Goal: Task Accomplishment & Management: Manage account settings

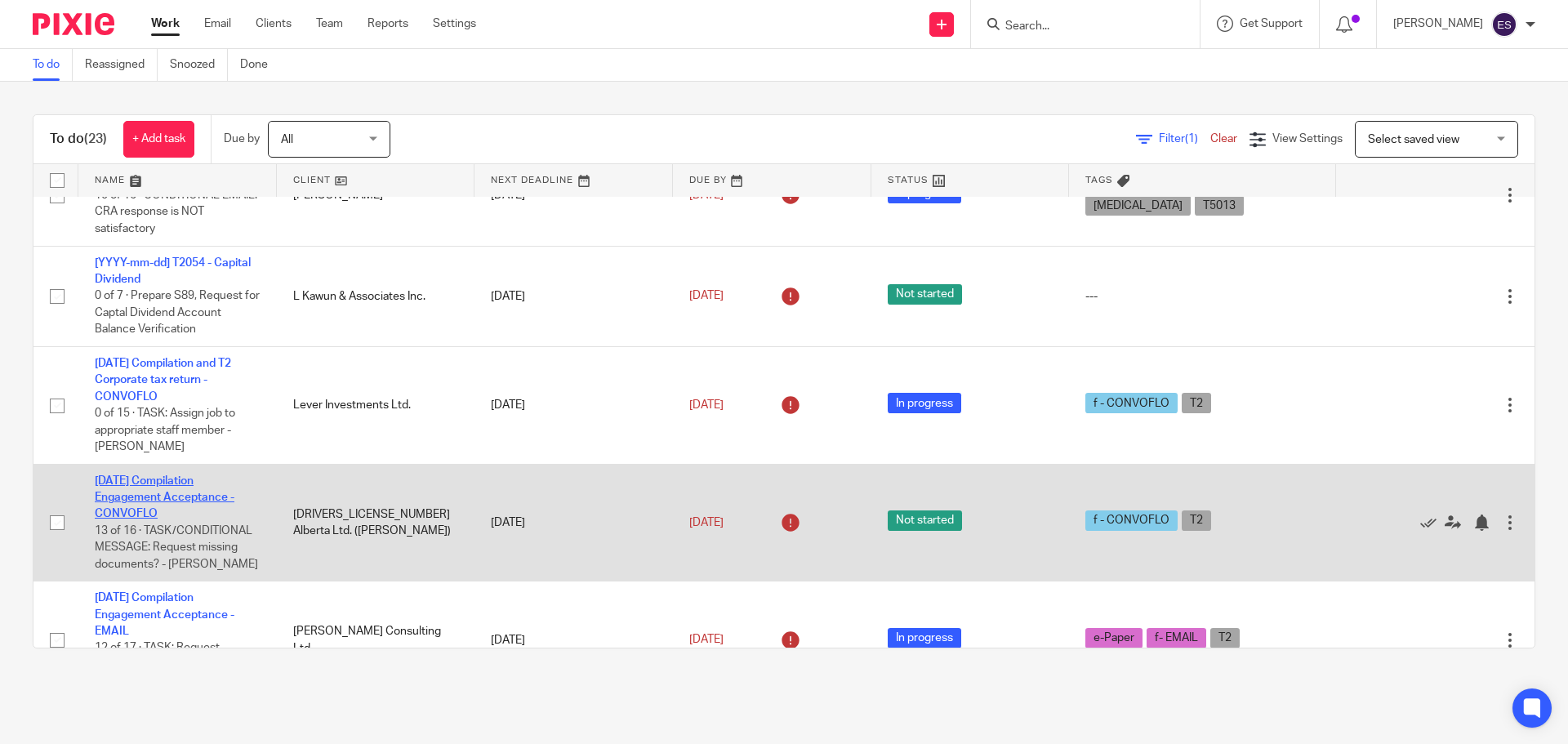
scroll to position [327, 0]
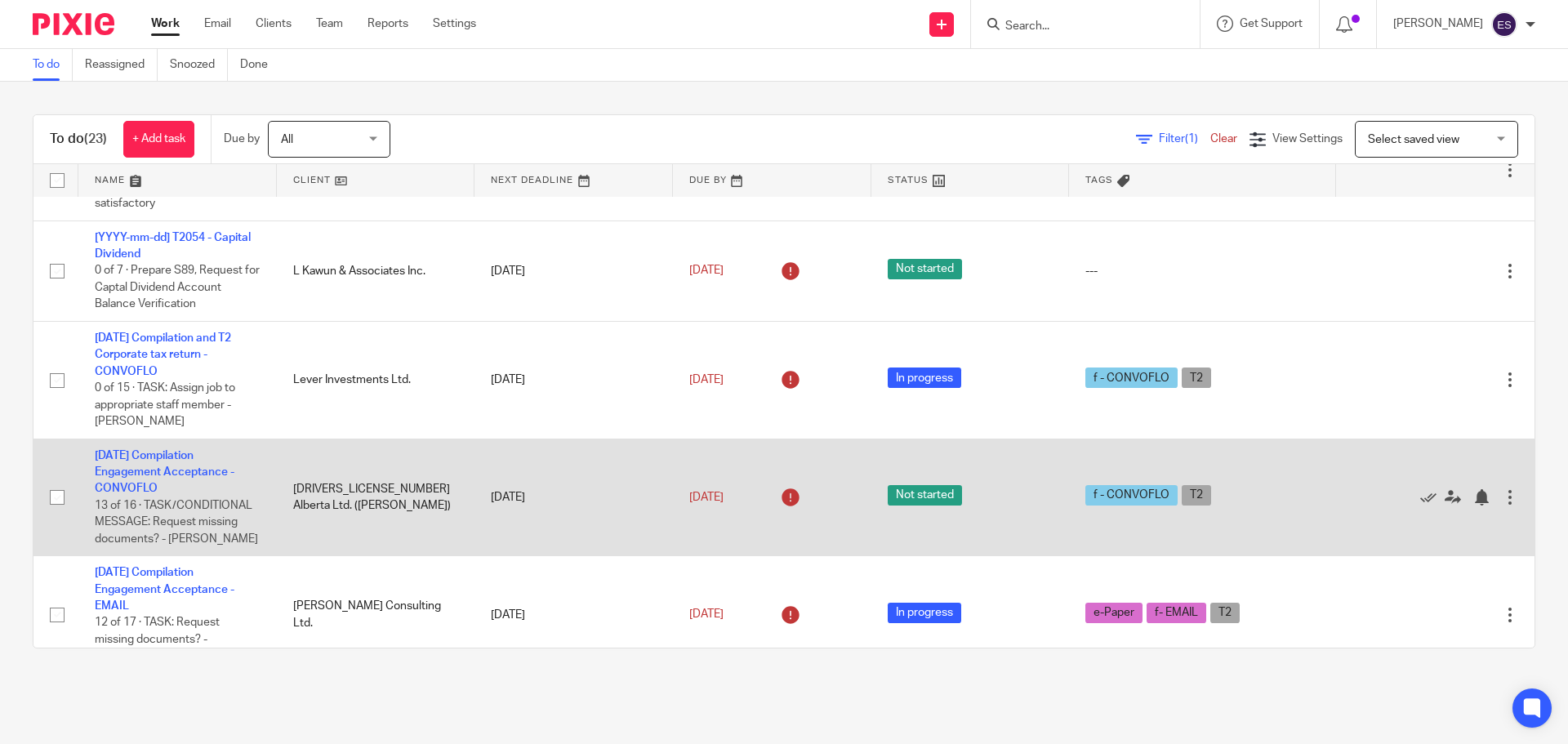
click at [190, 461] on td "2025-08-31 Compilation Engagement Acceptance - CONVOFLO 13 of 16 · TASK/CONDITI…" at bounding box center [178, 497] width 199 height 118
click at [155, 469] on link "[DATE] Compilation Engagement Acceptance - CONVOFLO" at bounding box center [165, 473] width 140 height 45
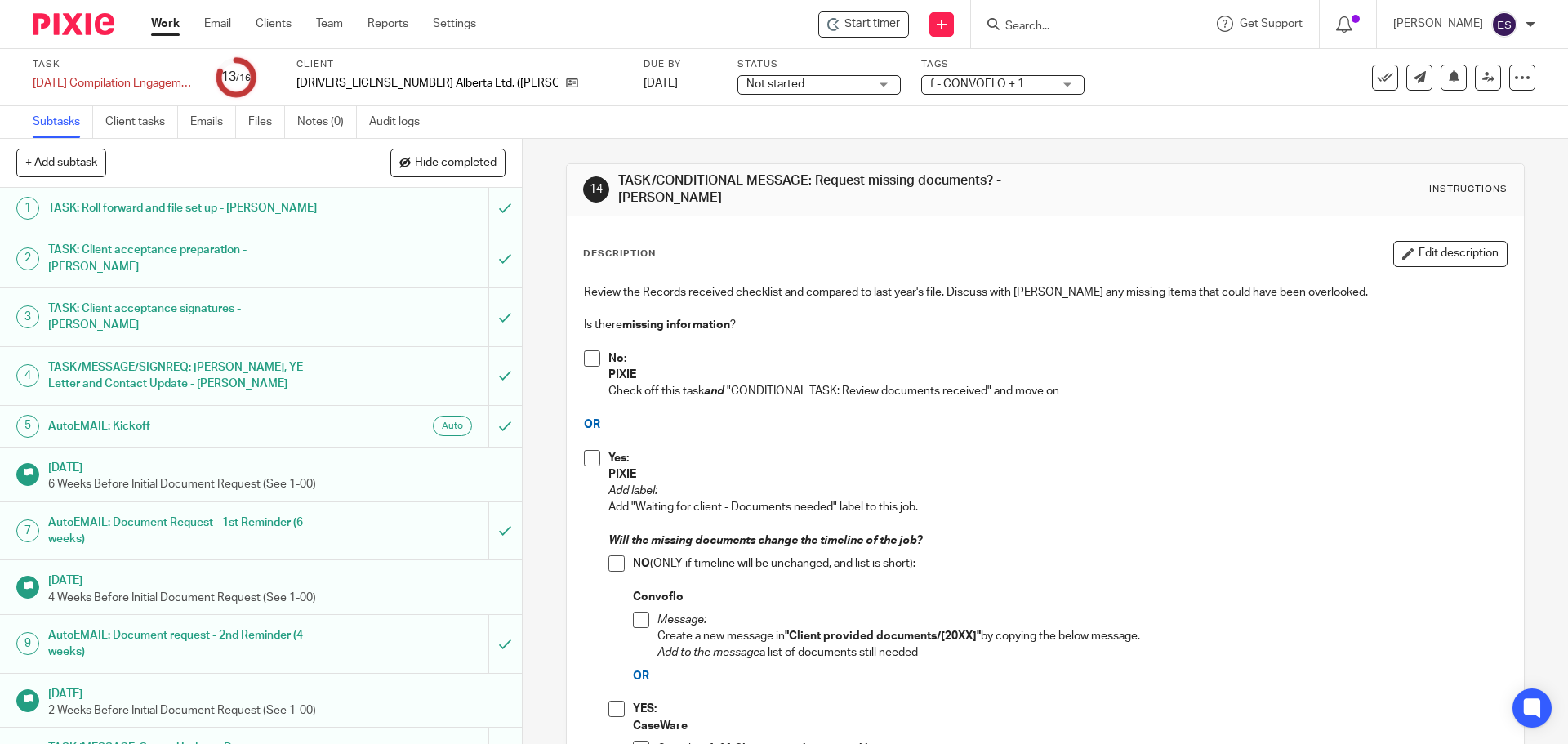
click at [586, 354] on span at bounding box center [592, 358] width 16 height 16
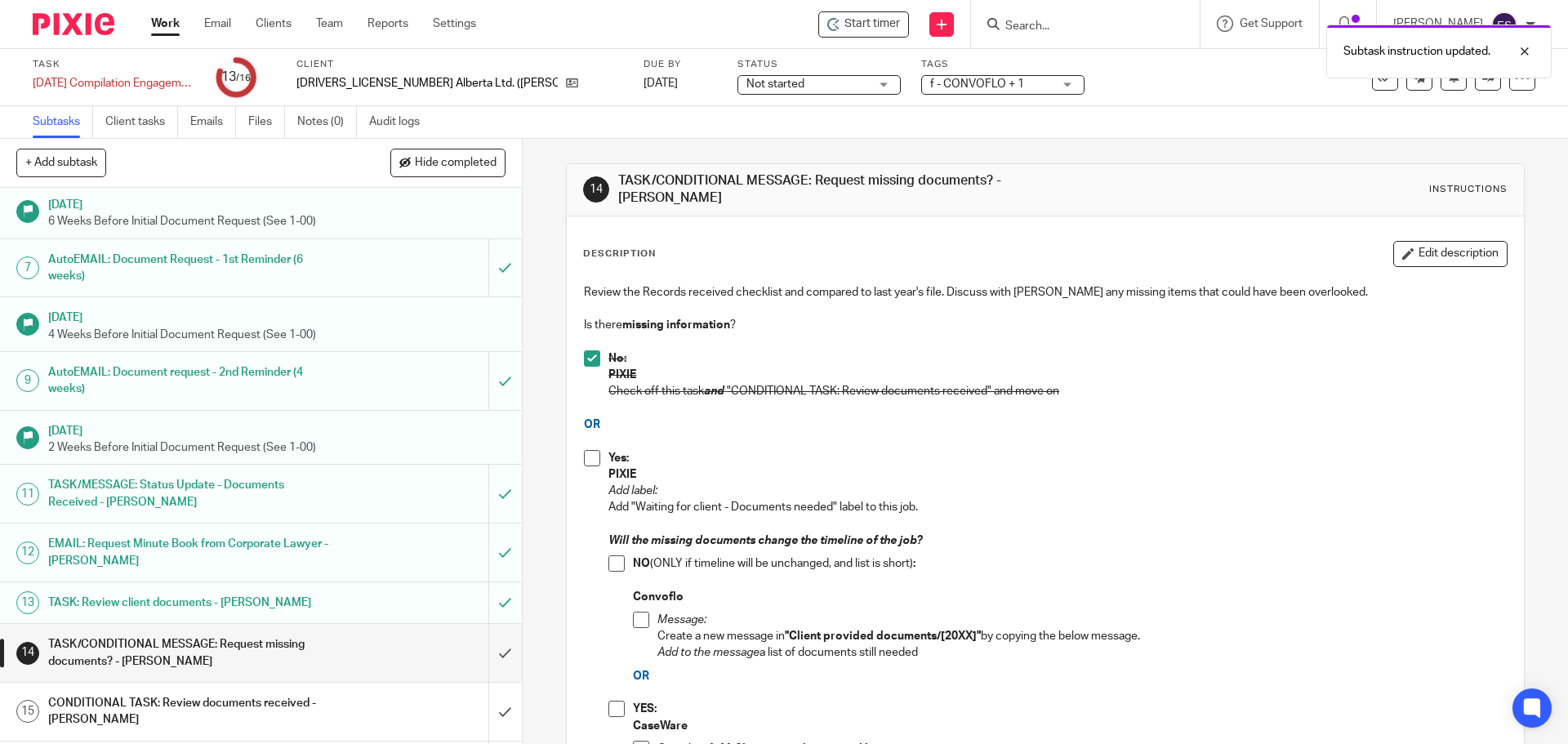
scroll to position [269, 0]
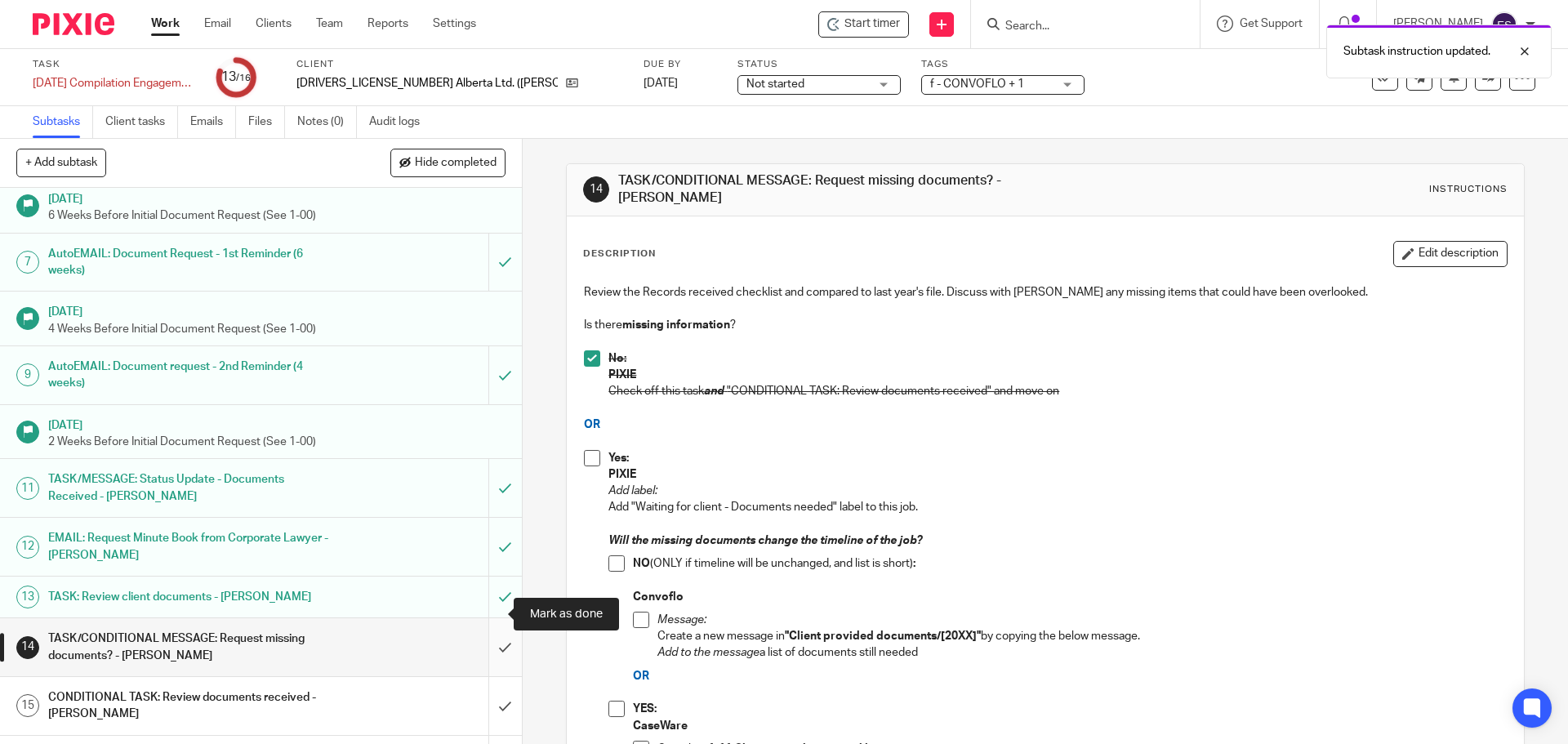
click at [489, 618] on input "submit" at bounding box center [261, 646] width 522 height 58
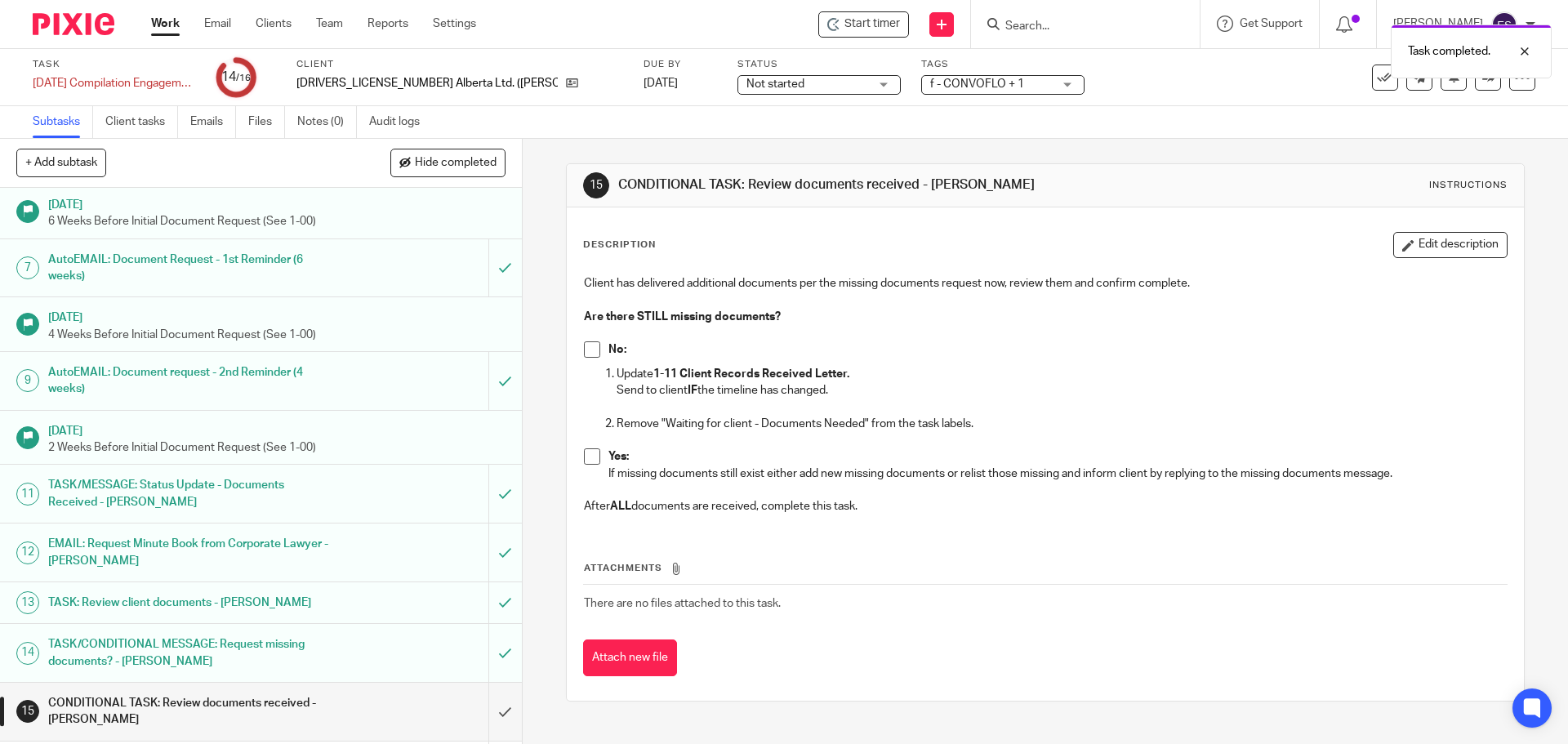
scroll to position [269, 0]
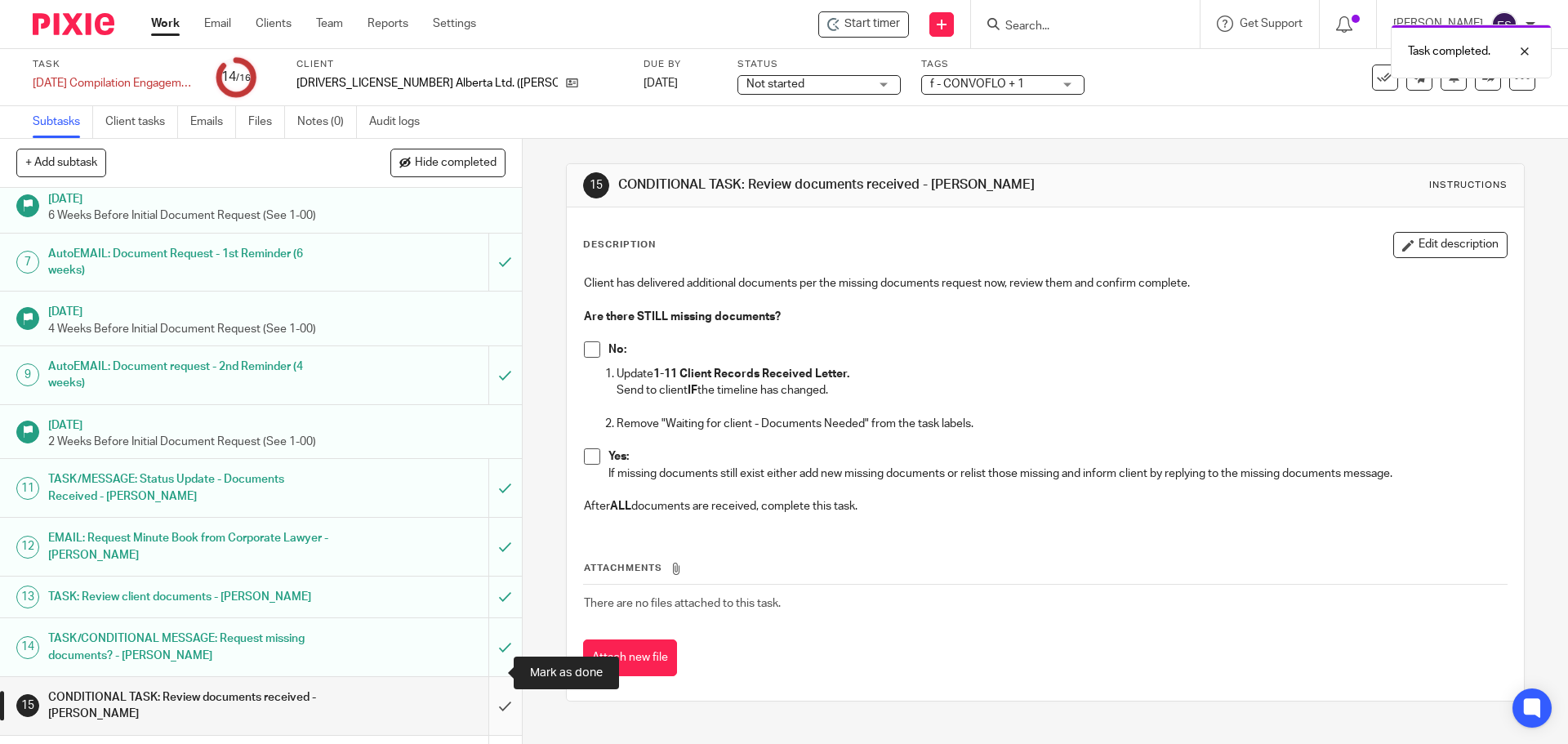
click at [488, 677] on input "submit" at bounding box center [261, 705] width 522 height 58
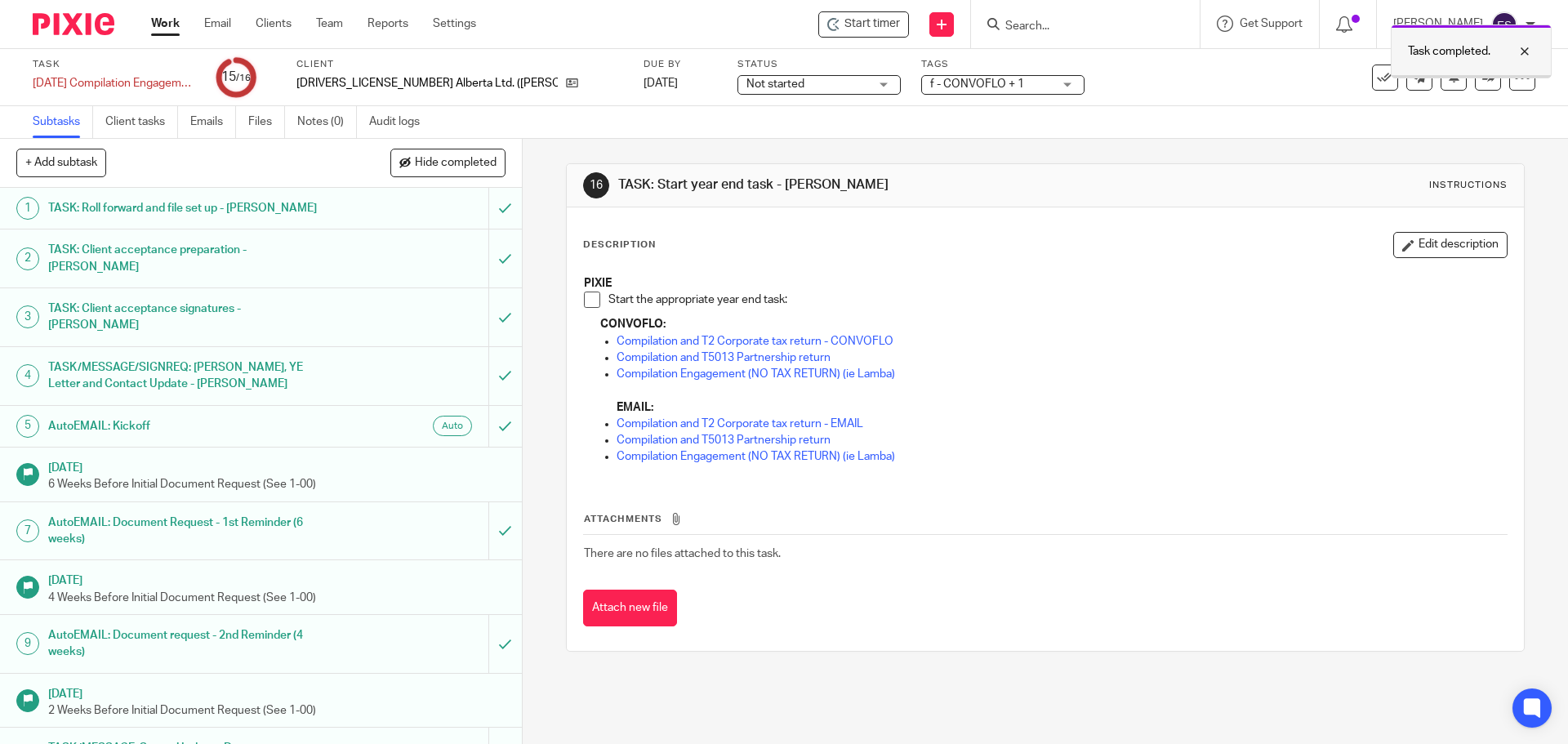
click at [1482, 73] on div "Task completed." at bounding box center [1471, 51] width 161 height 54
click at [1482, 79] on icon at bounding box center [1488, 77] width 12 height 12
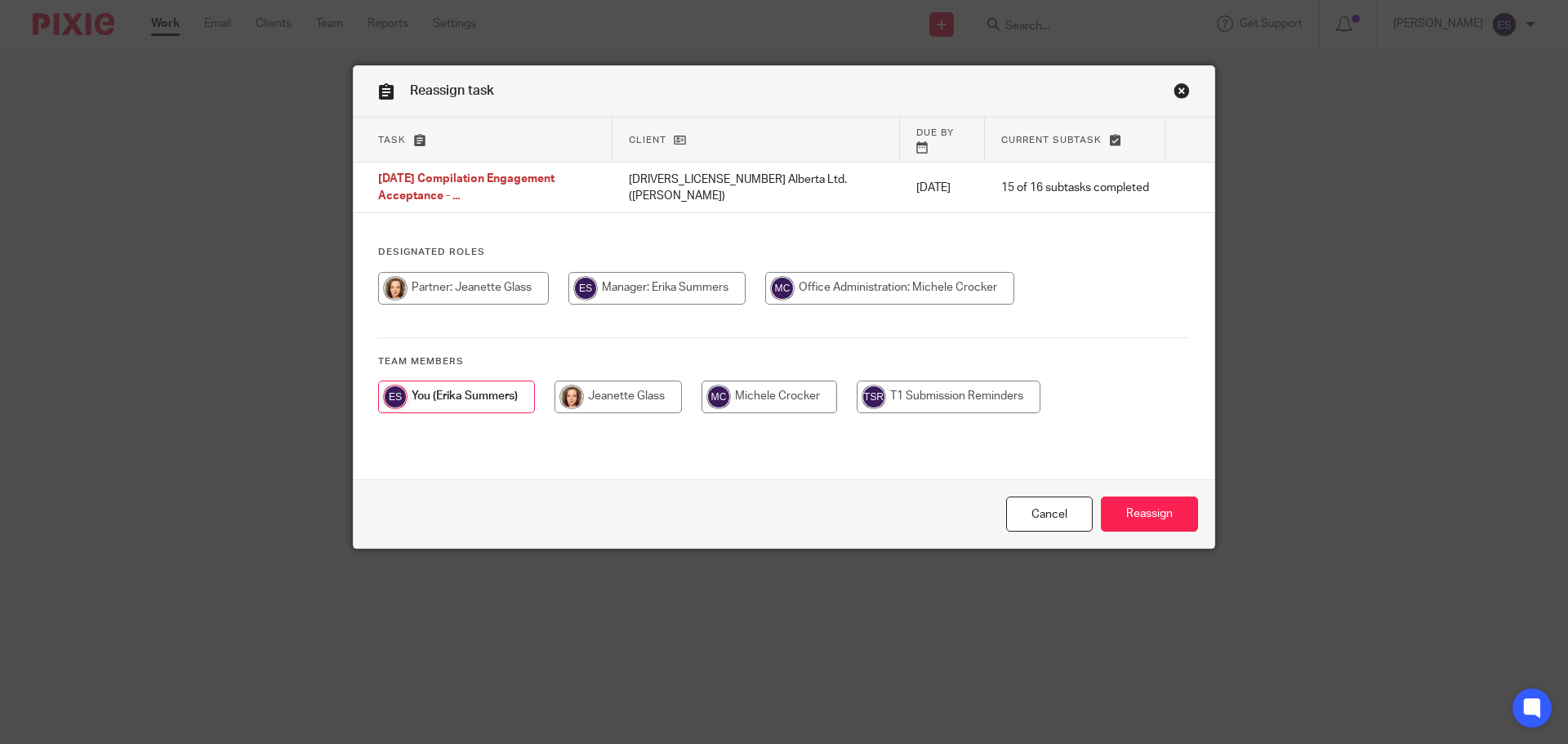
click at [591, 384] on input "radio" at bounding box center [618, 397] width 127 height 33
radio input "true"
click at [801, 387] on input "radio" at bounding box center [770, 397] width 136 height 33
radio input "true"
click at [1135, 521] on input "Reassign" at bounding box center [1150, 514] width 97 height 35
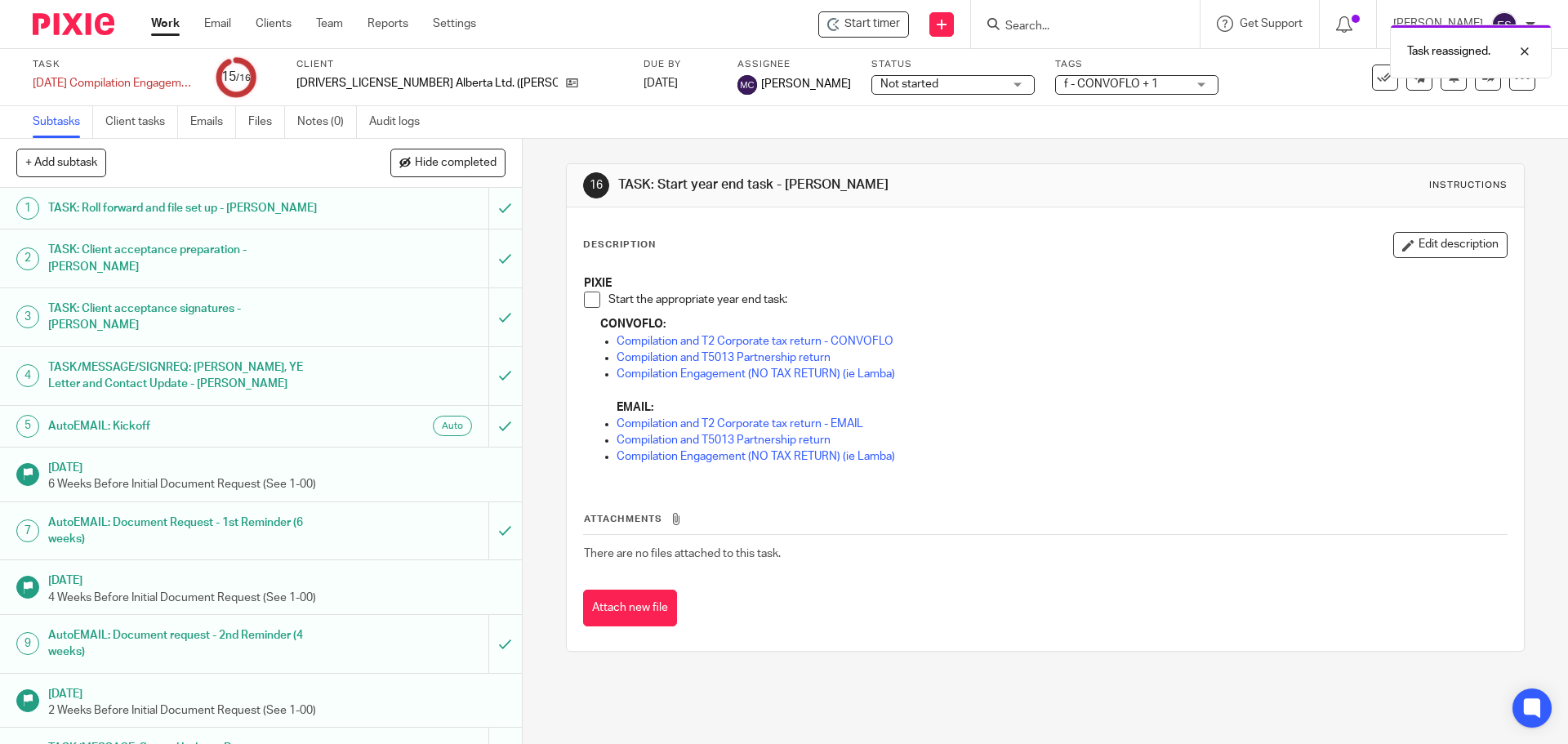
click at [163, 18] on link "Work" at bounding box center [165, 23] width 29 height 16
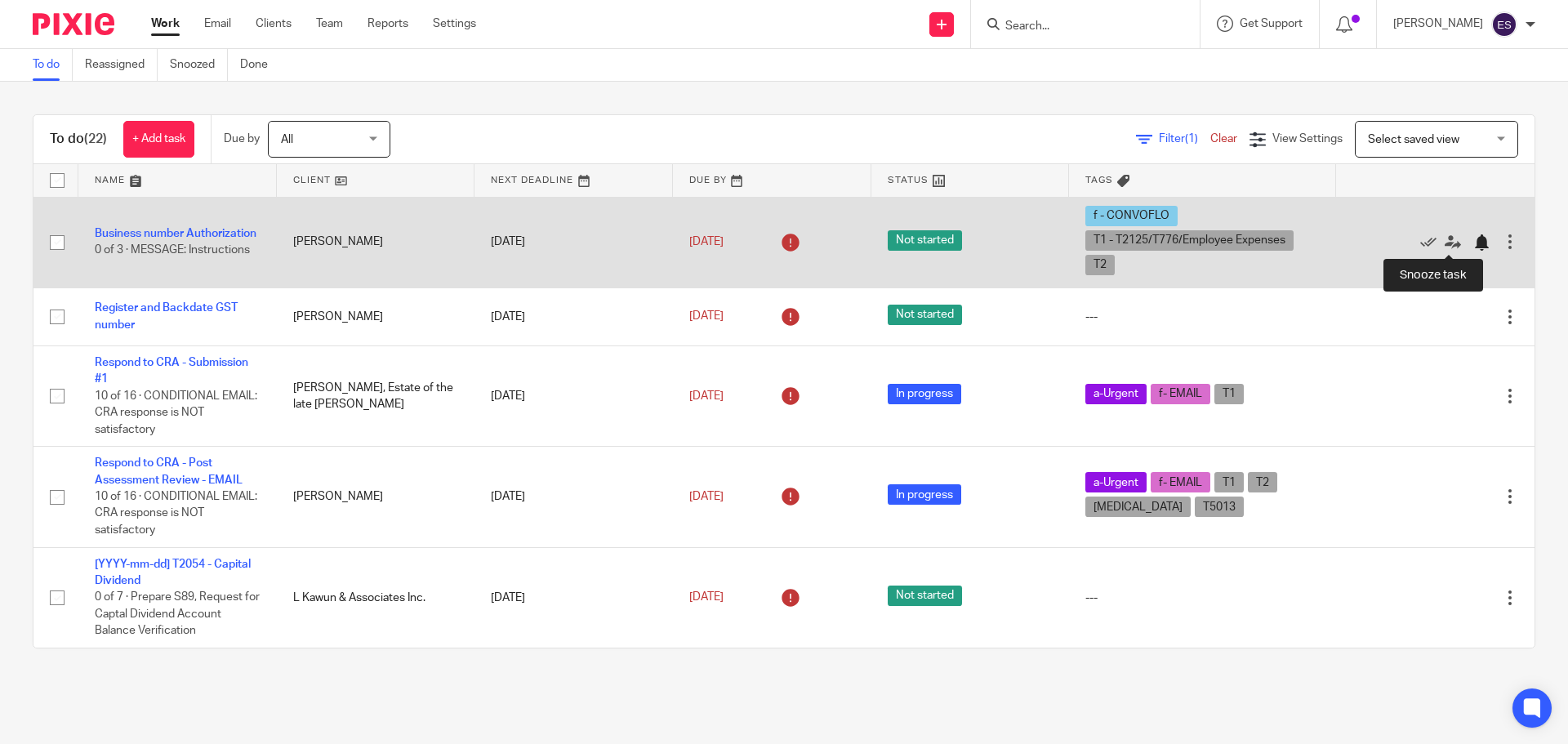
click at [1474, 238] on div at bounding box center [1482, 242] width 16 height 16
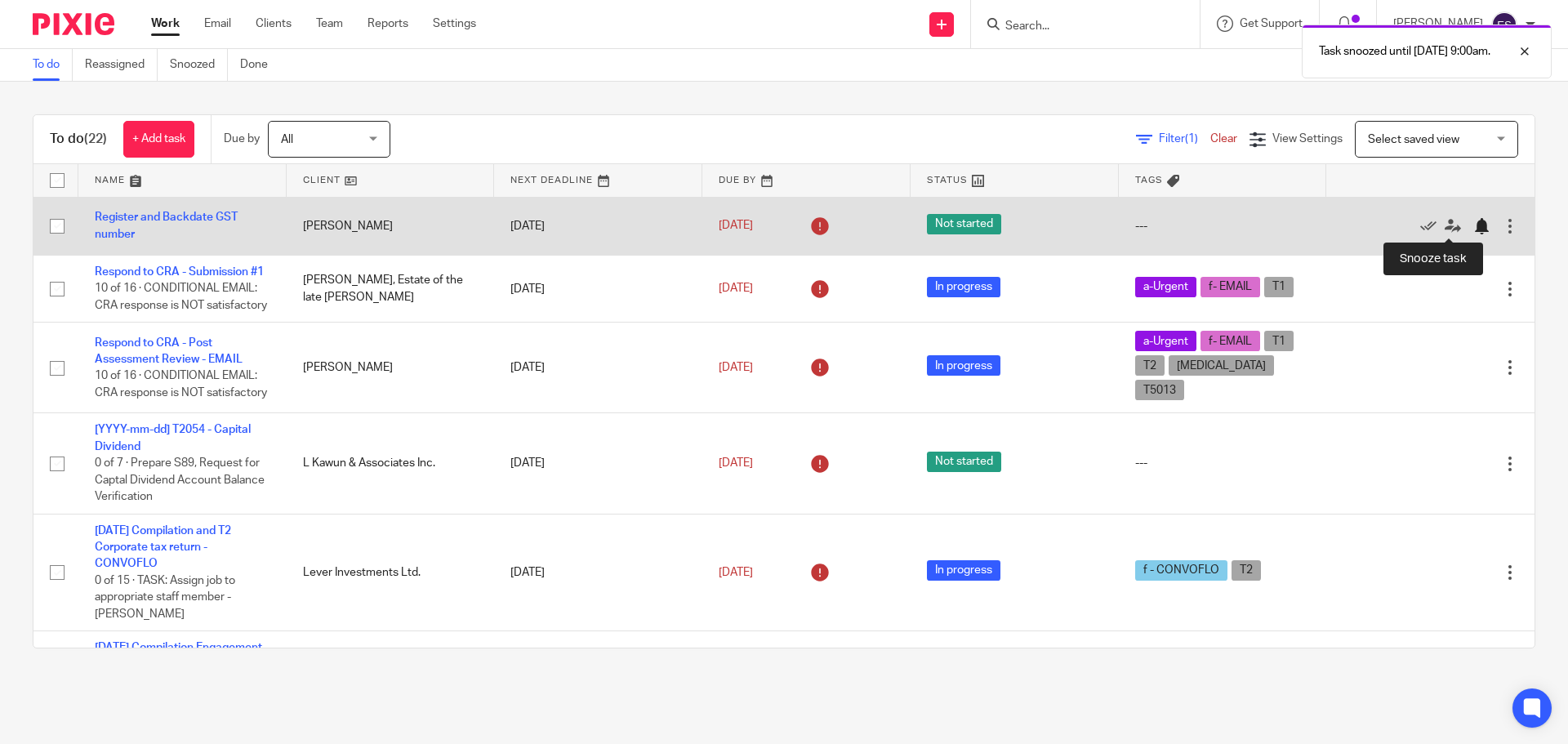
click at [1474, 224] on div at bounding box center [1482, 226] width 16 height 16
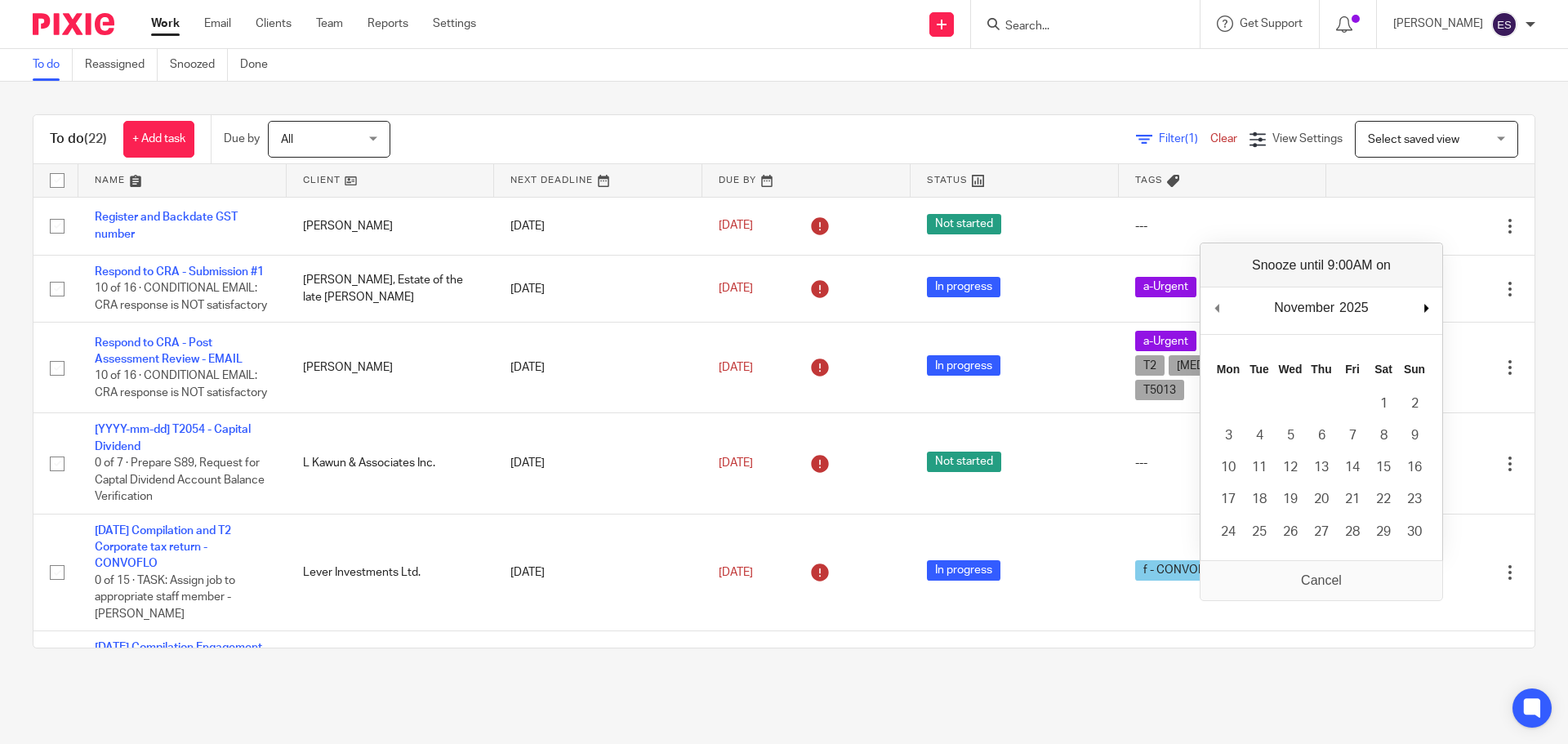
drag, startPoint x: 1436, startPoint y: 301, endPoint x: 1426, endPoint y: 306, distance: 11.2
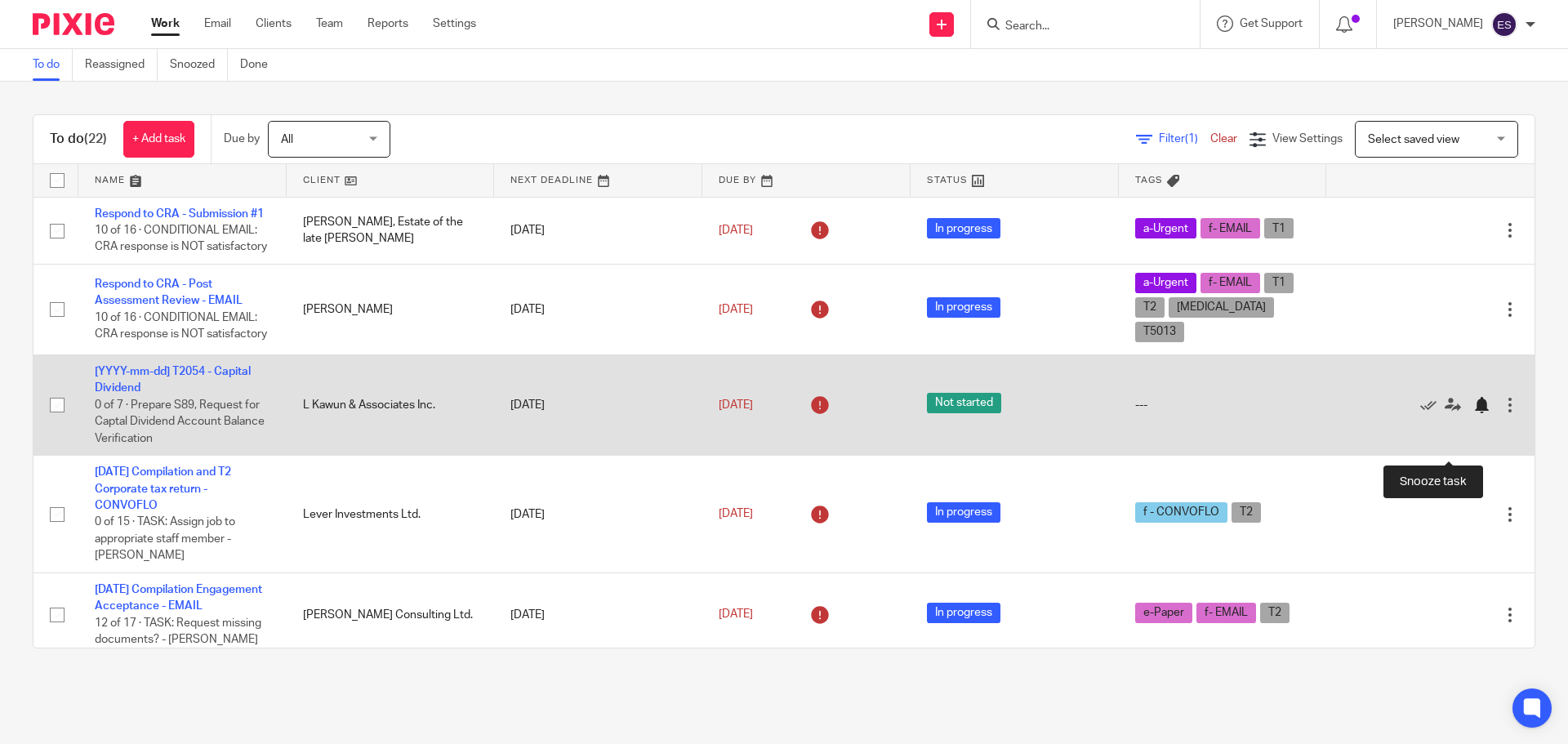
click at [1474, 413] on div at bounding box center [1482, 404] width 16 height 16
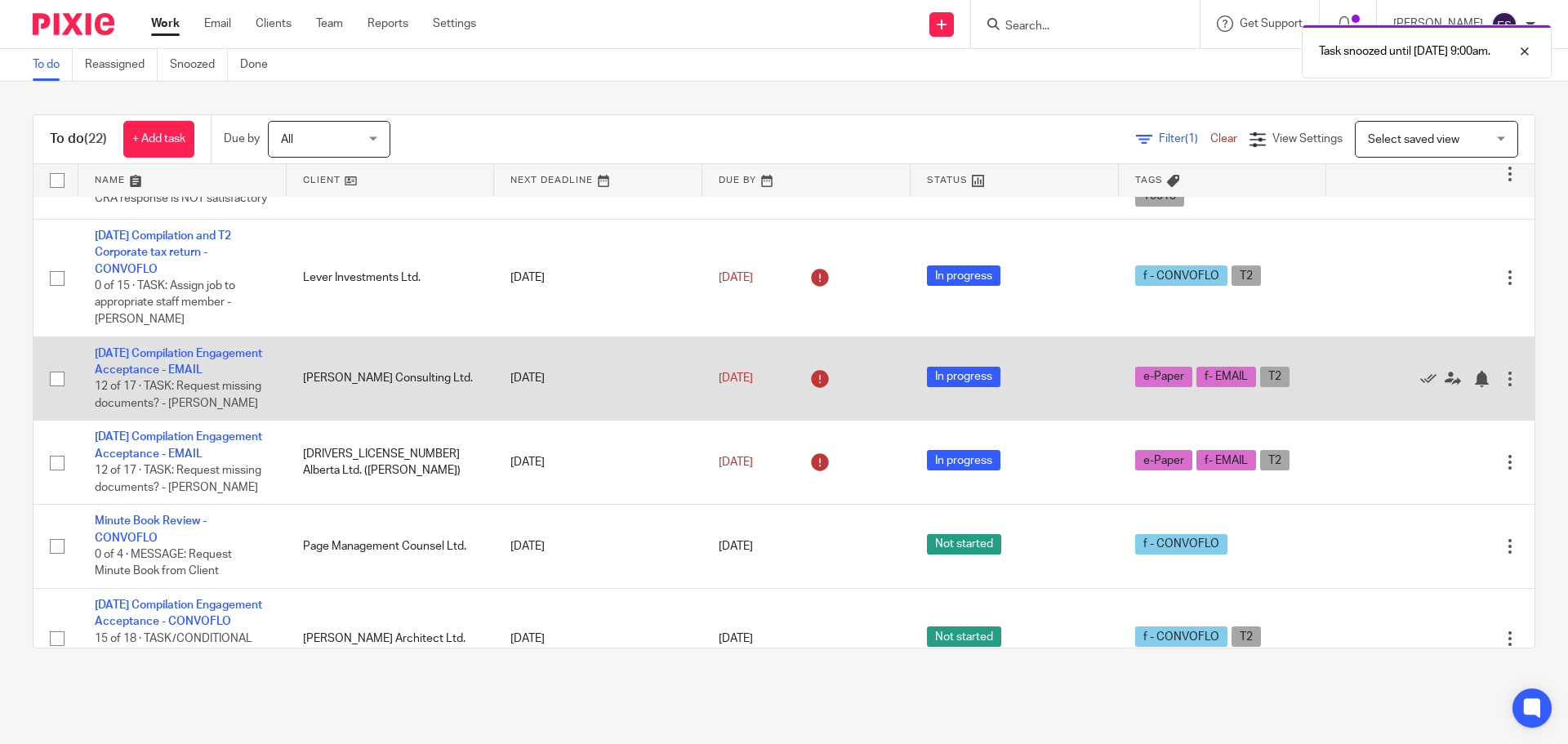
scroll to position [163, 0]
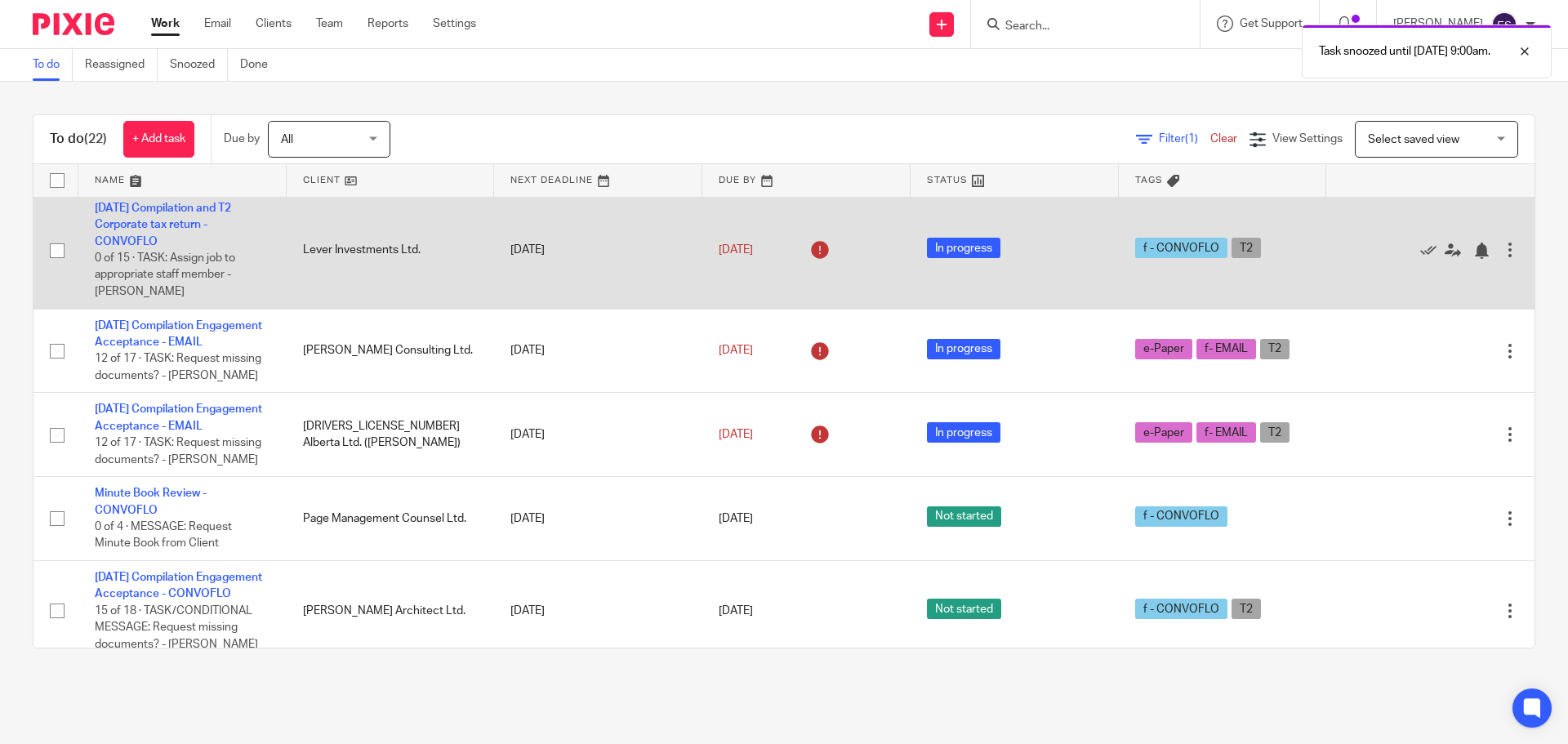
click at [150, 277] on td "2025-07-15 Compilation and T2 Corporate tax return - CONVOFLO 0 of 15 · TASK: A…" at bounding box center [182, 250] width 208 height 118
click at [149, 247] on link "[DATE] Compilation and T2 Corporate tax return - CONVOFLO" at bounding box center [163, 225] width 137 height 45
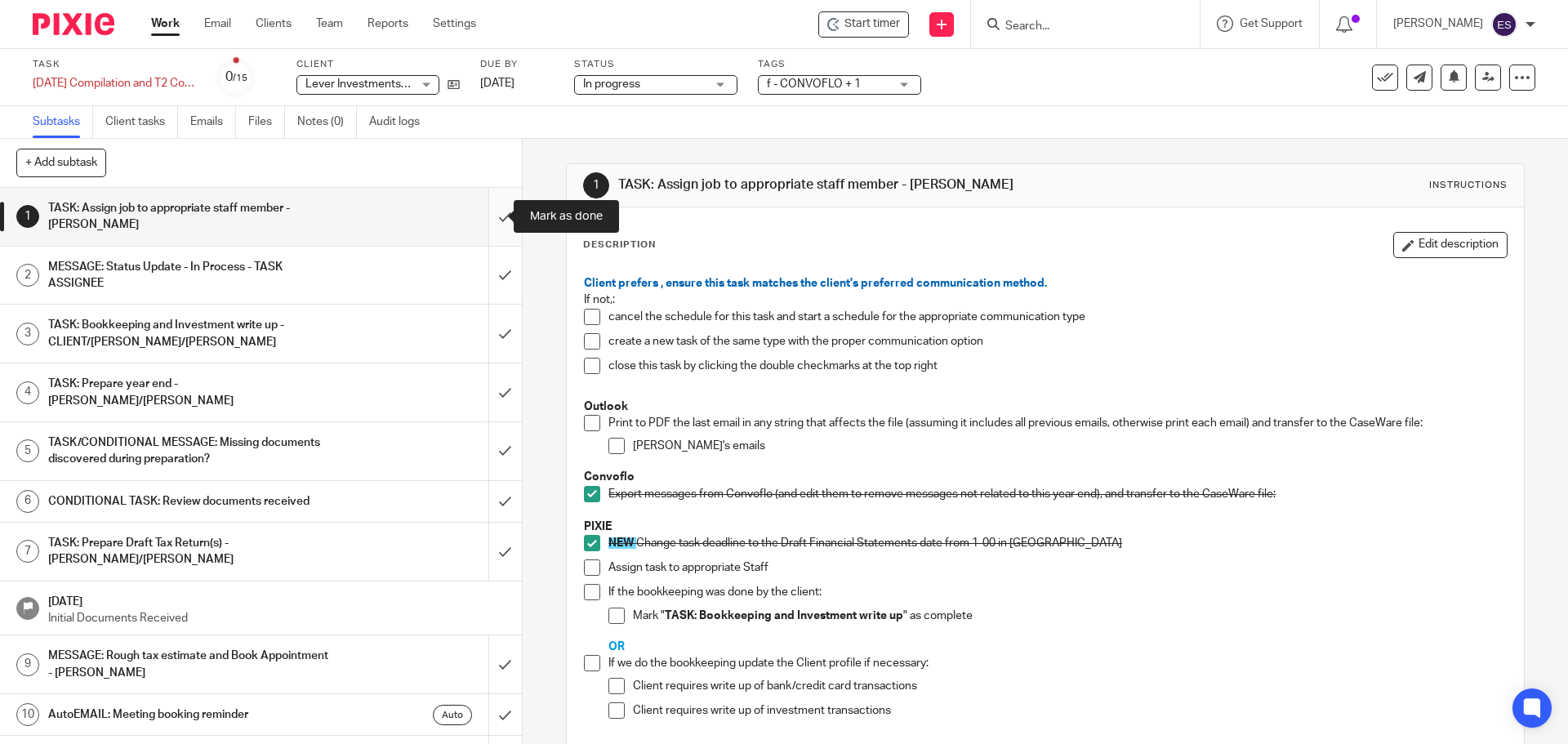
click at [481, 209] on input "submit" at bounding box center [261, 216] width 522 height 58
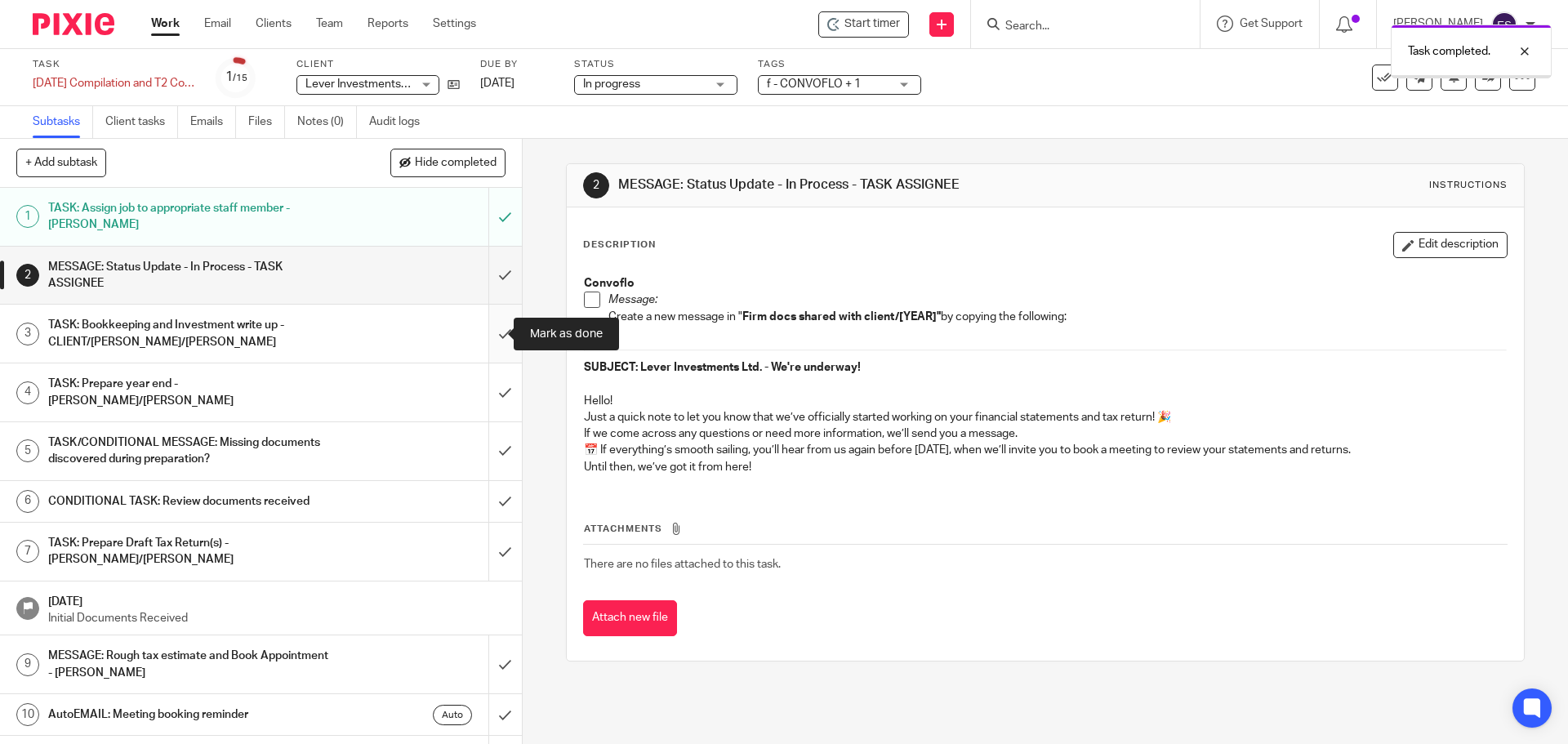
click at [486, 321] on input "submit" at bounding box center [261, 333] width 522 height 58
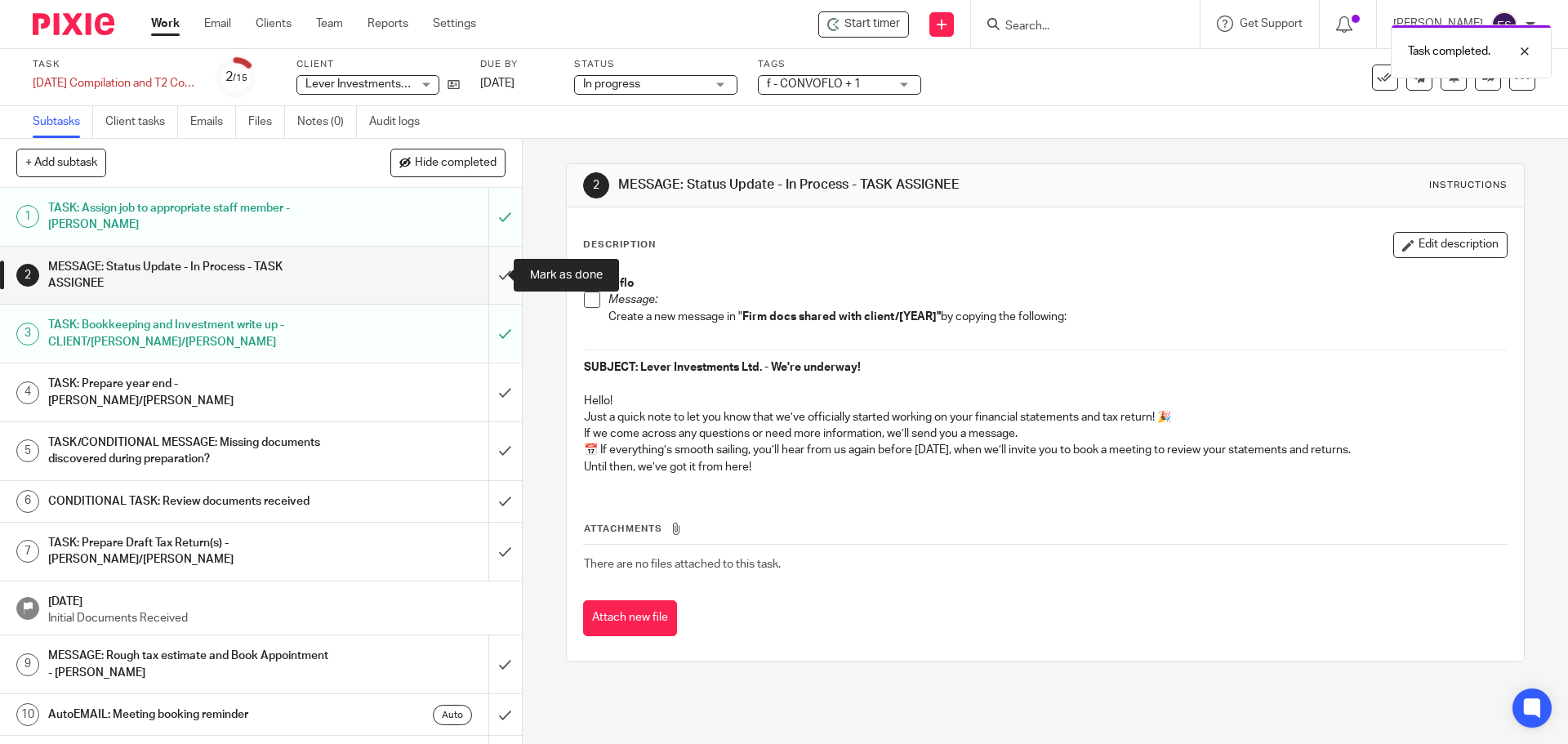
click at [481, 283] on input "submit" at bounding box center [261, 275] width 522 height 58
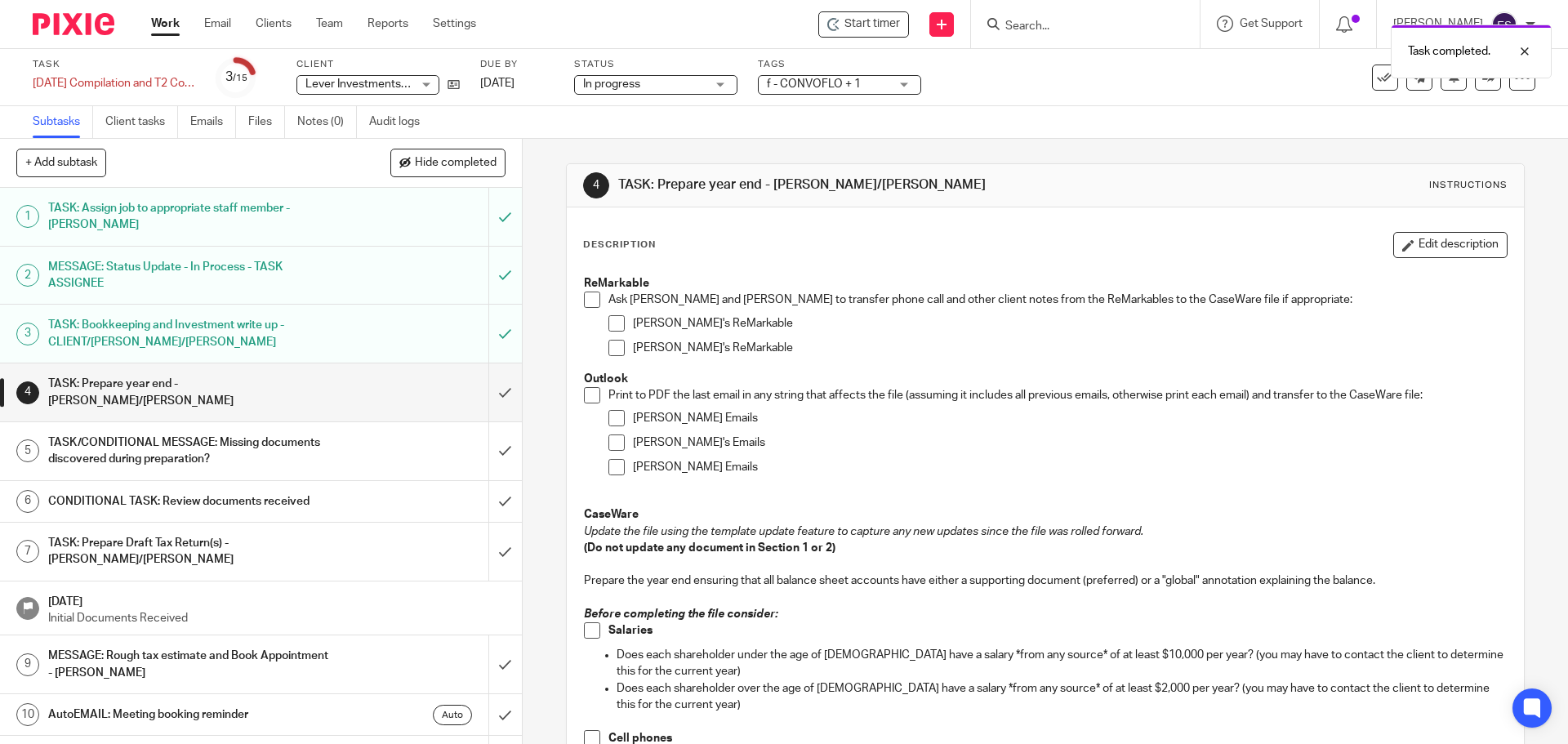
click at [170, 25] on link "Work" at bounding box center [165, 23] width 29 height 16
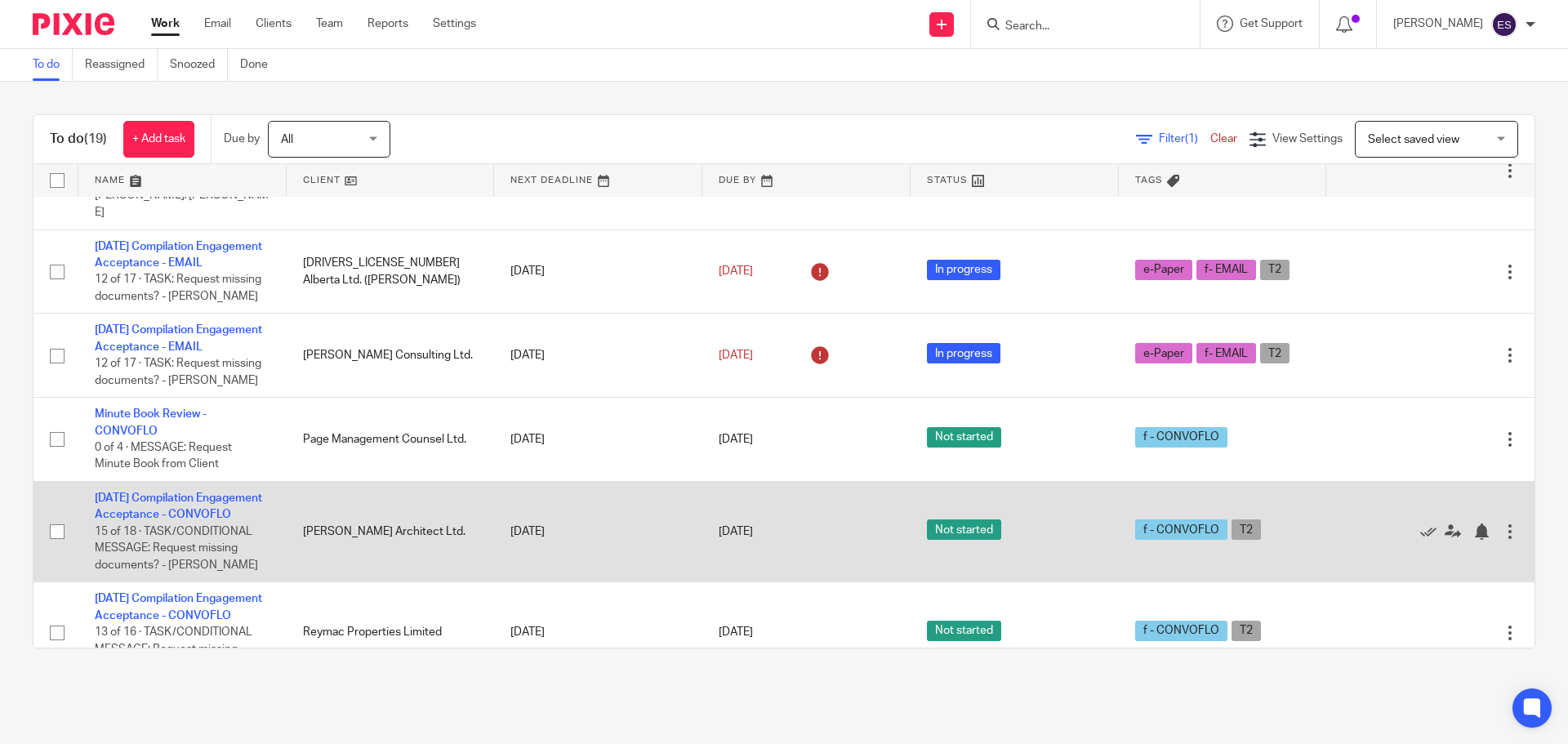
scroll to position [245, 0]
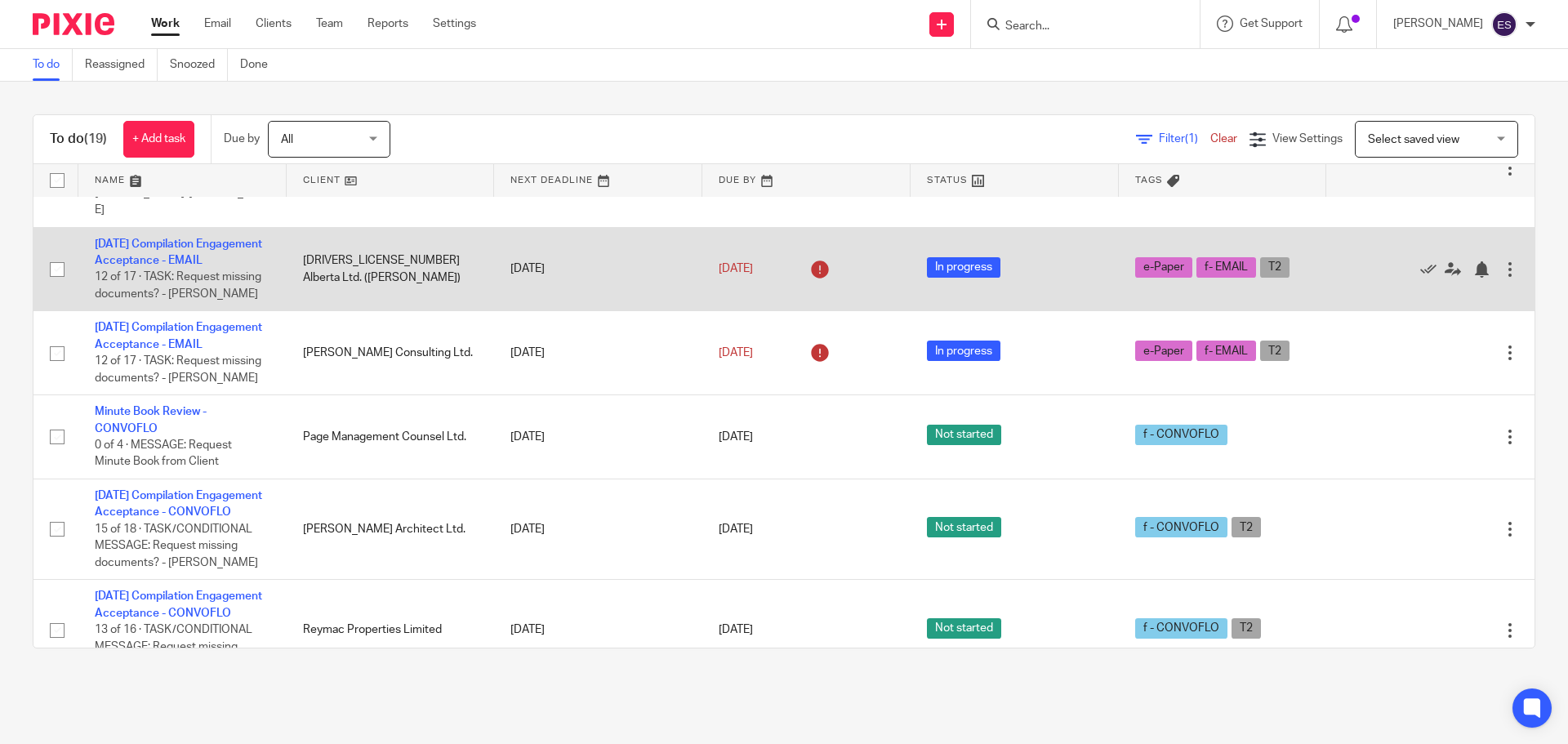
click at [172, 277] on td "[DATE] Compilation Engagement Acceptance - EMAIL 12 of 17 · TASK: Request missi…" at bounding box center [182, 269] width 208 height 84
click at [125, 266] on link "[DATE] Compilation Engagement Acceptance - EMAIL" at bounding box center [179, 252] width 168 height 28
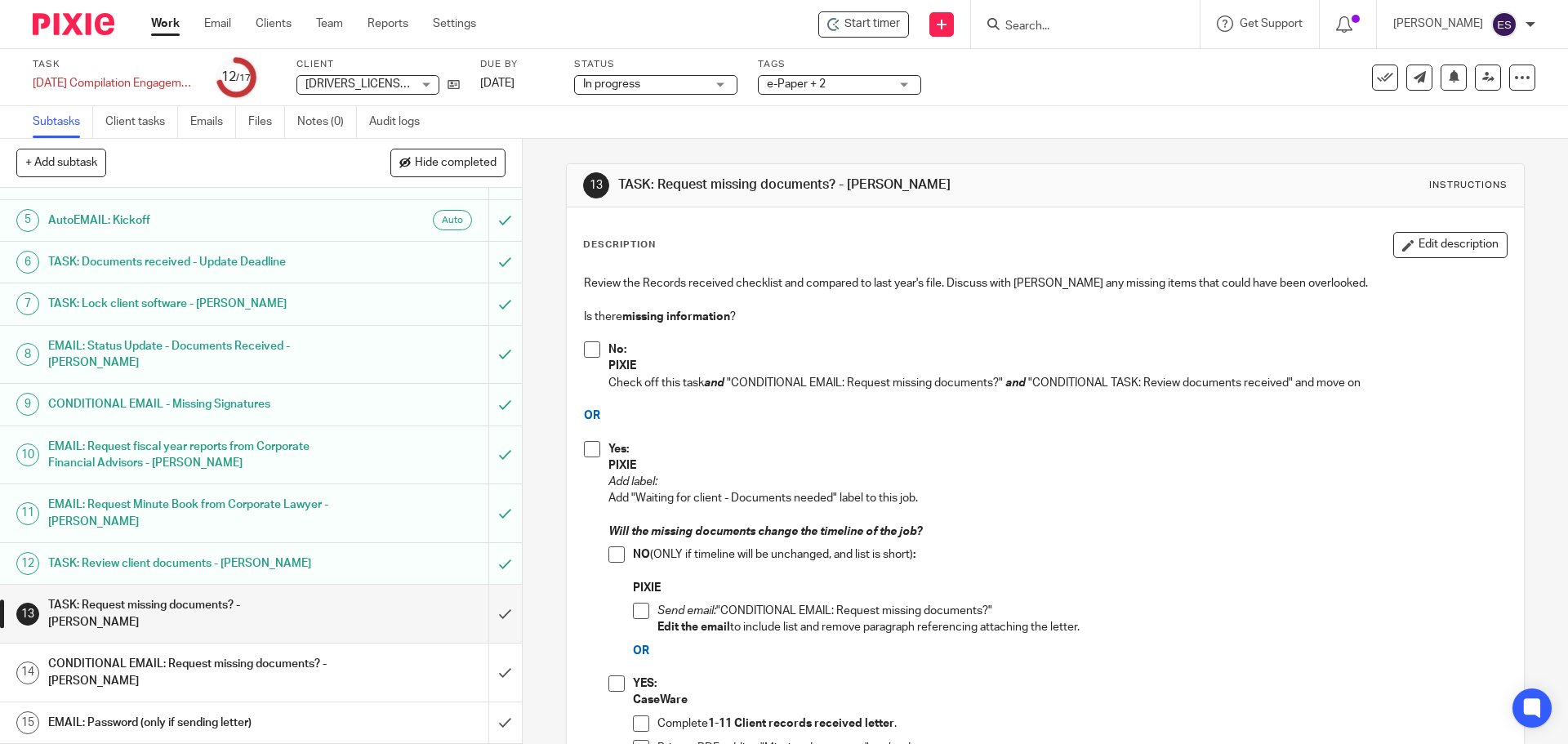
scroll to position [257, 0]
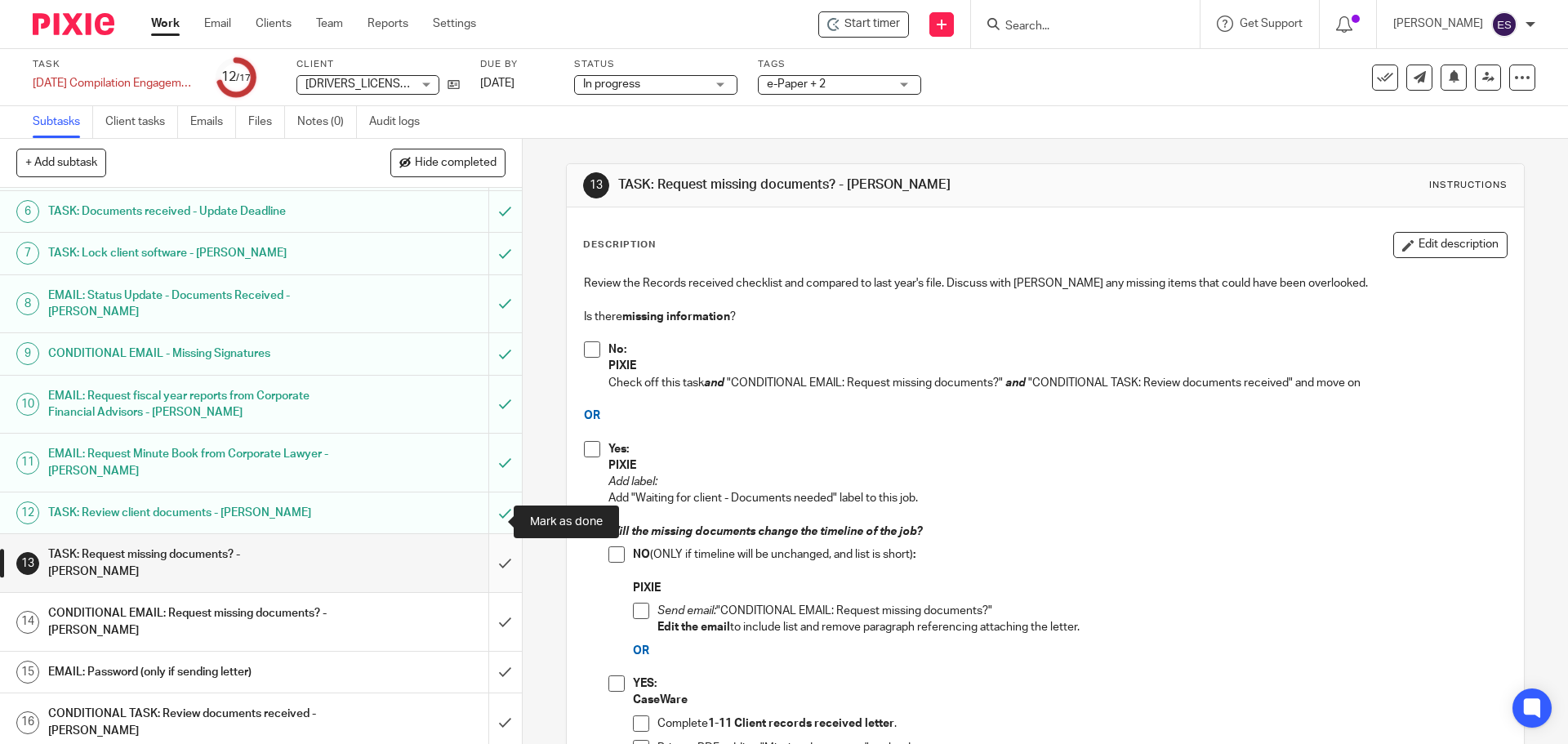
click at [489, 534] on input "submit" at bounding box center [261, 563] width 522 height 58
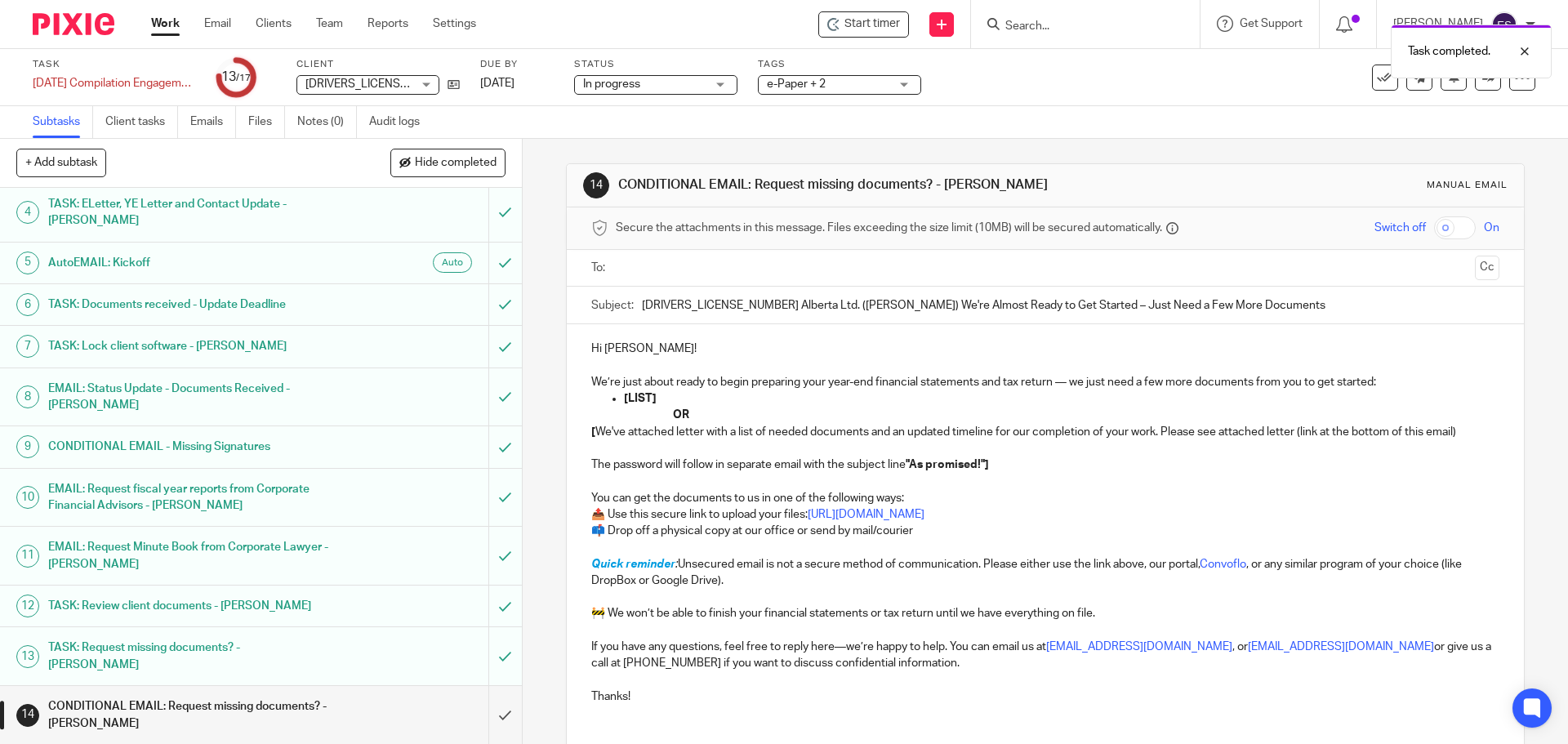
scroll to position [257, 0]
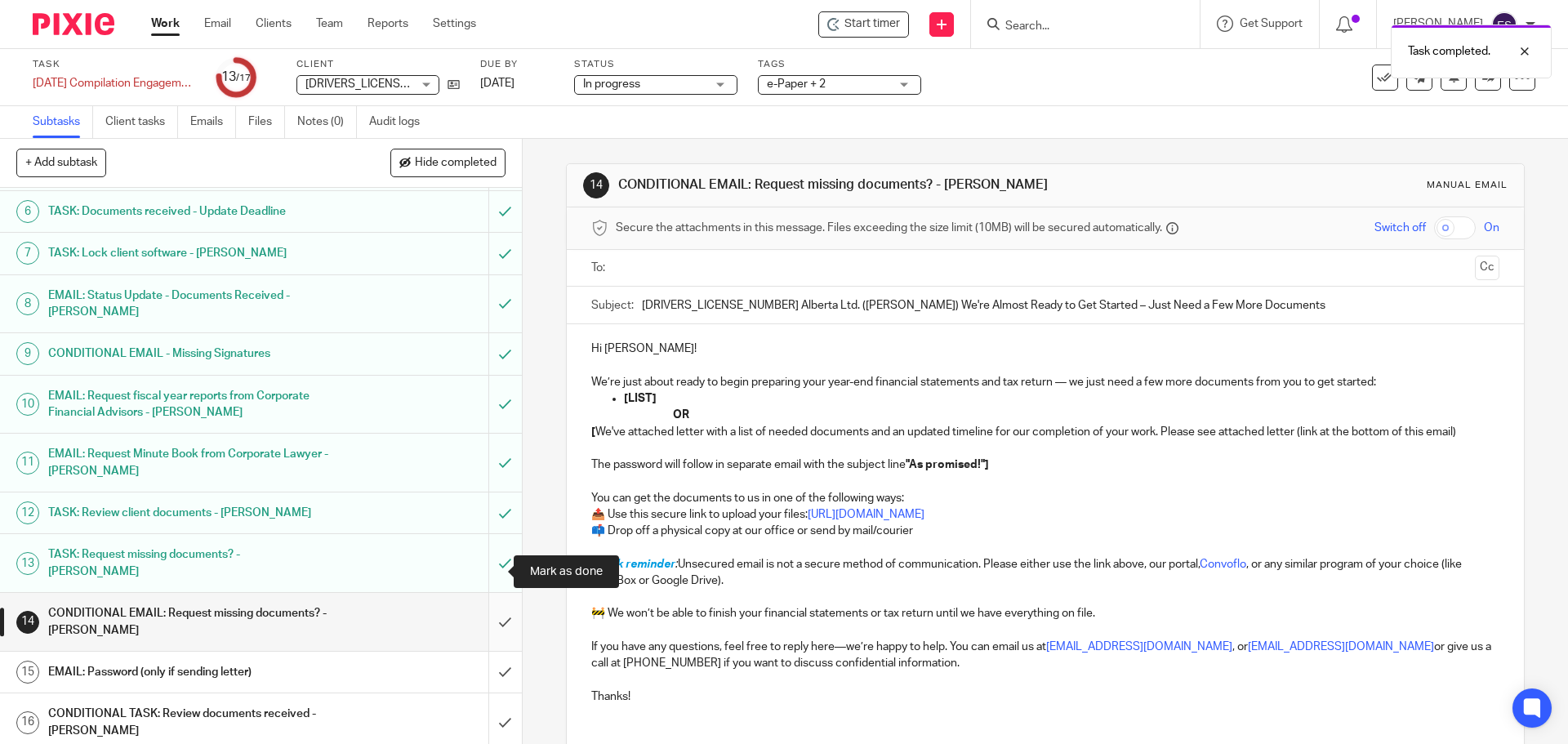
click at [490, 593] on input "submit" at bounding box center [261, 621] width 522 height 58
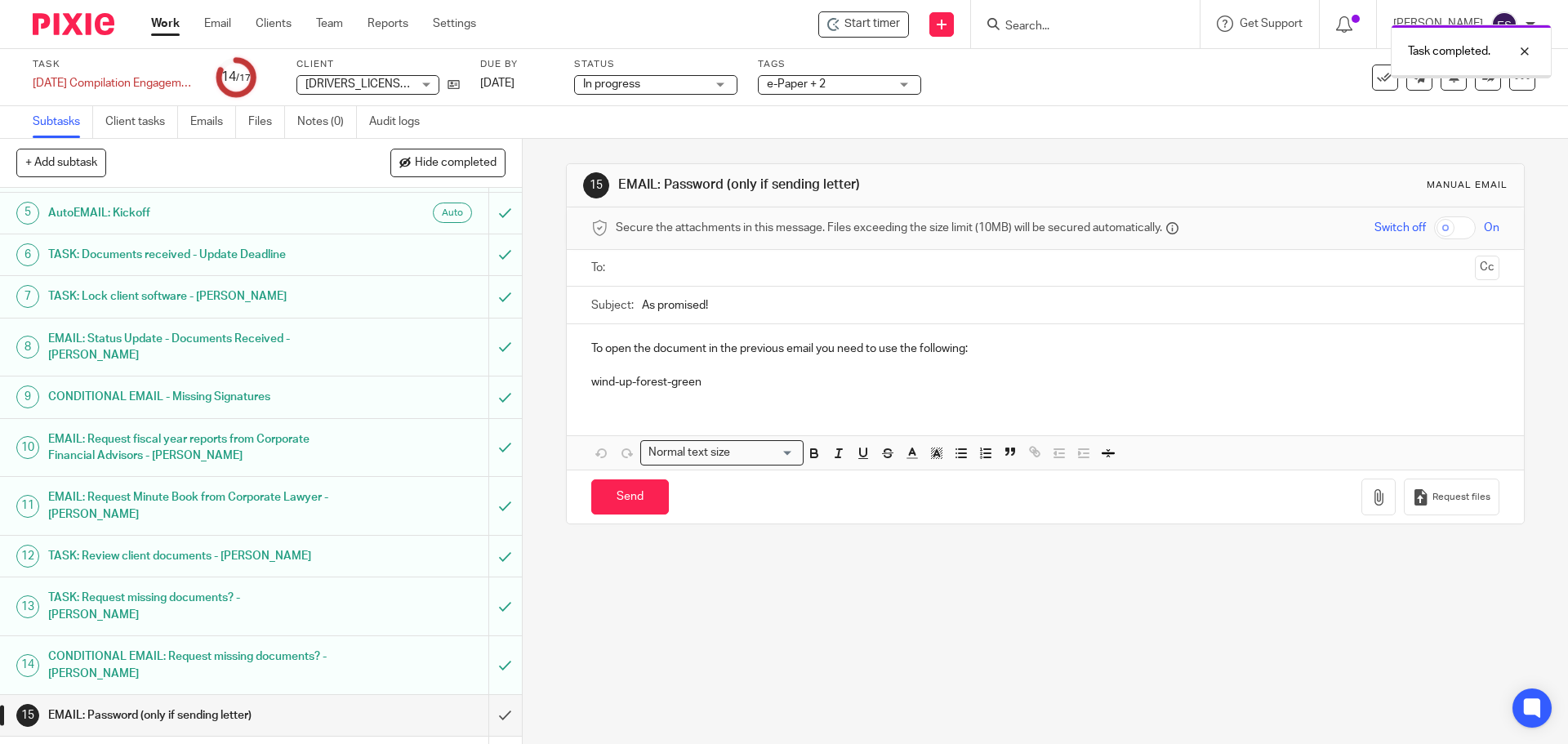
scroll to position [257, 0]
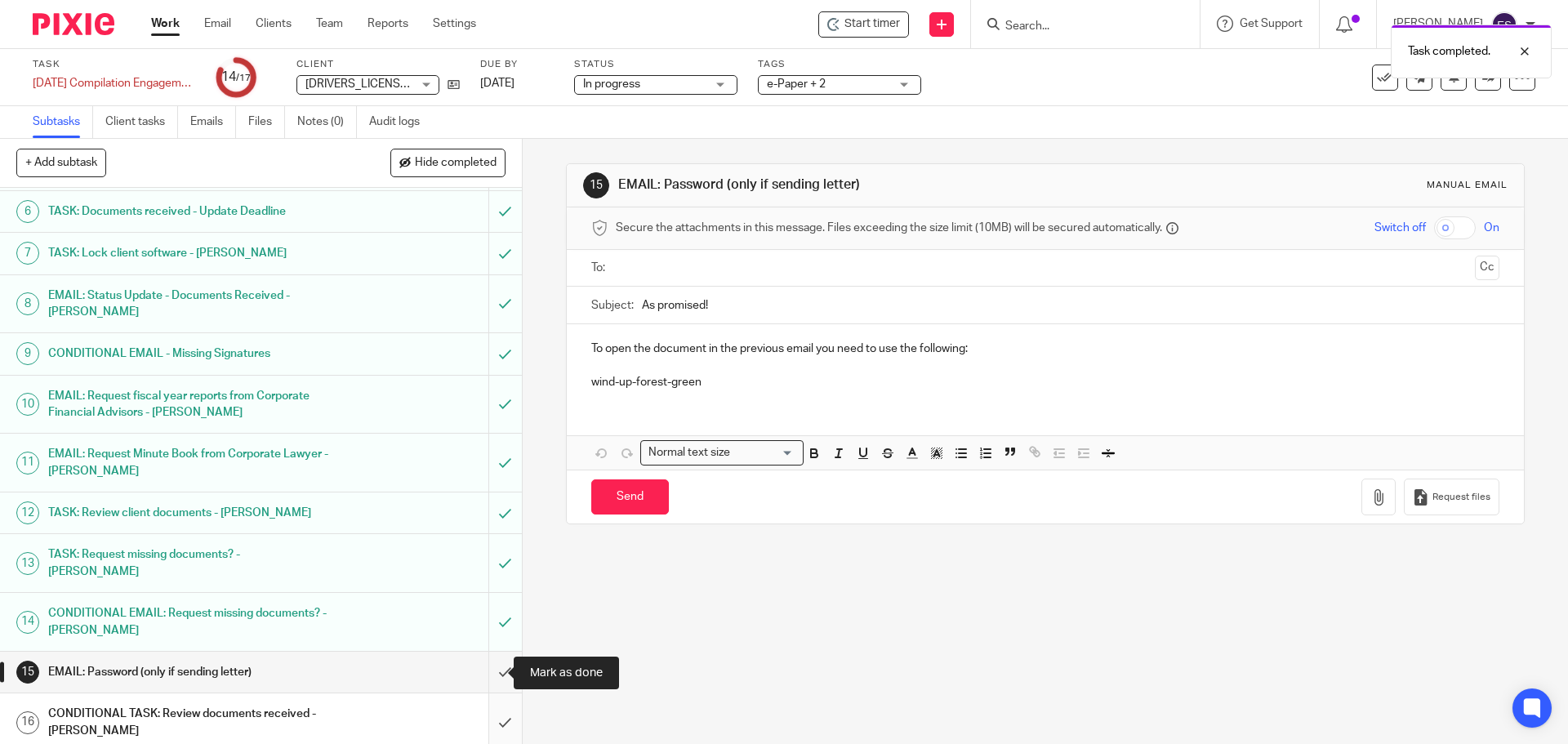
click at [486, 693] on input "submit" at bounding box center [261, 722] width 522 height 58
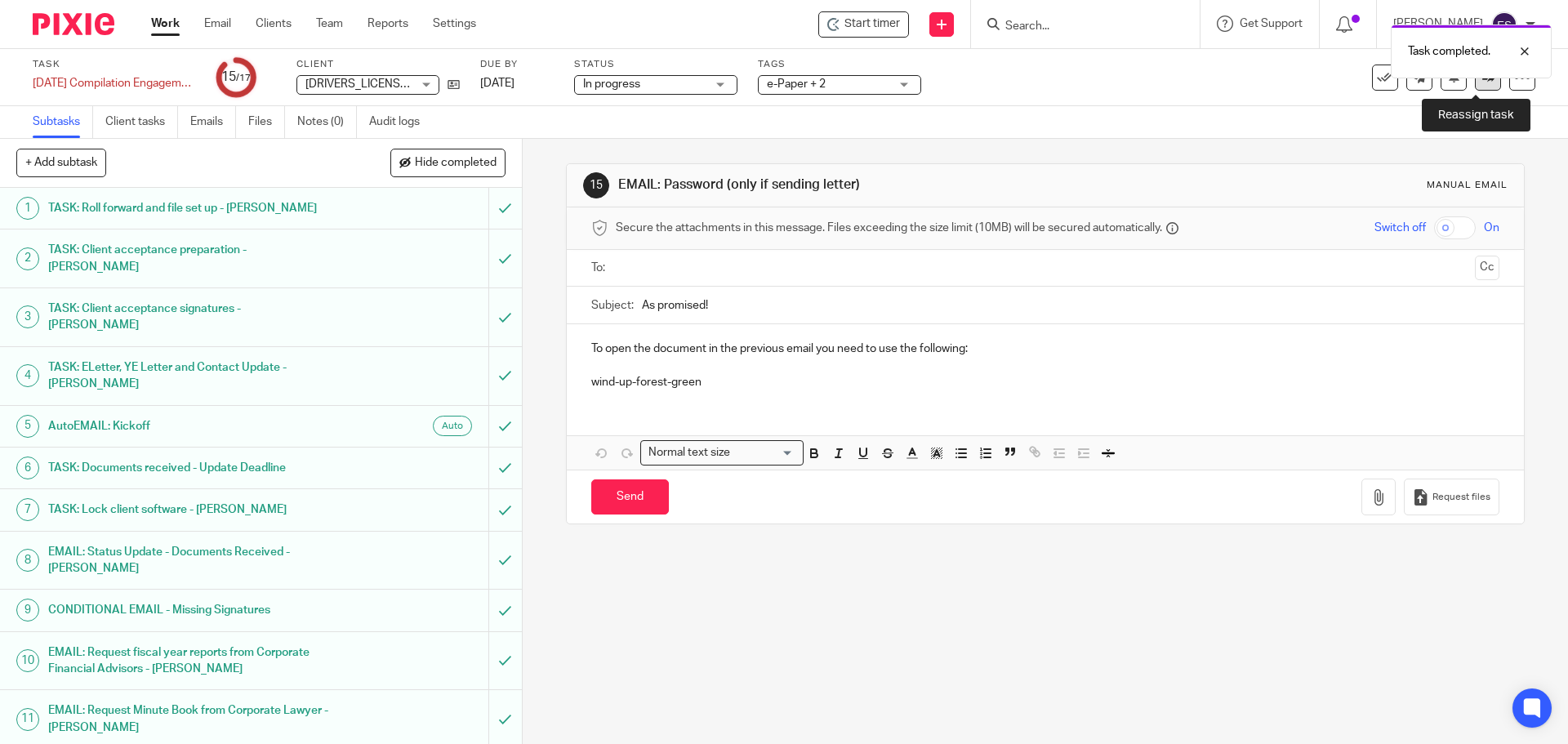
click at [1482, 81] on icon at bounding box center [1488, 77] width 12 height 12
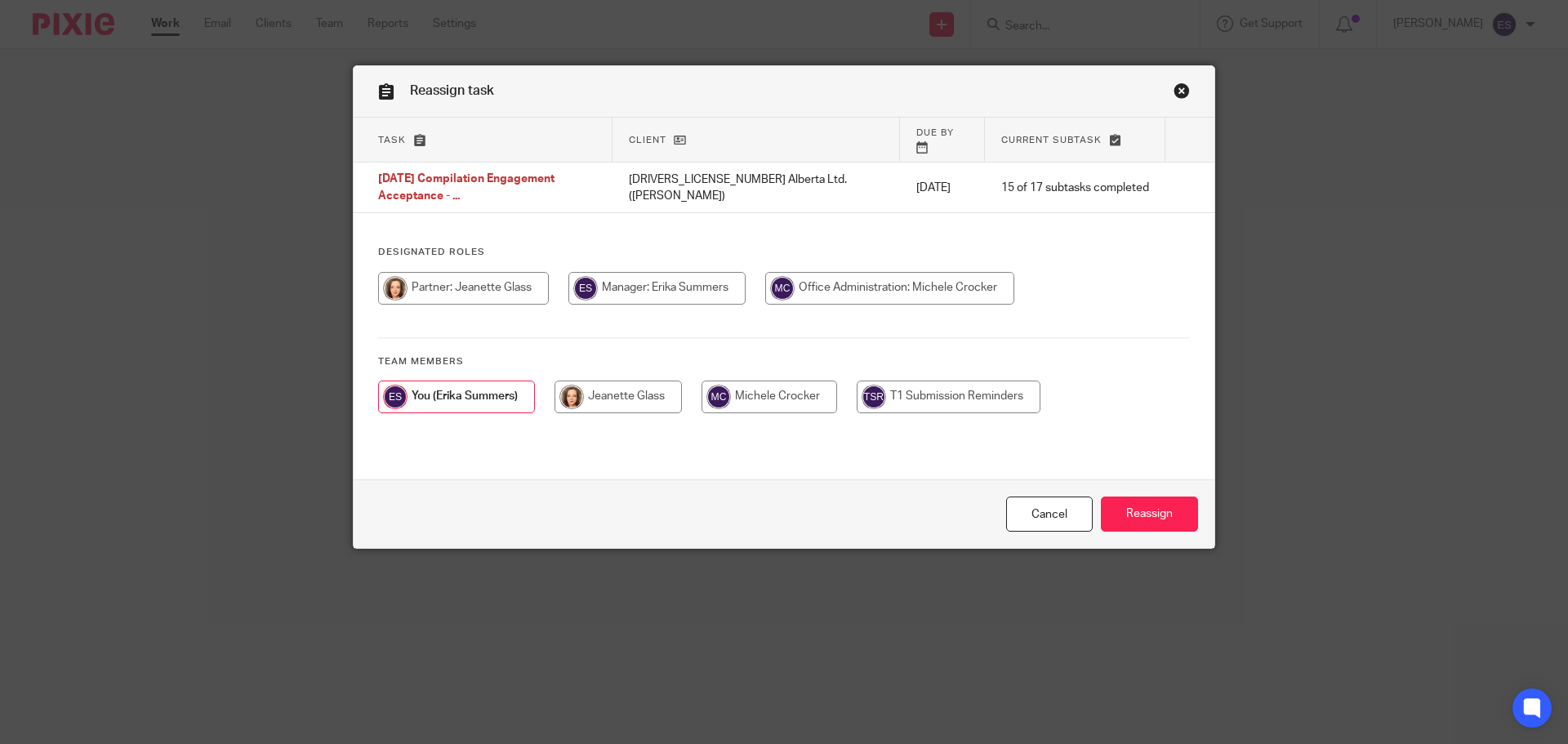
click at [735, 380] on input "radio" at bounding box center [769, 397] width 136 height 33
radio input "true"
click at [1140, 506] on input "Reassign" at bounding box center [1150, 514] width 97 height 35
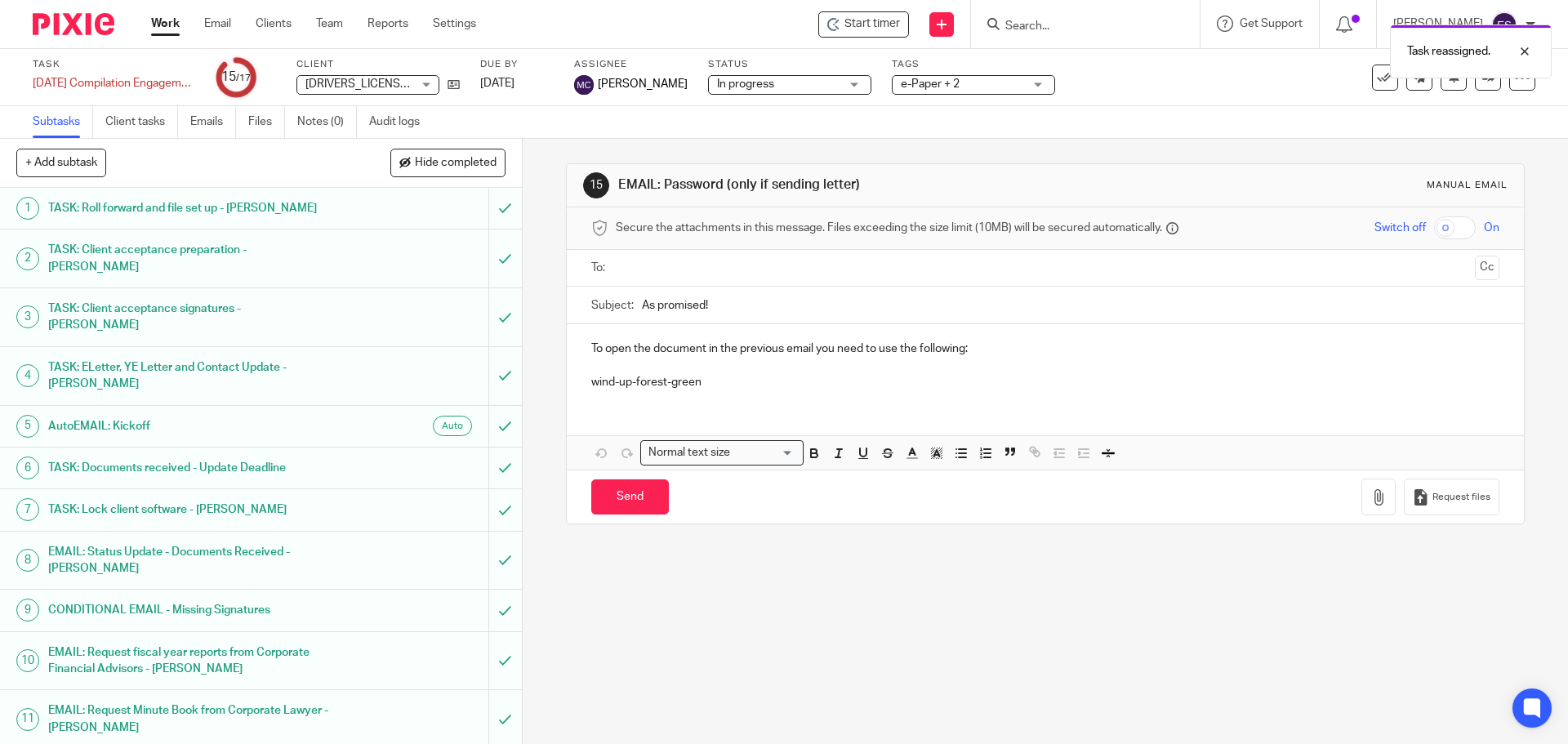
click at [154, 29] on link "Work" at bounding box center [165, 23] width 29 height 16
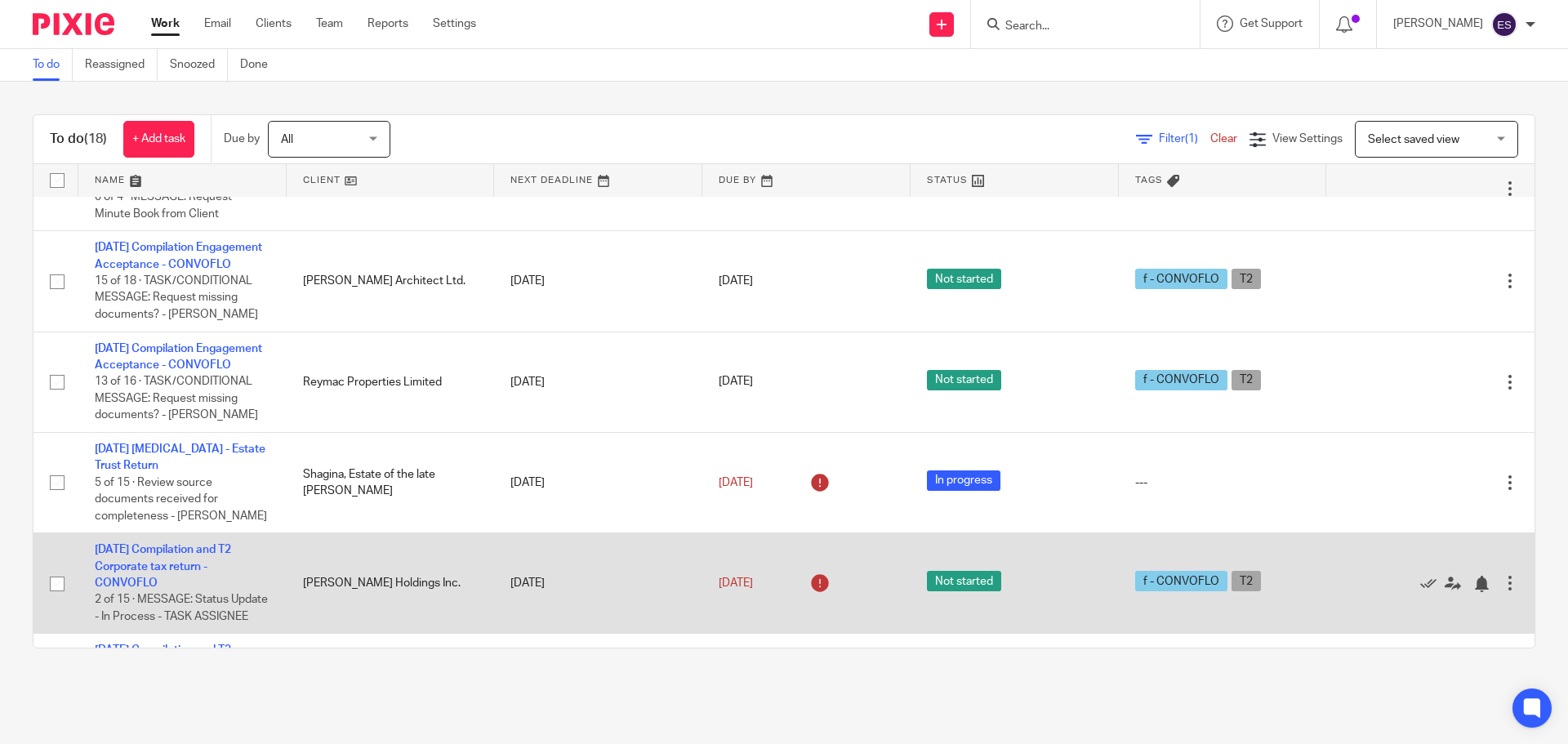
scroll to position [408, 0]
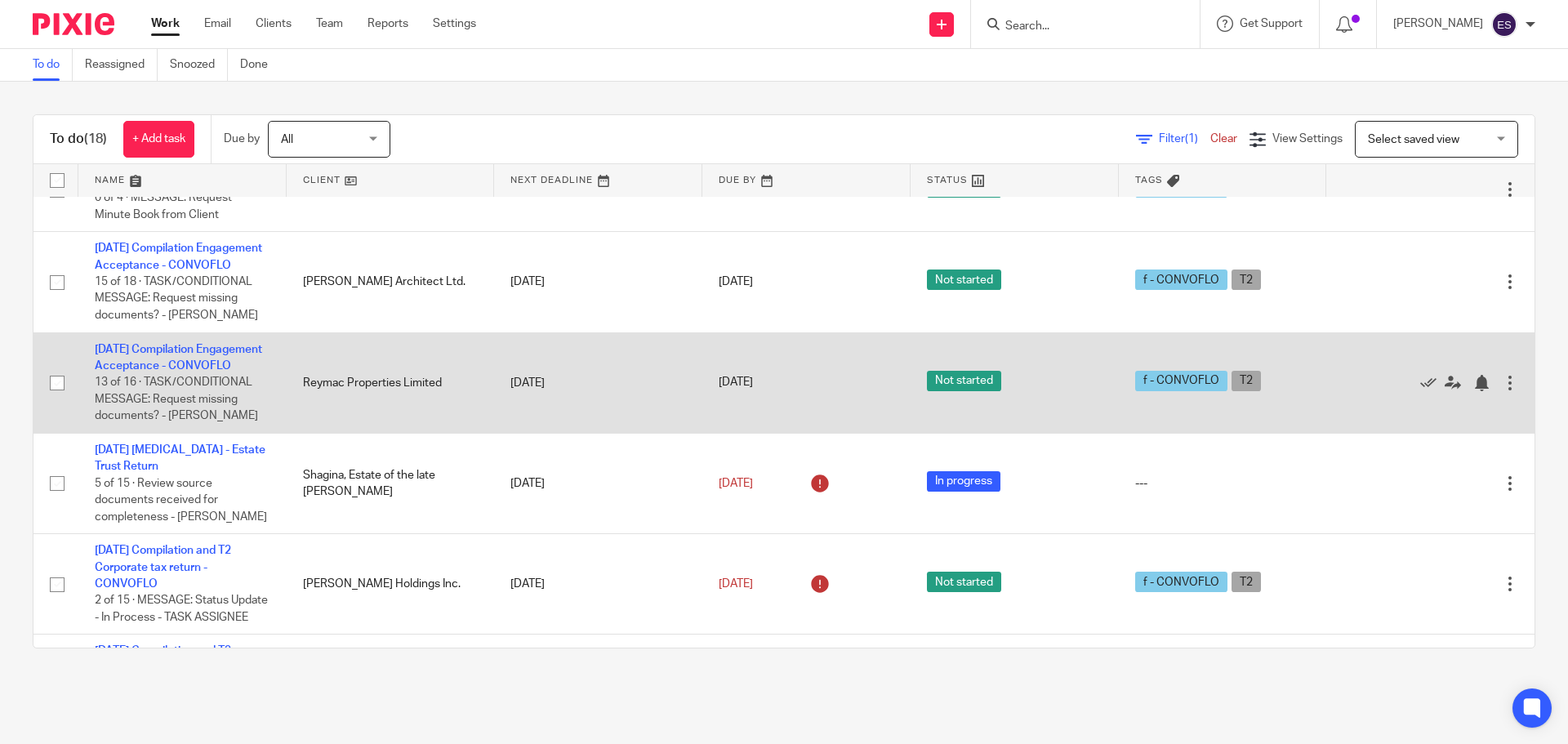
click at [191, 417] on td "[DATE] Compilation Engagement Acceptance - CONVOFLO 13 of 16 · TASK/CONDITIONAL…" at bounding box center [182, 383] width 208 height 100
click at [185, 372] on link "[DATE] Compilation Engagement Acceptance - CONVOFLO" at bounding box center [179, 358] width 168 height 28
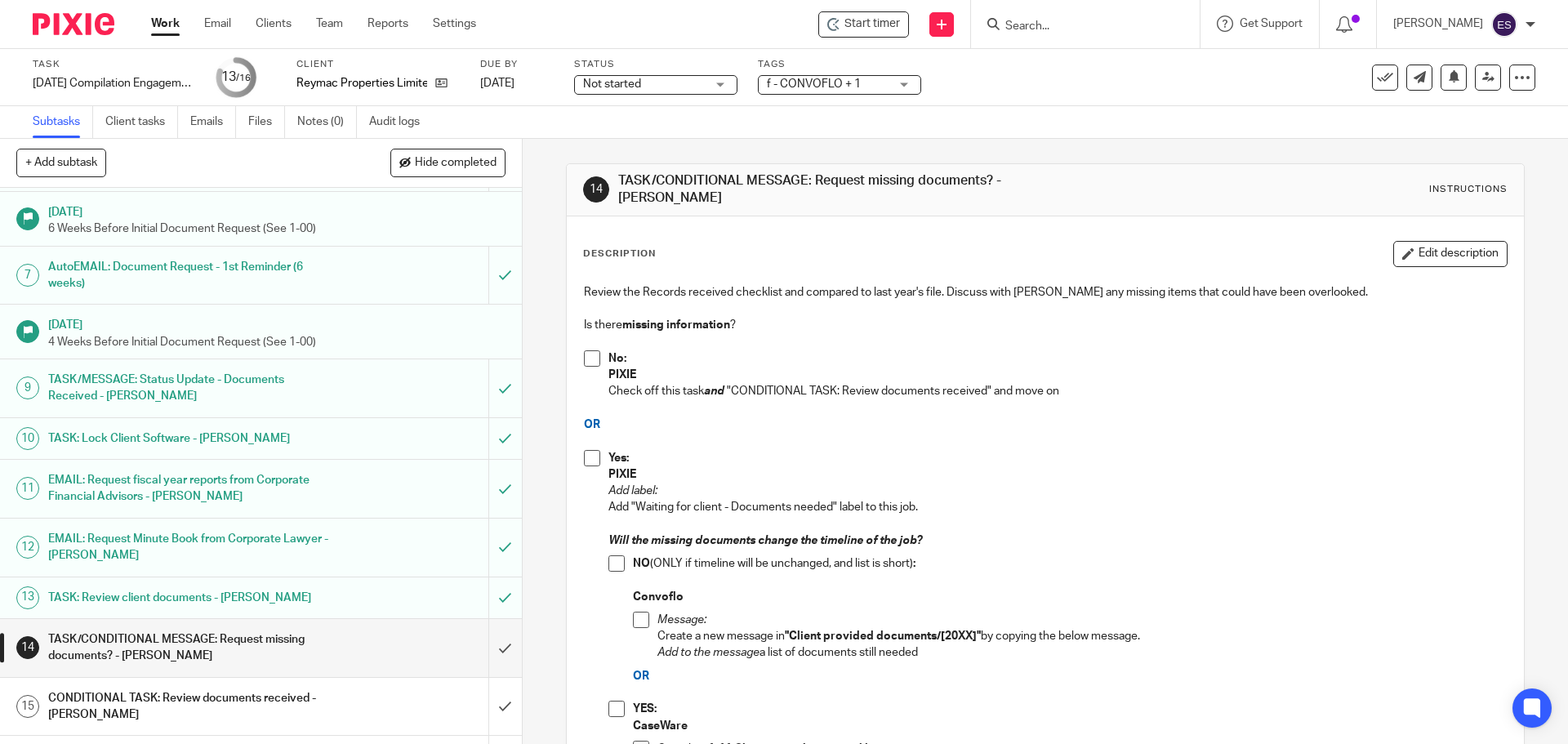
scroll to position [257, 0]
click at [482, 618] on input "submit" at bounding box center [261, 646] width 522 height 58
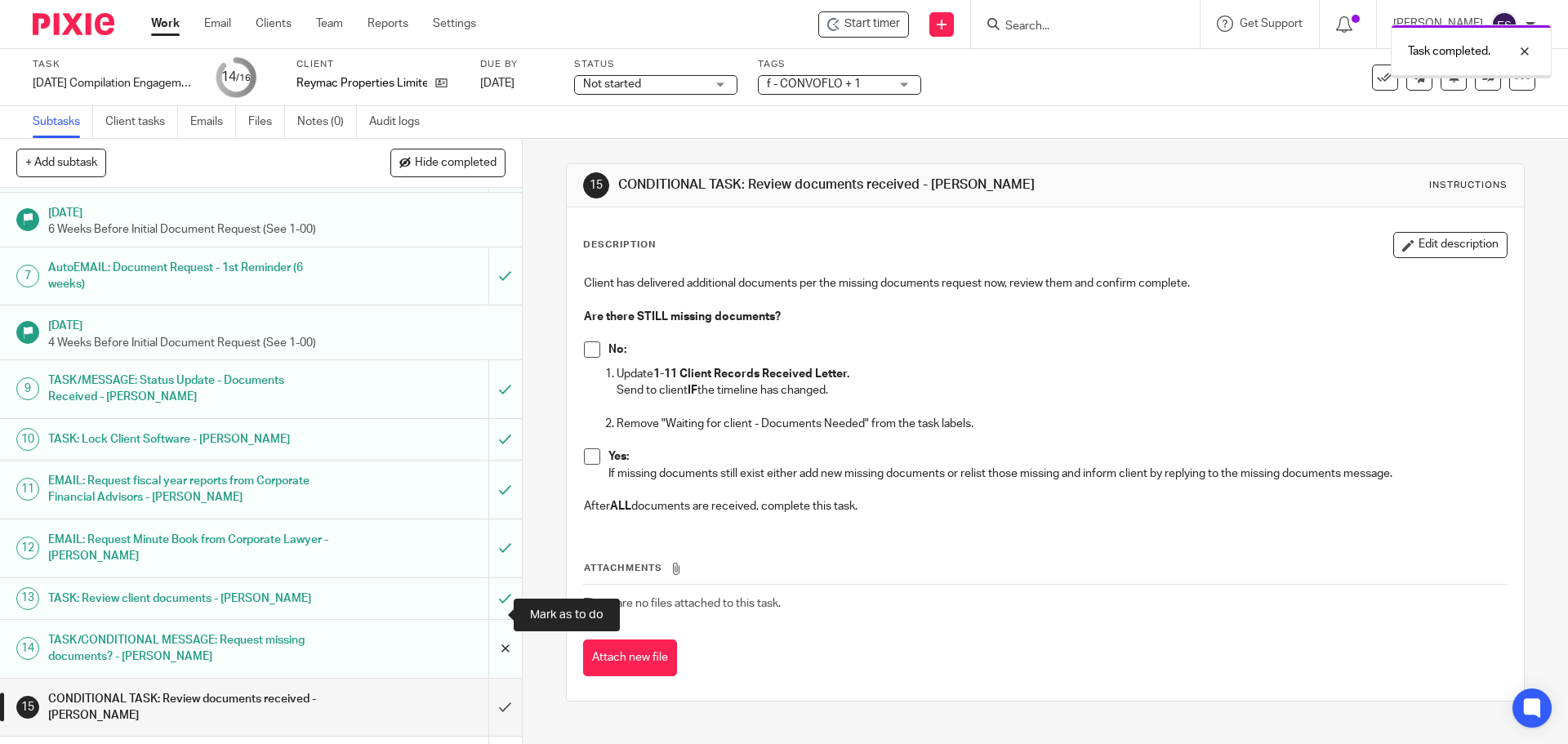
scroll to position [257, 0]
click at [489, 677] on input "submit" at bounding box center [261, 705] width 522 height 58
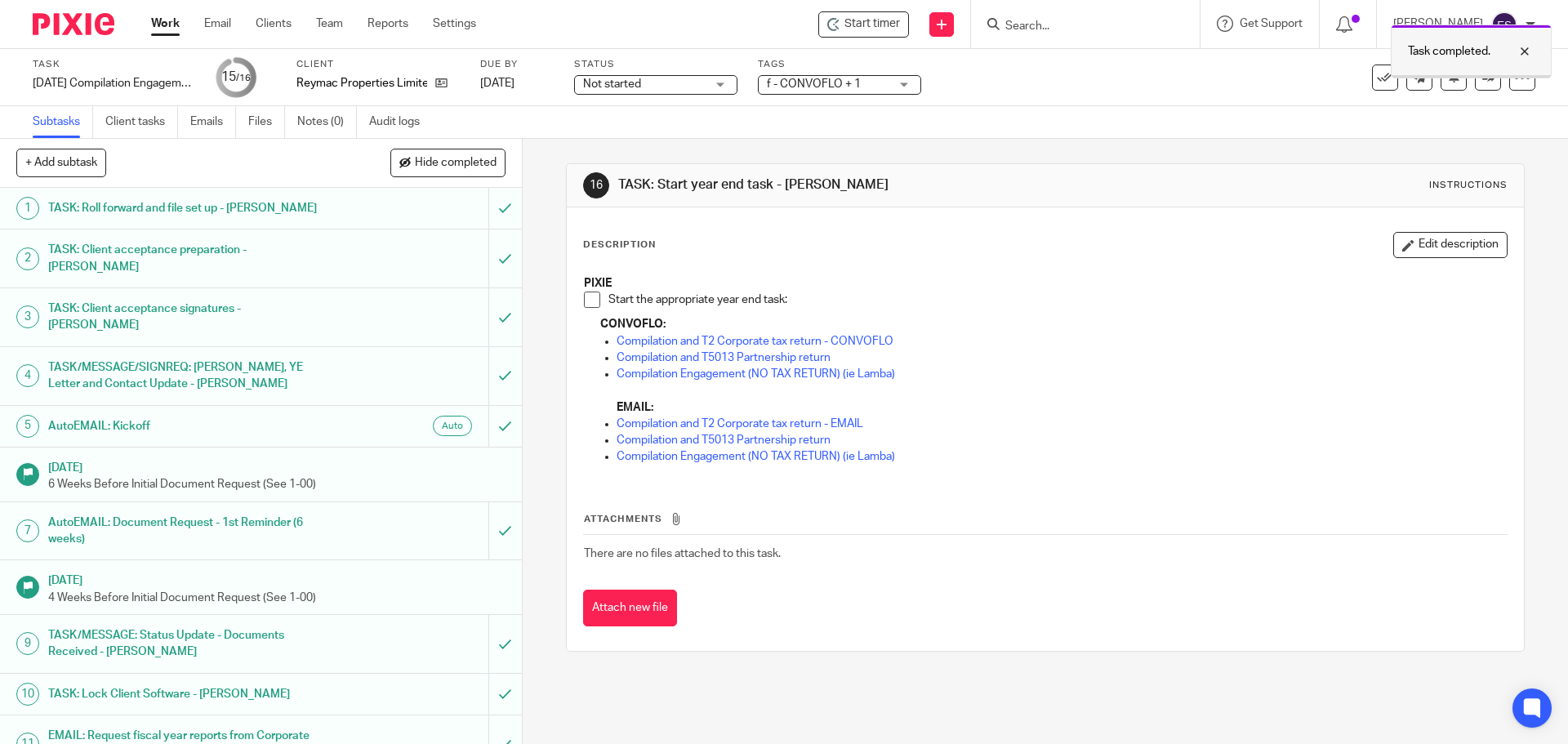
click at [1477, 78] on div "Task completed." at bounding box center [1471, 51] width 161 height 54
click at [1482, 80] on icon at bounding box center [1488, 77] width 12 height 12
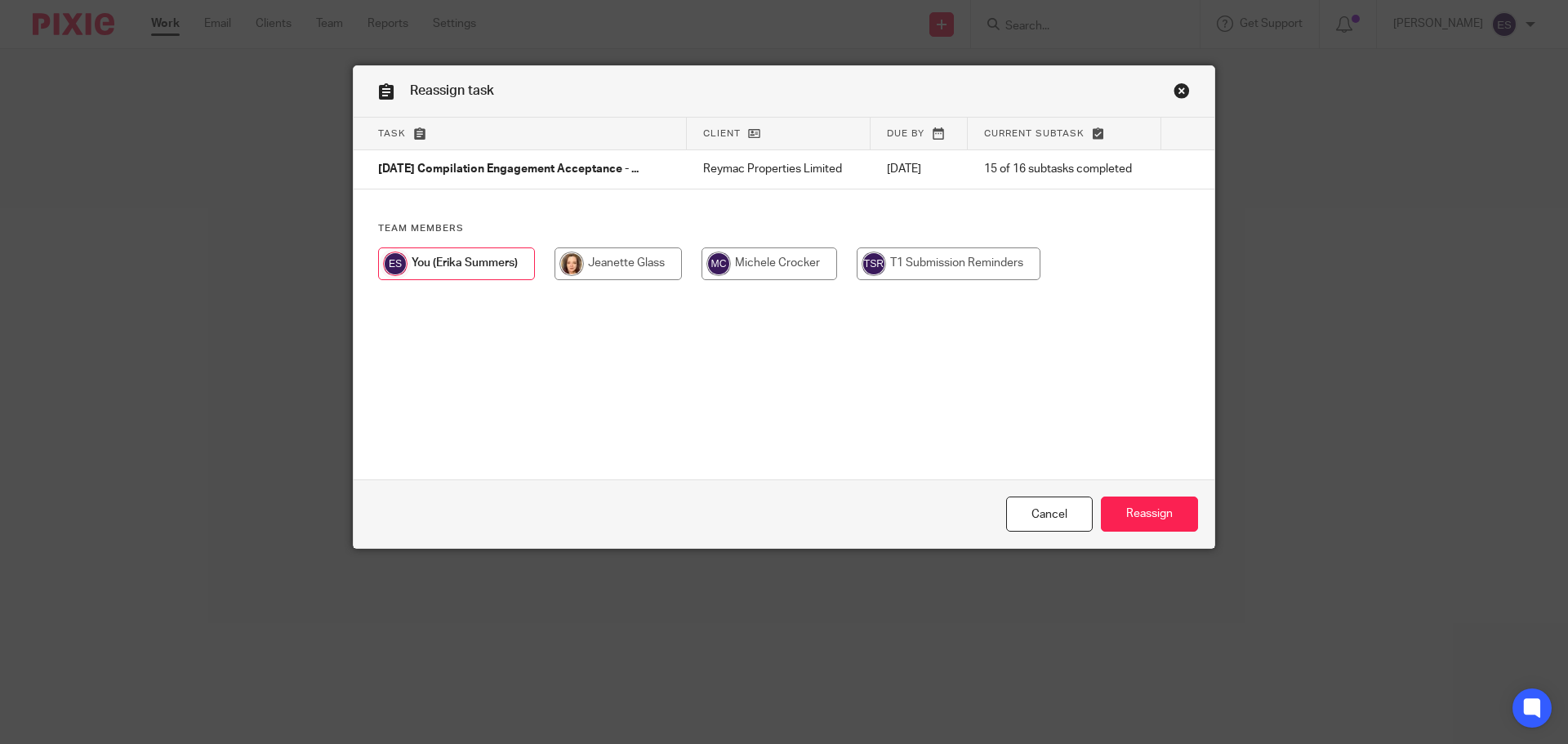
click at [793, 268] on input "radio" at bounding box center [769, 264] width 136 height 33
radio input "true"
click at [1160, 512] on input "Reassign" at bounding box center [1150, 514] width 97 height 35
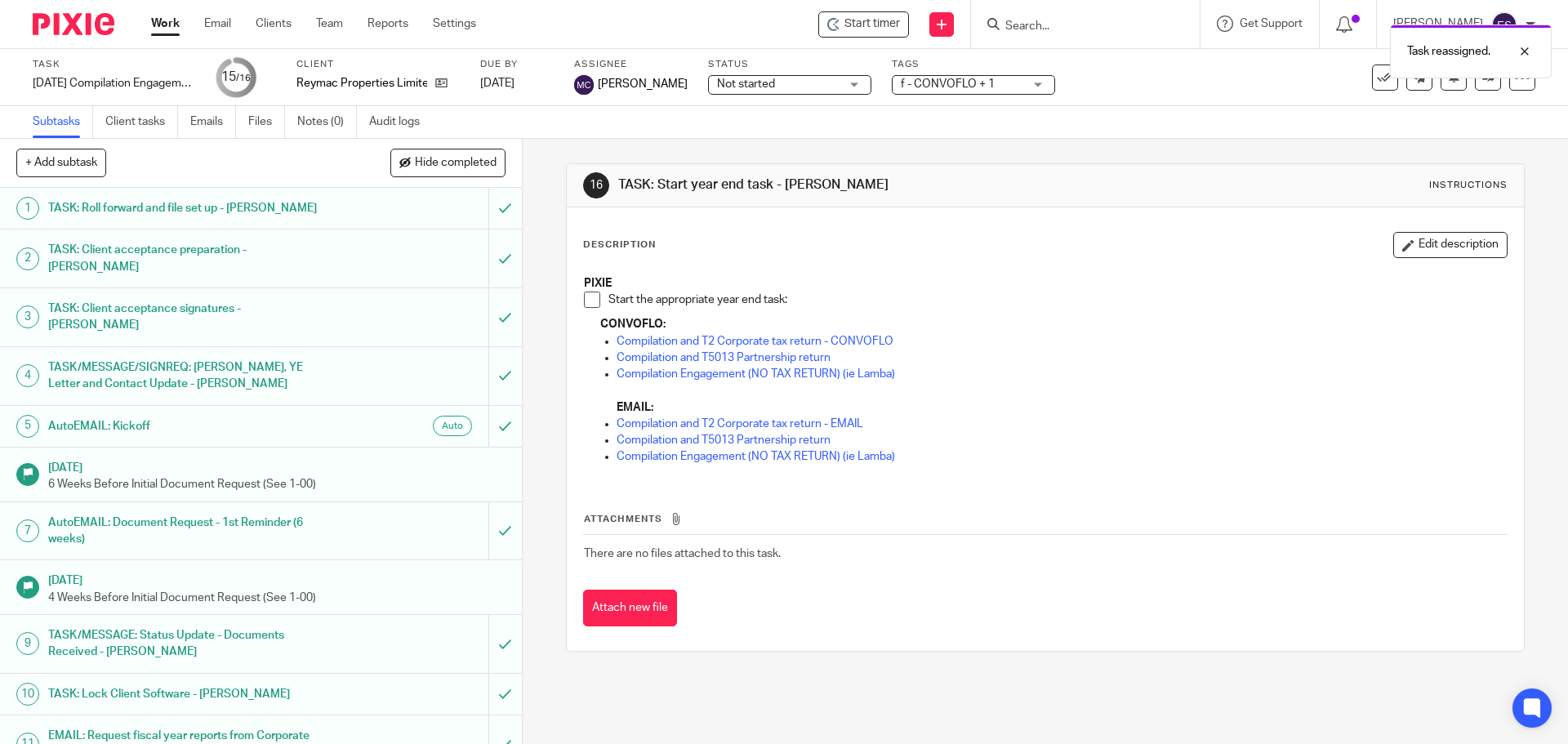
click at [170, 22] on link "Work" at bounding box center [165, 23] width 29 height 16
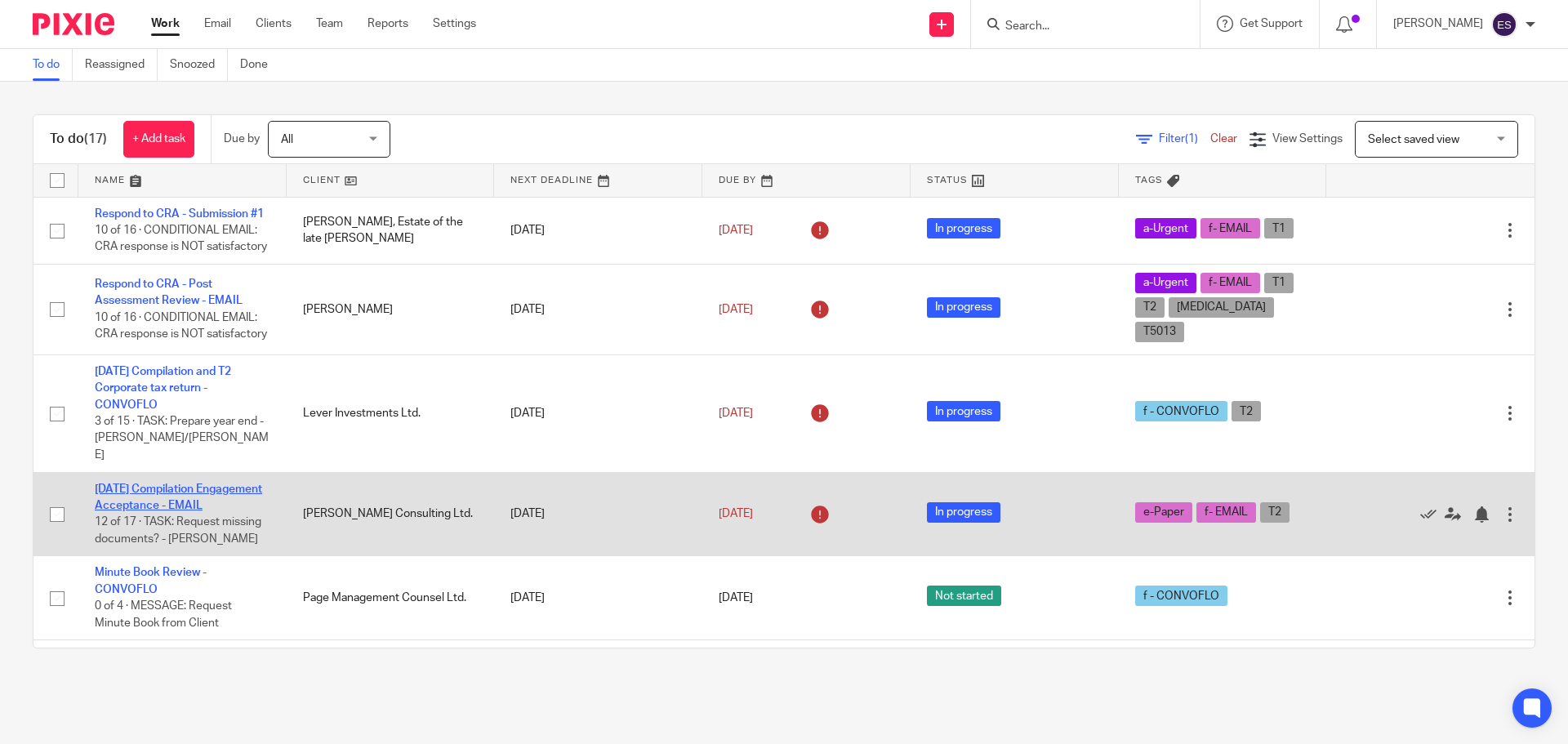
click at [158, 512] on link "[DATE] Compilation Engagement Acceptance - EMAIL" at bounding box center [179, 497] width 168 height 28
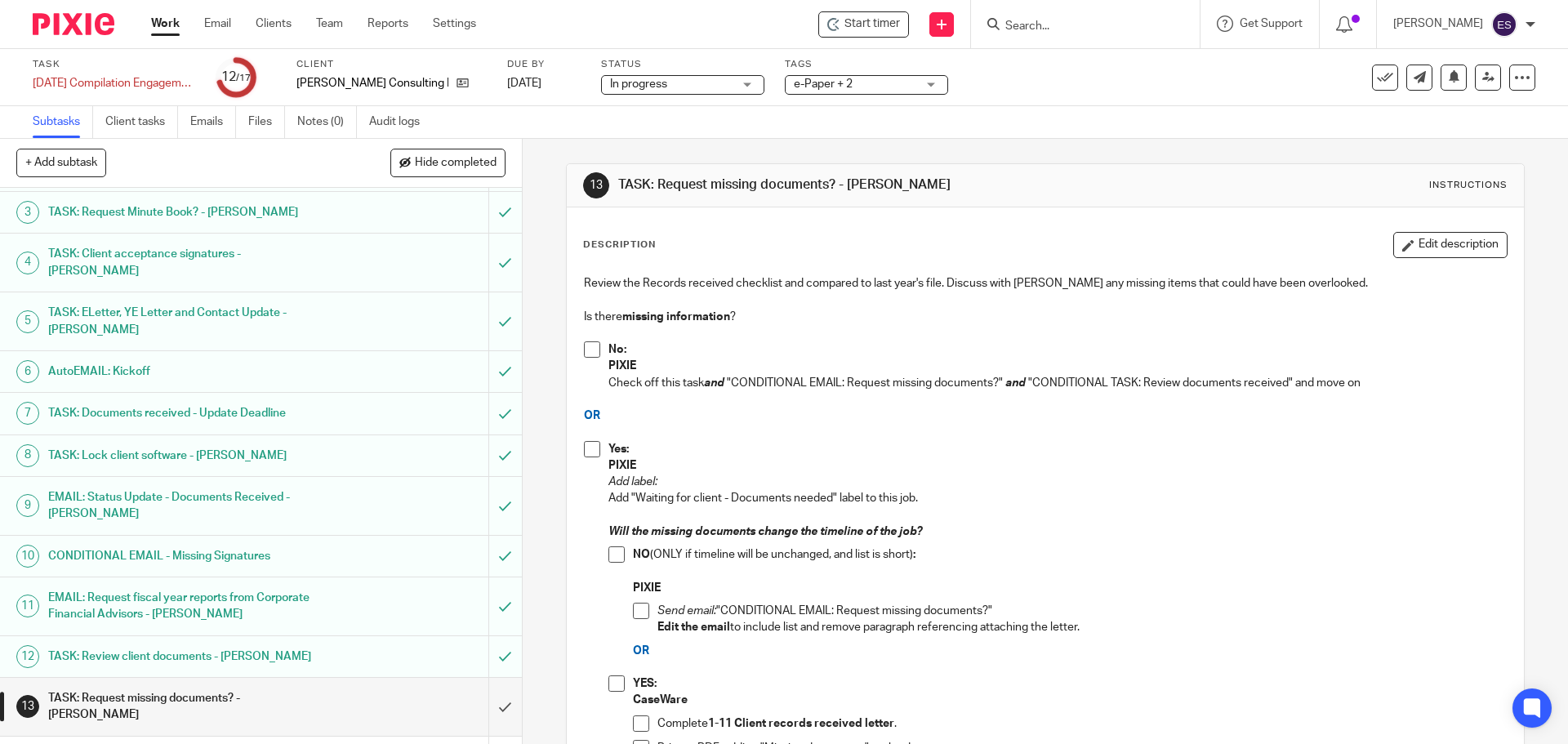
scroll to position [240, 0]
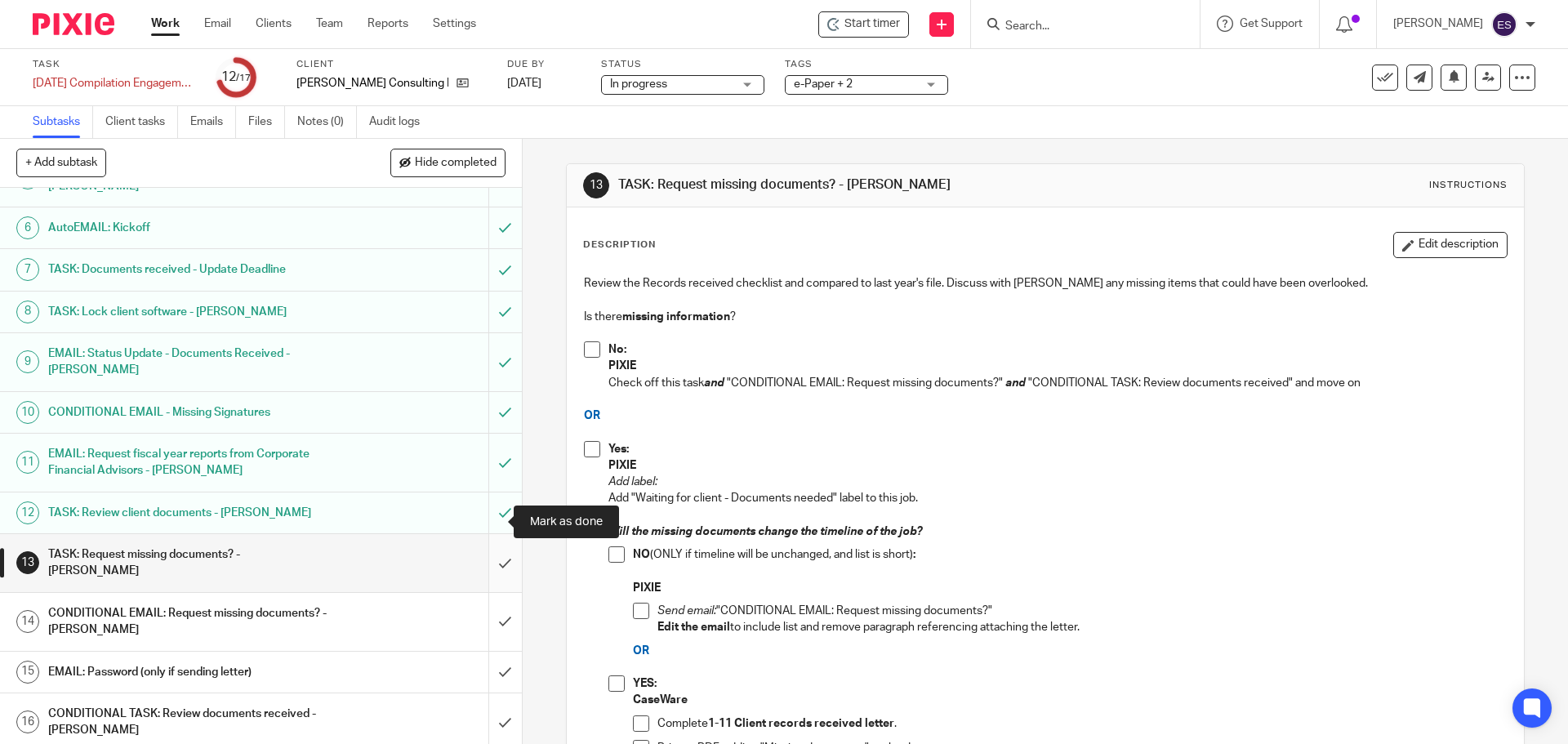
click at [480, 534] on input "submit" at bounding box center [261, 563] width 522 height 58
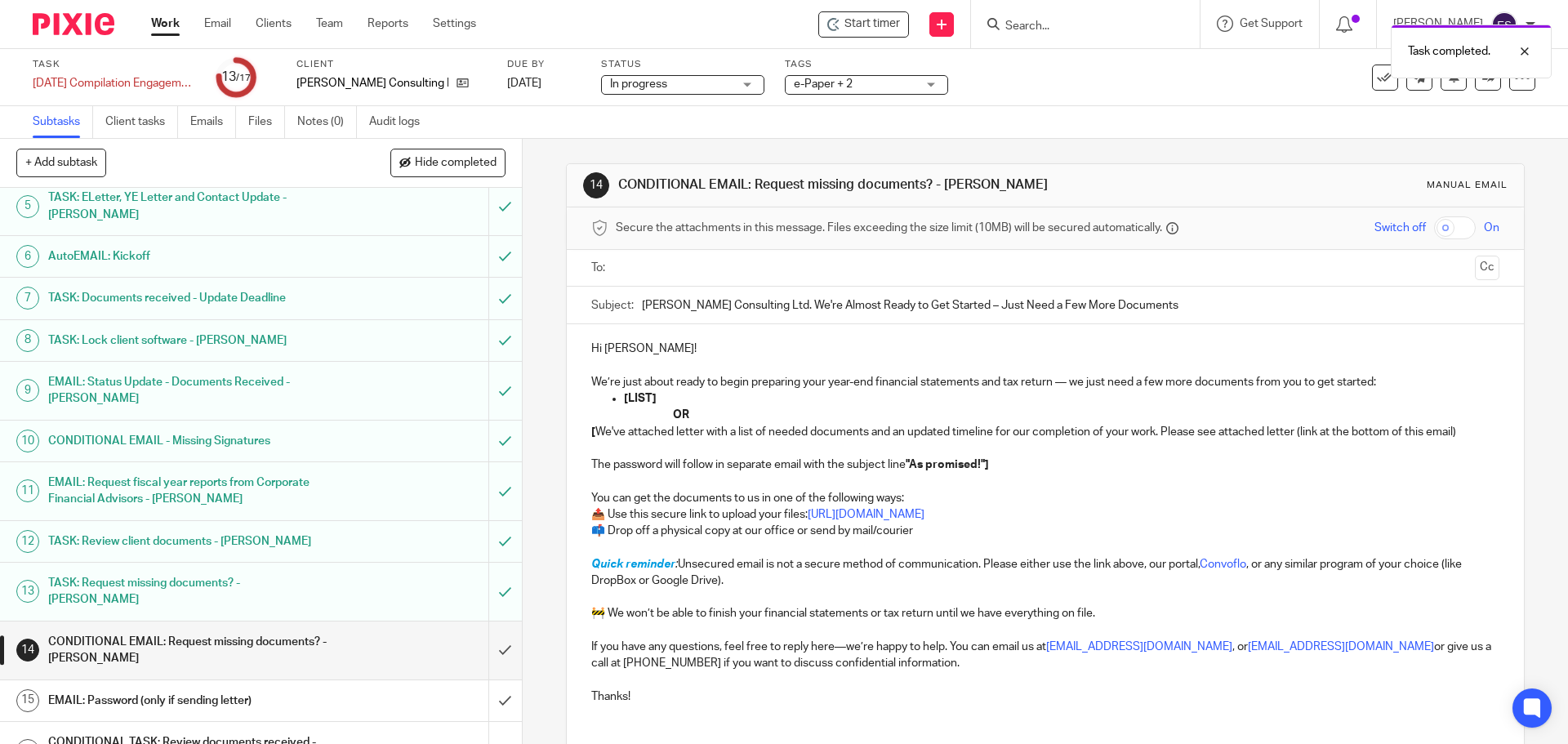
scroll to position [240, 0]
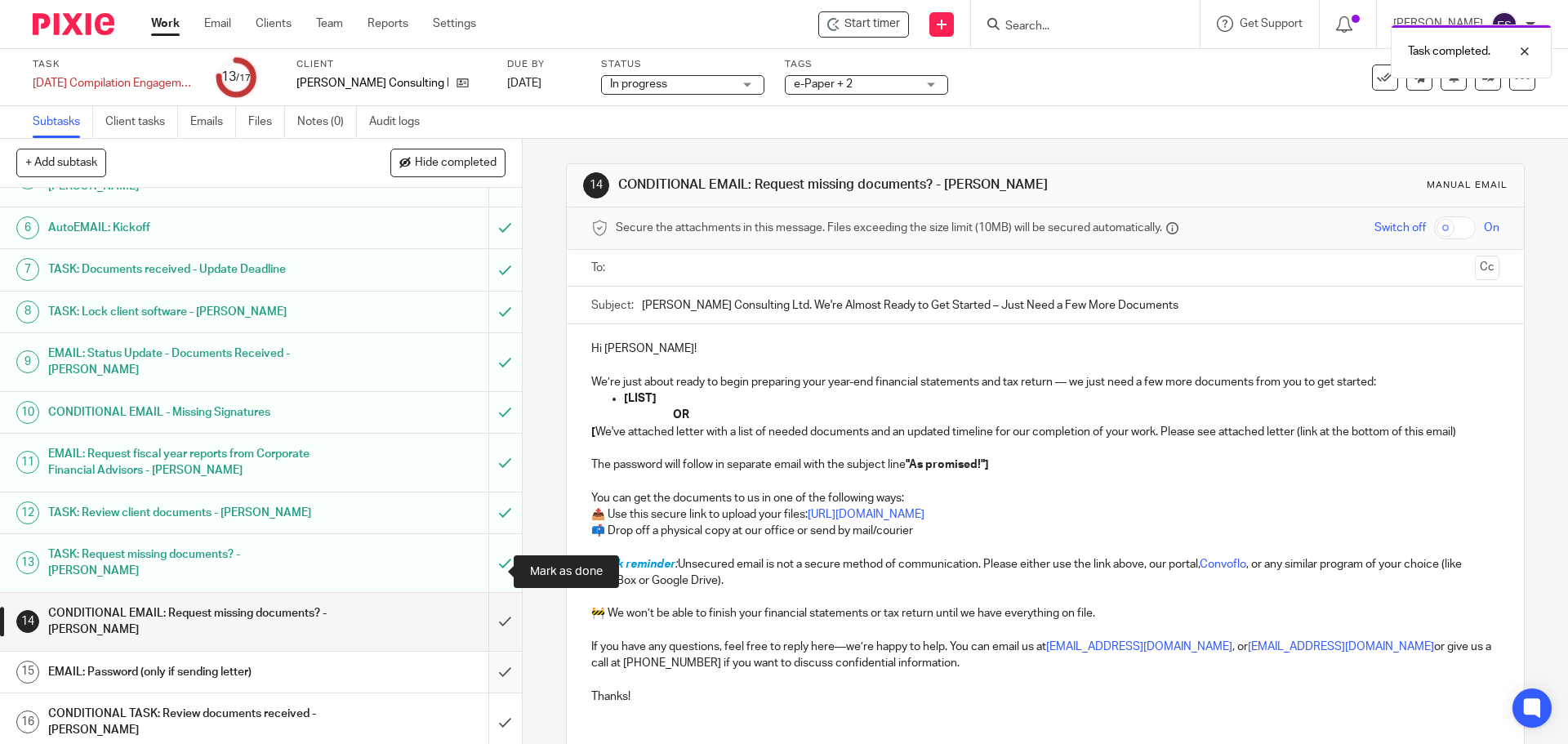
drag, startPoint x: 482, startPoint y: 576, endPoint x: 481, endPoint y: 602, distance: 26.0
click at [482, 593] on input "submit" at bounding box center [261, 621] width 522 height 58
click at [481, 652] on input "submit" at bounding box center [261, 671] width 522 height 41
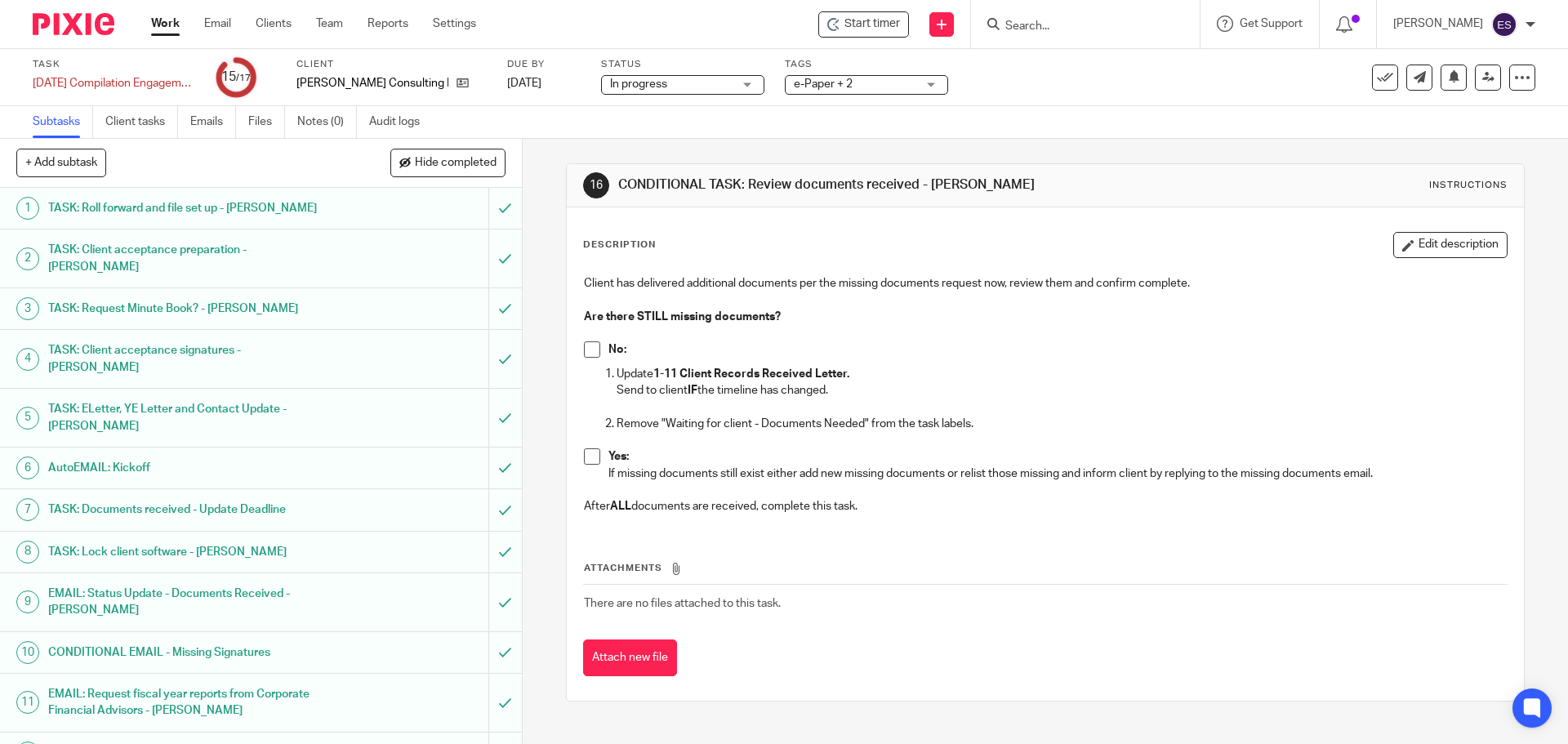
scroll to position [240, 0]
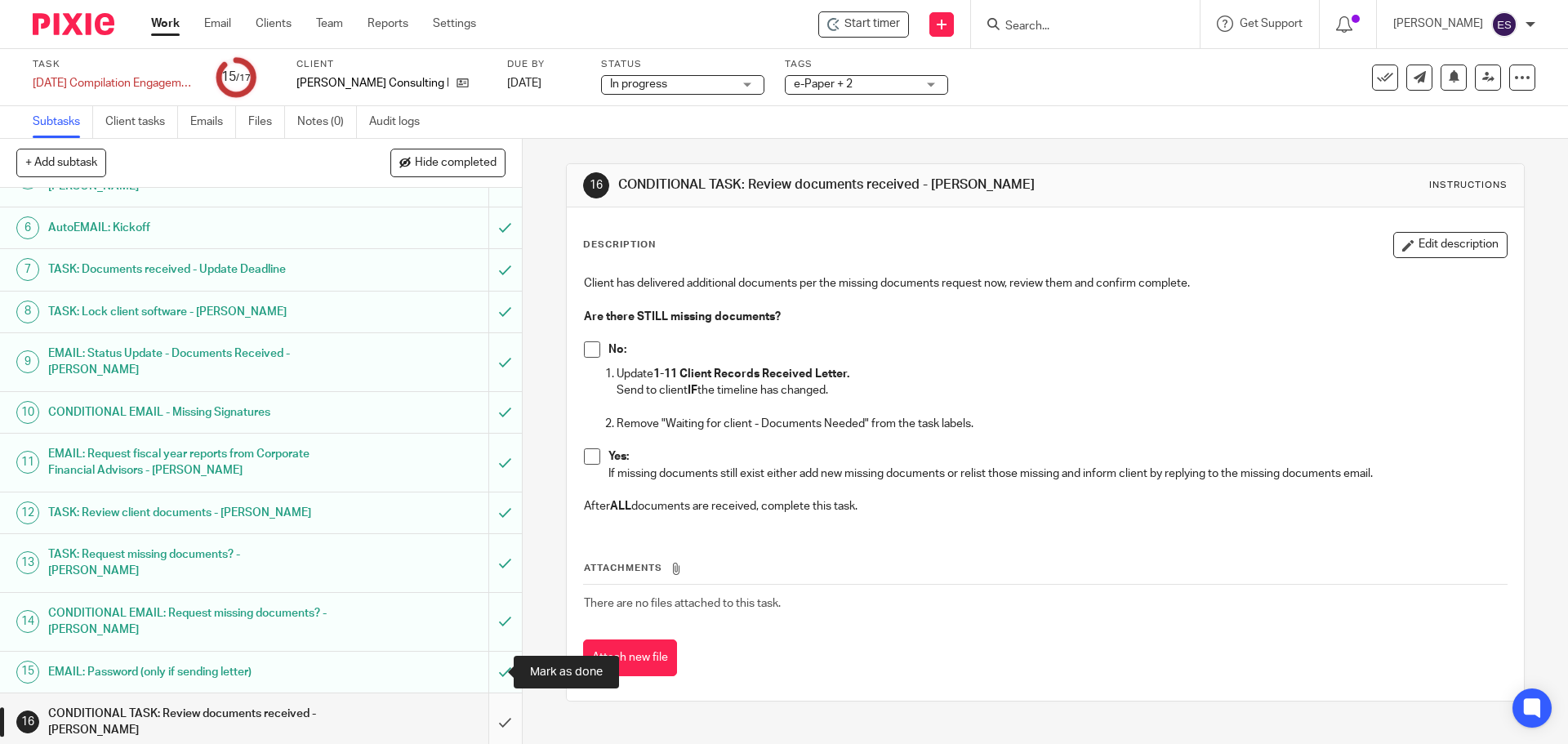
click at [482, 693] on input "submit" at bounding box center [261, 722] width 522 height 58
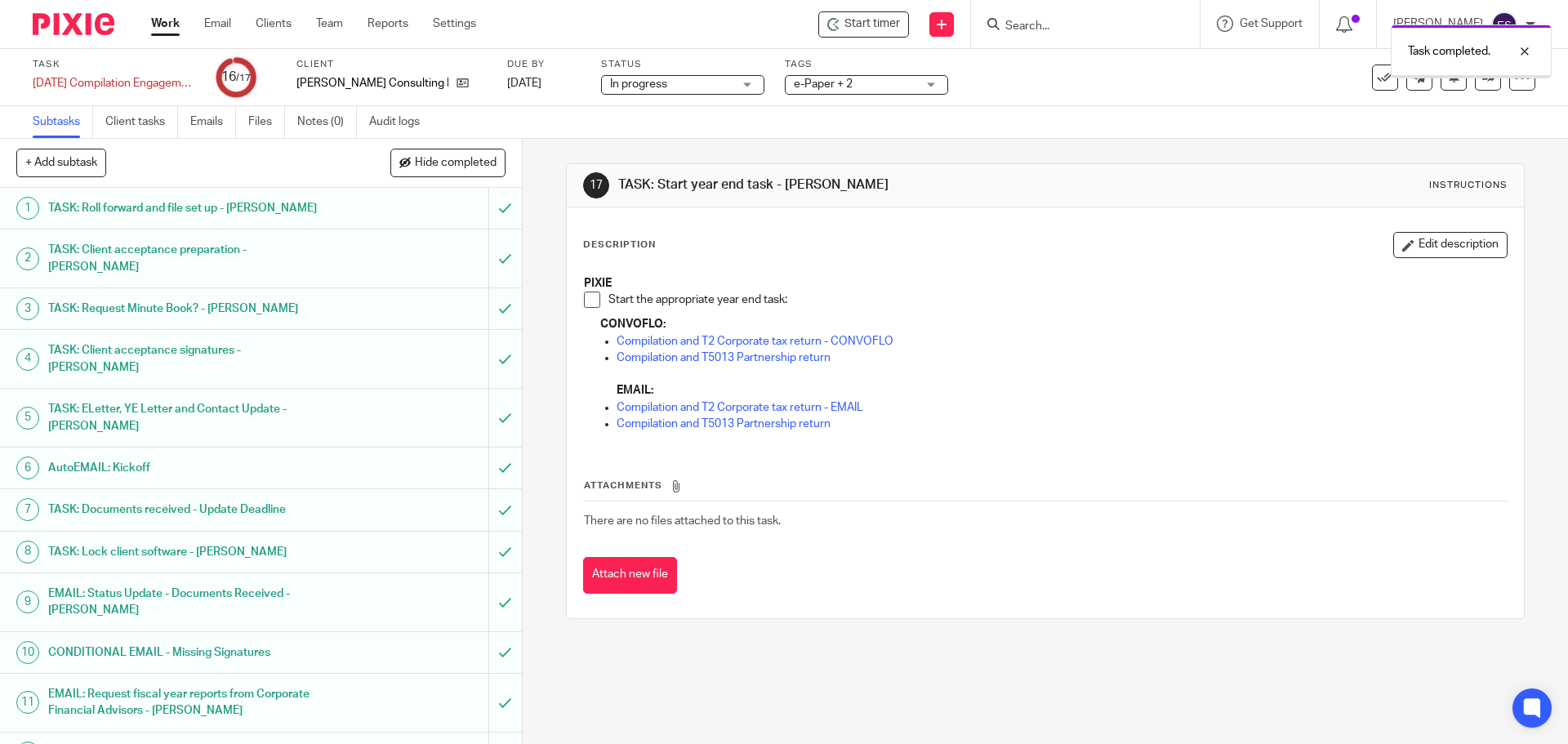
click at [1471, 73] on div "Task completed." at bounding box center [1471, 51] width 161 height 54
click at [1482, 76] on icon at bounding box center [1488, 77] width 12 height 12
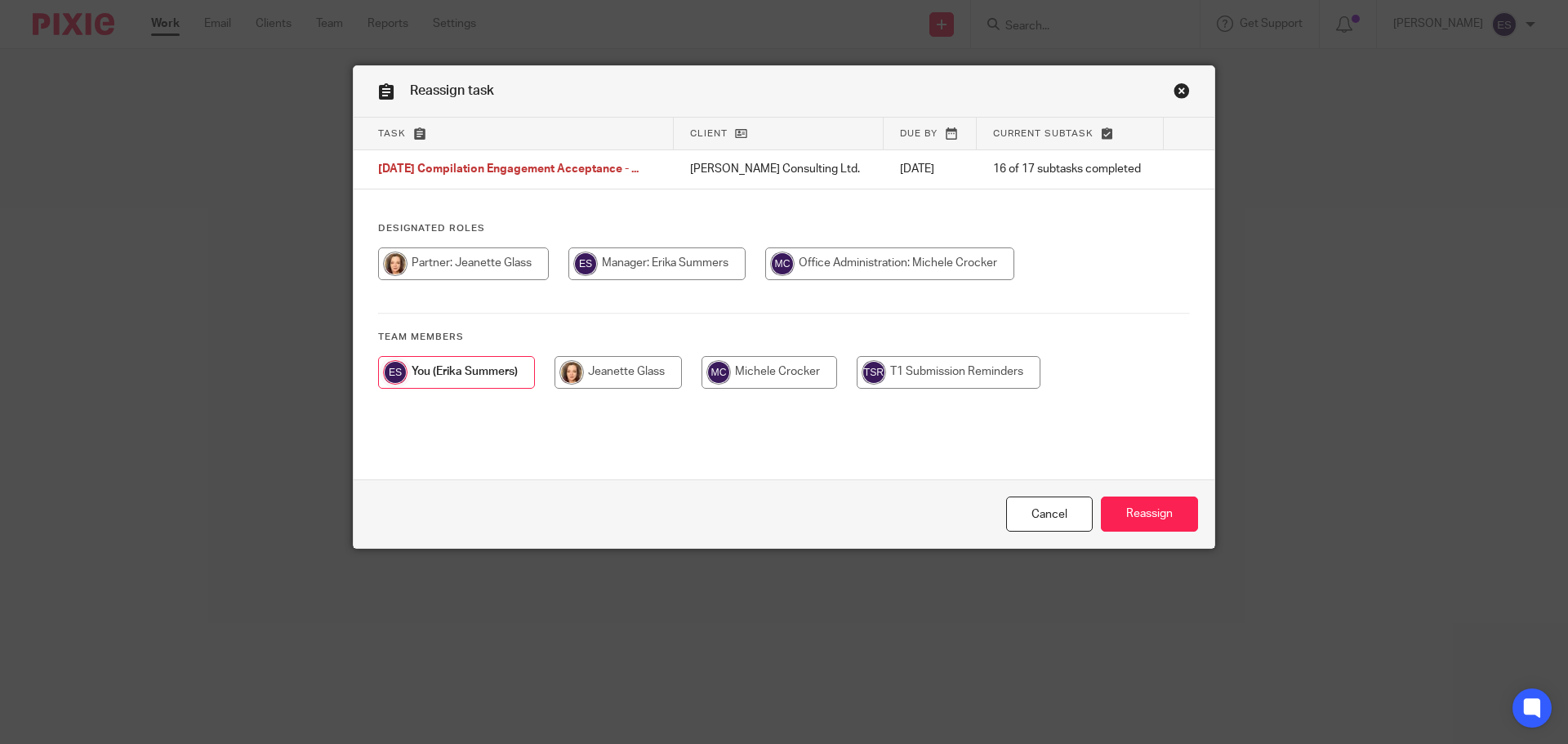
click at [745, 360] on input "radio" at bounding box center [769, 372] width 136 height 33
radio input "true"
click at [1133, 512] on input "Reassign" at bounding box center [1150, 514] width 97 height 35
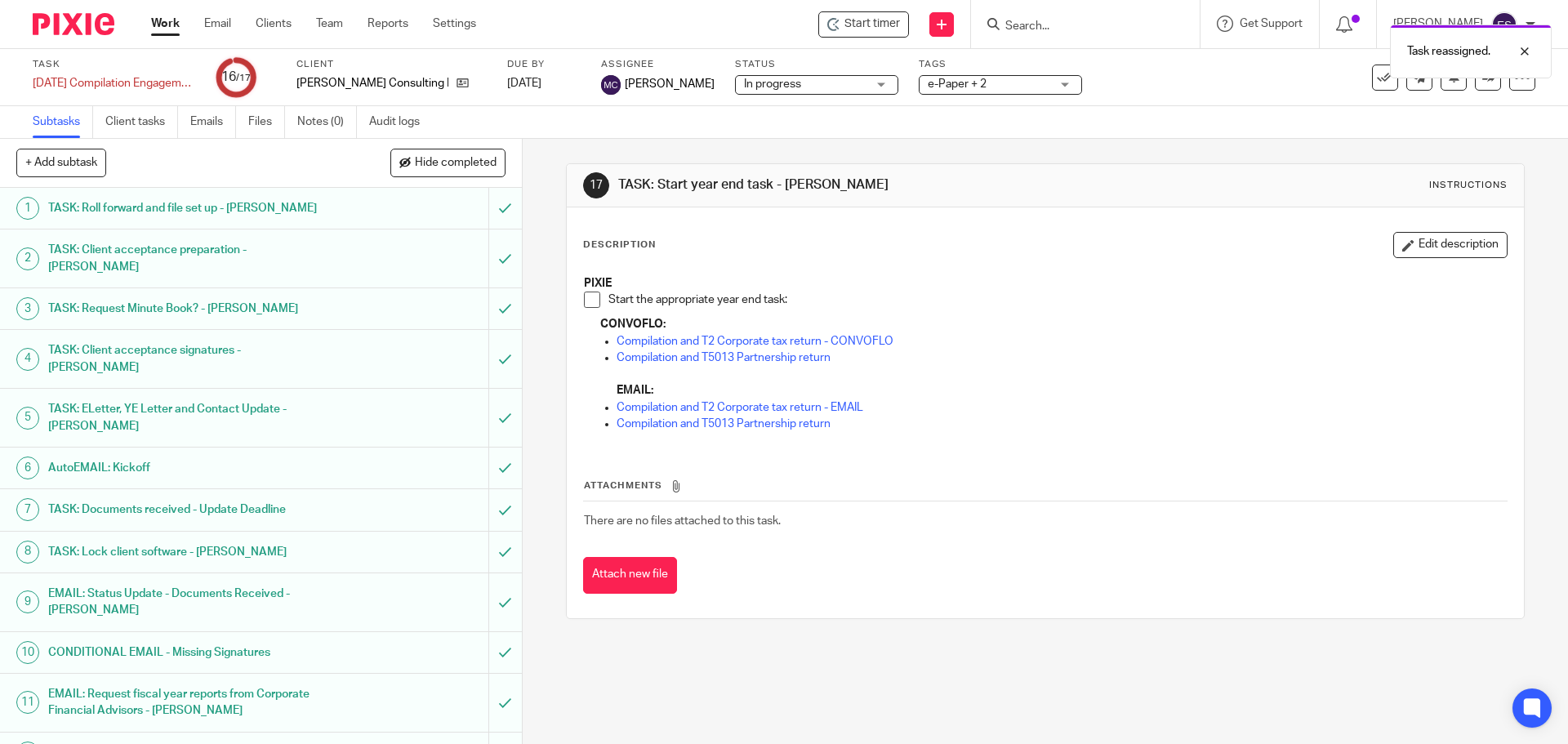
click at [160, 27] on link "Work" at bounding box center [165, 23] width 29 height 16
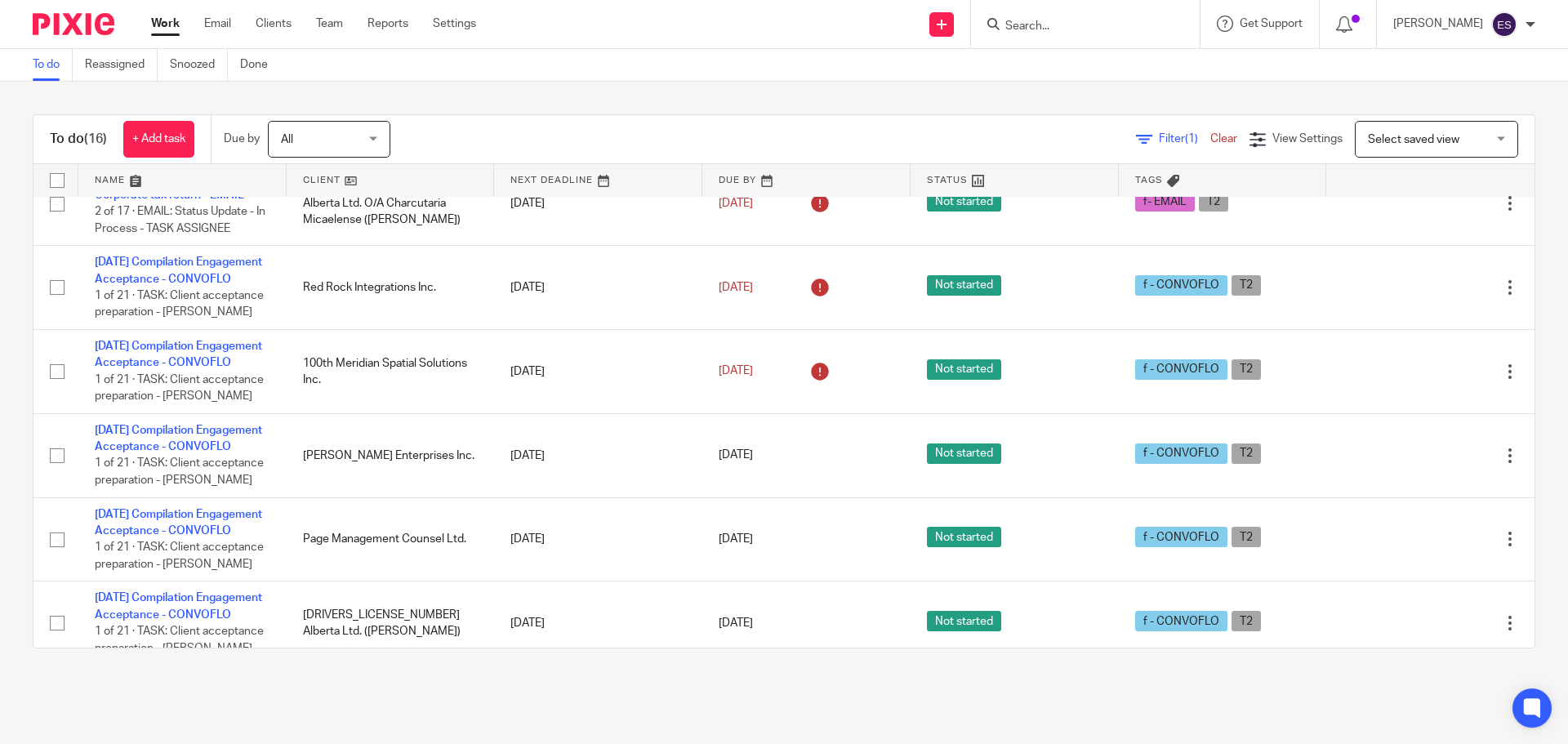
scroll to position [898, 0]
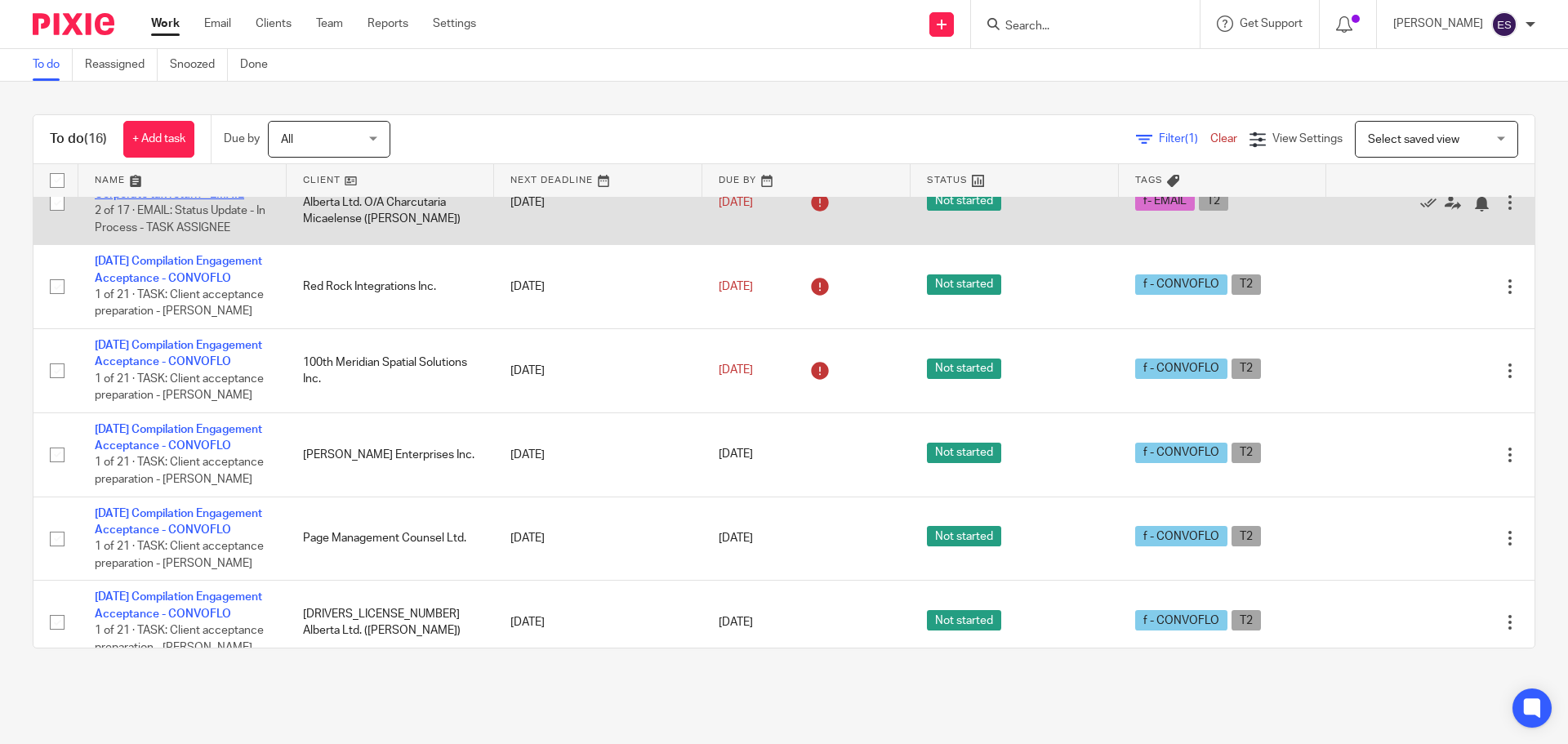
click at [156, 200] on link "[DATE] Compilation and T2 Corporate tax return - EMAIL" at bounding box center [169, 185] width 150 height 28
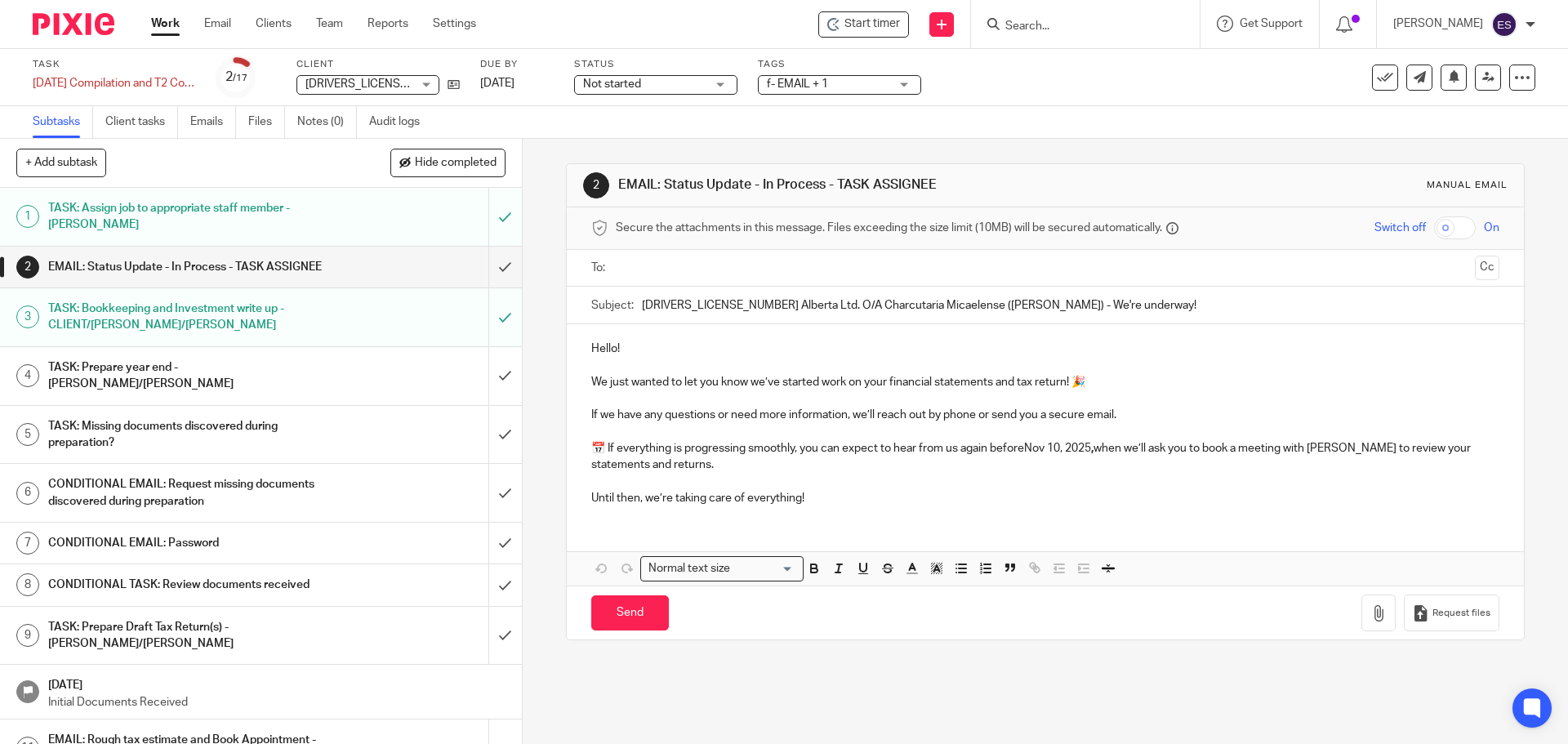
click at [235, 391] on h1 "TASK: Prepare year end - ERIKA/JEANETTE" at bounding box center [189, 376] width 283 height 41
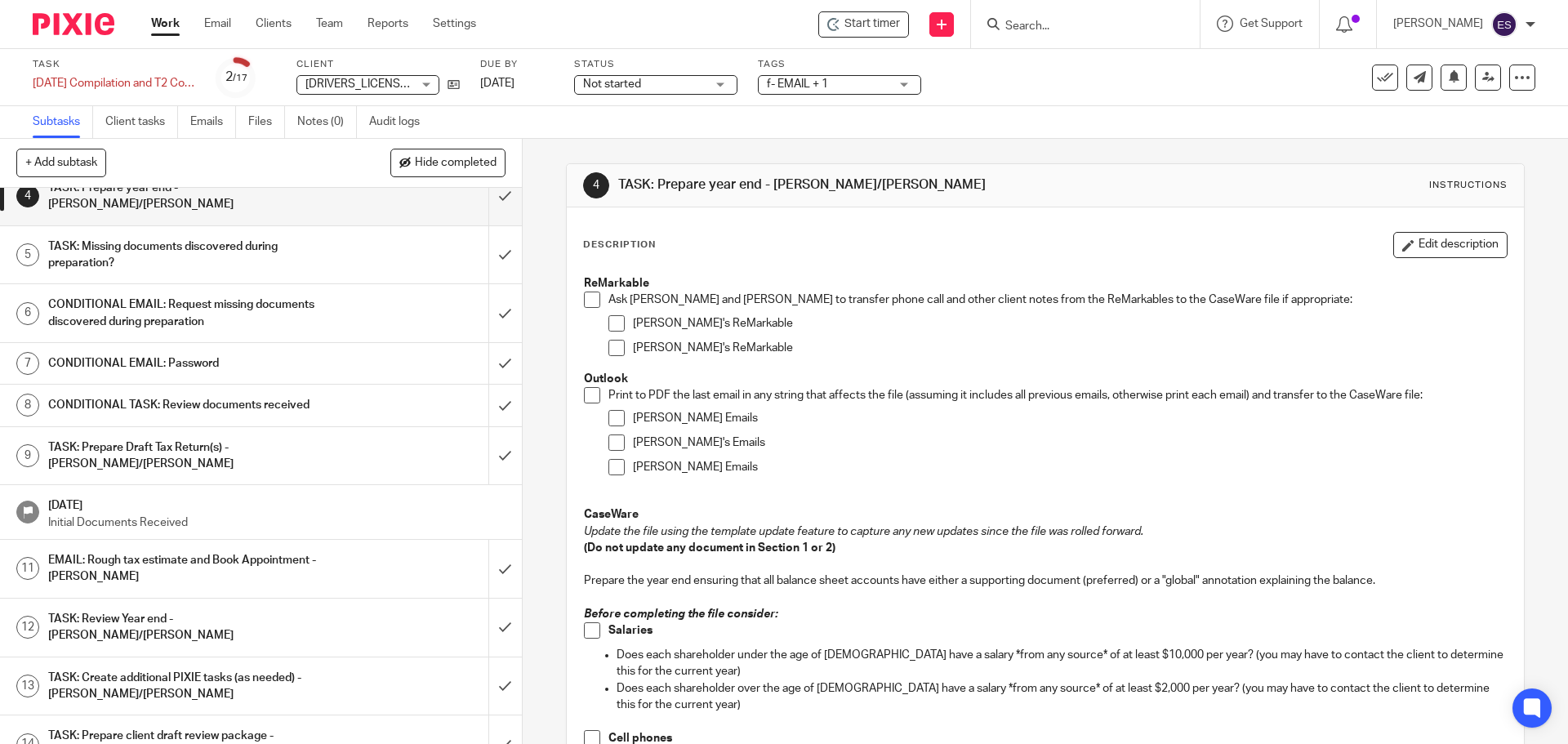
scroll to position [107, 0]
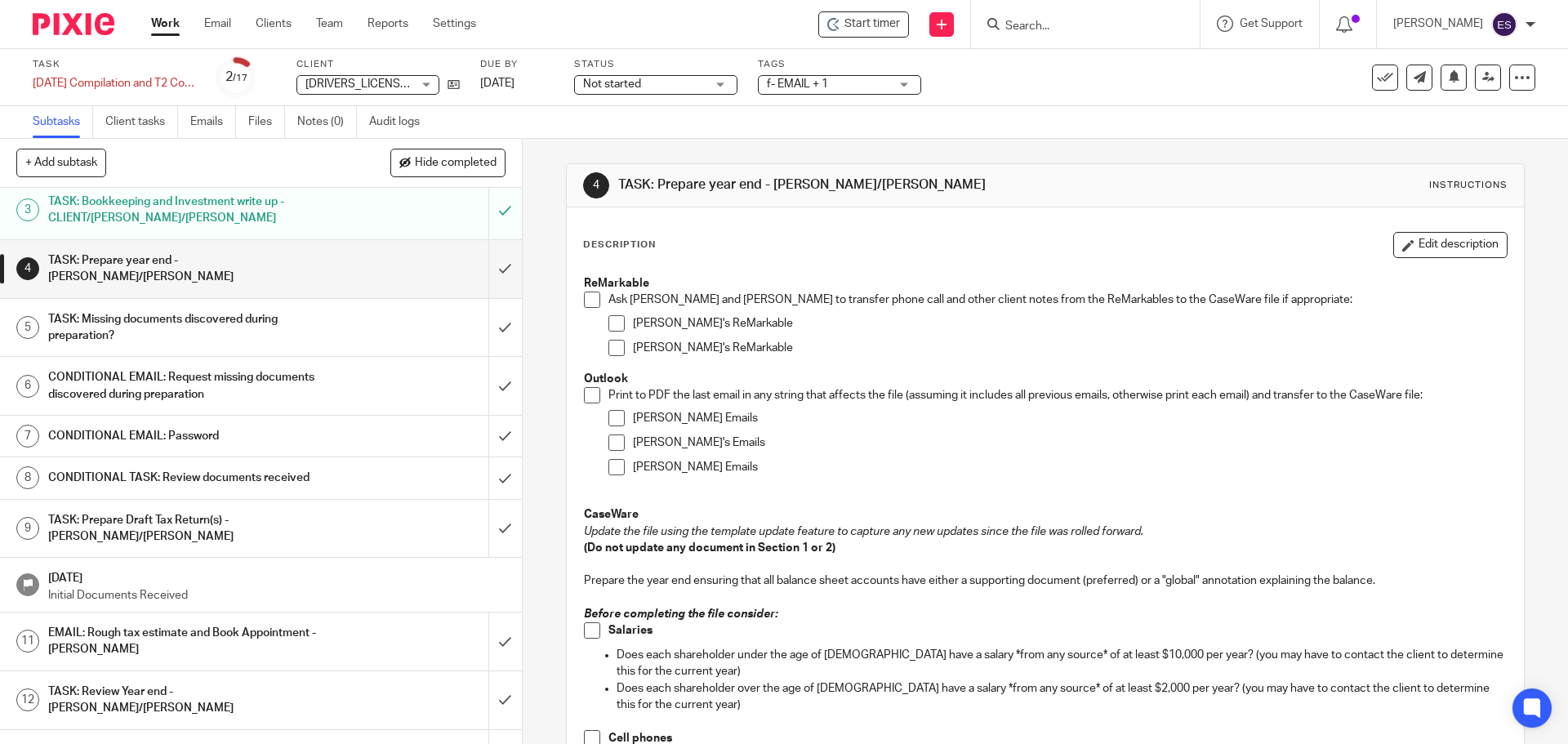
click at [170, 30] on link "Work" at bounding box center [165, 23] width 29 height 16
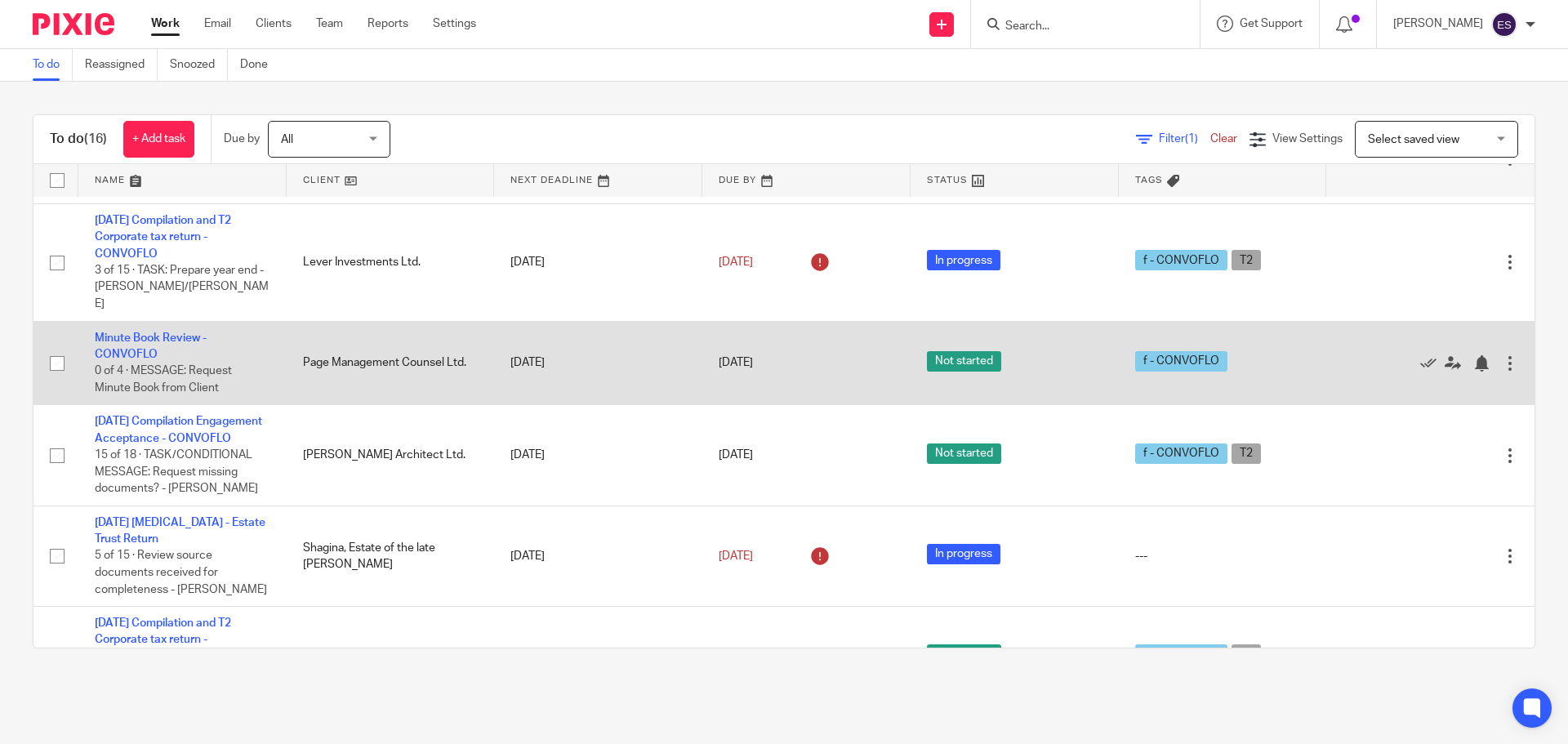
scroll to position [163, 0]
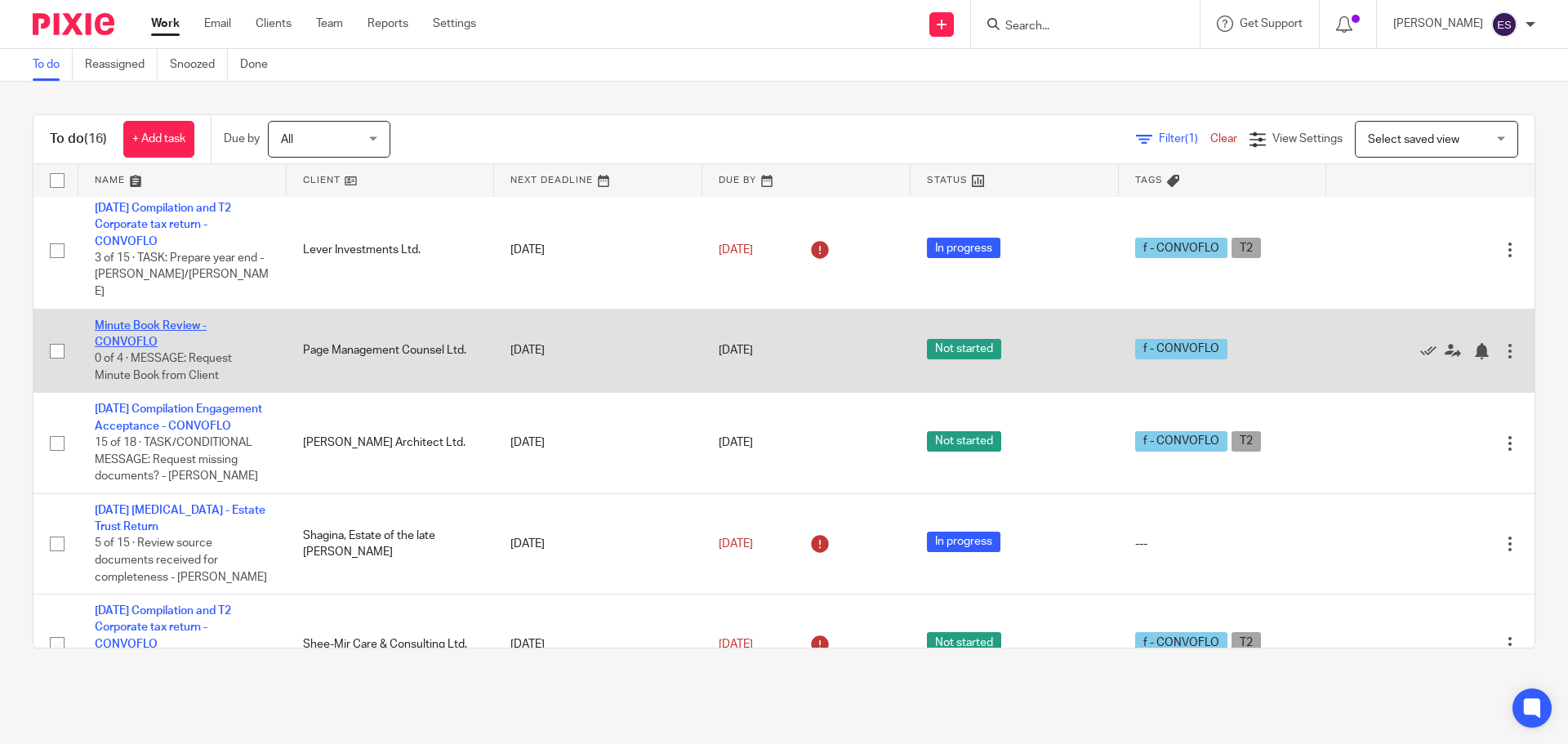
click at [143, 348] on link "Minute Book Review - CONVOFLO" at bounding box center [150, 334] width 112 height 28
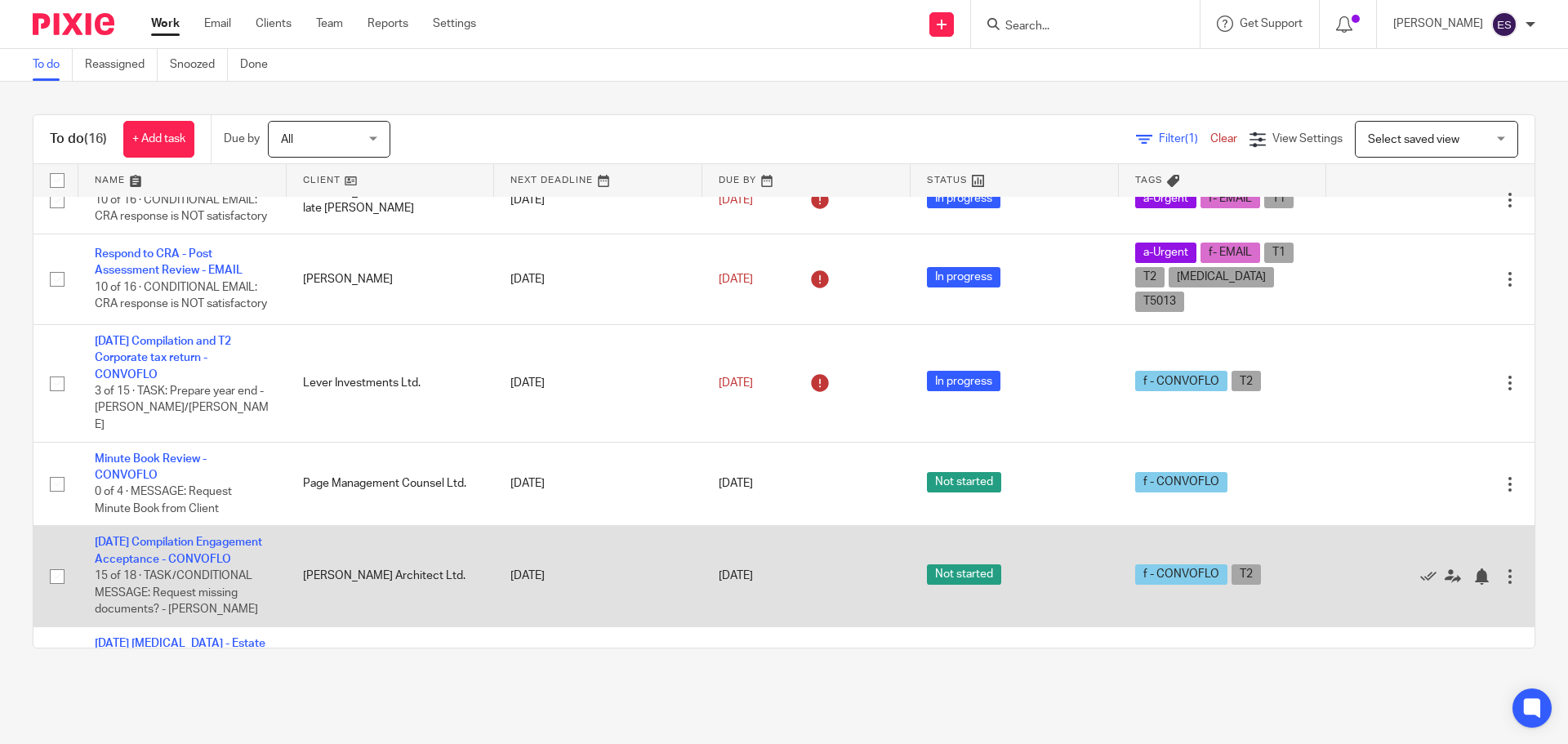
scroll to position [81, 0]
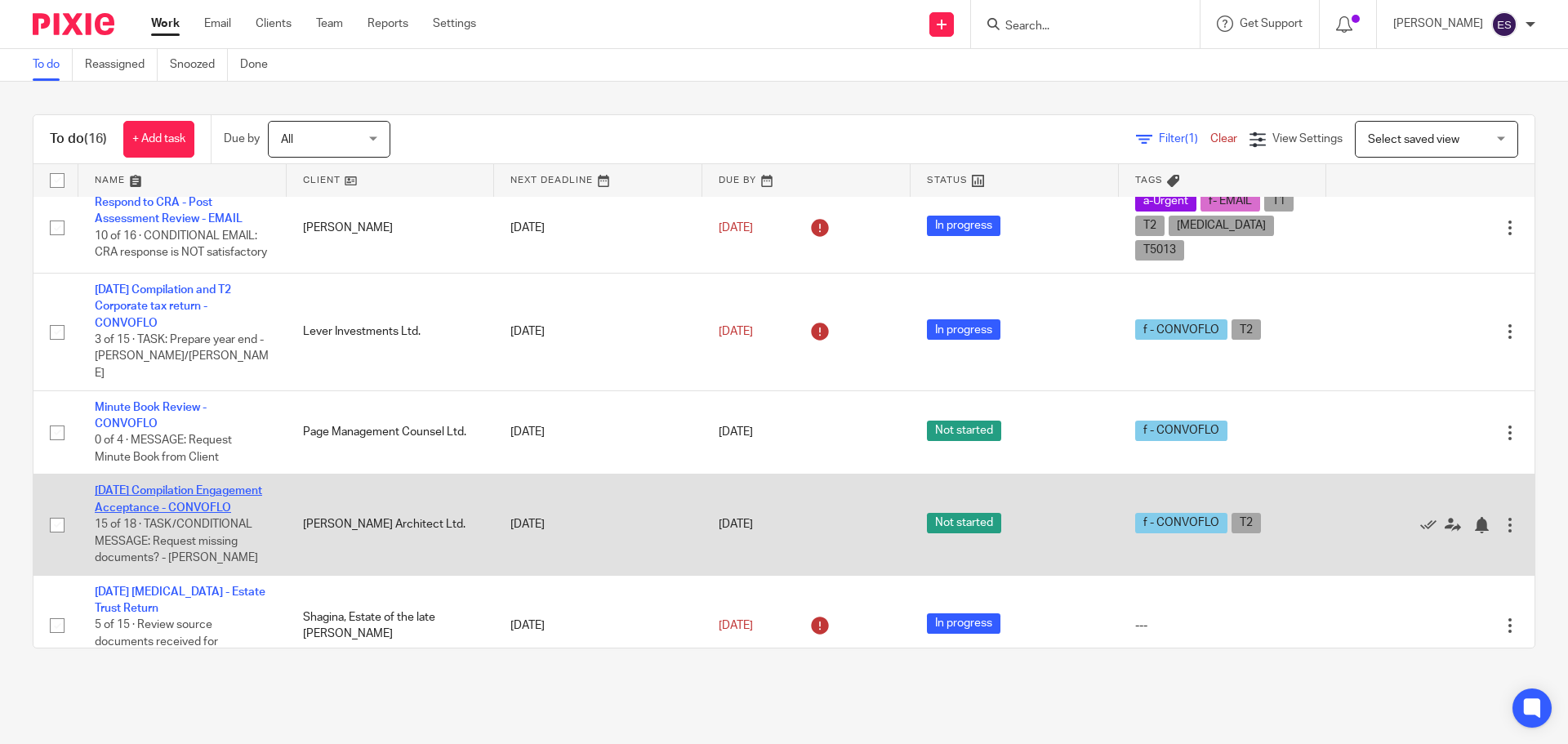
click at [188, 512] on link "[DATE] Compilation Engagement Acceptance - CONVOFLO" at bounding box center [179, 499] width 168 height 28
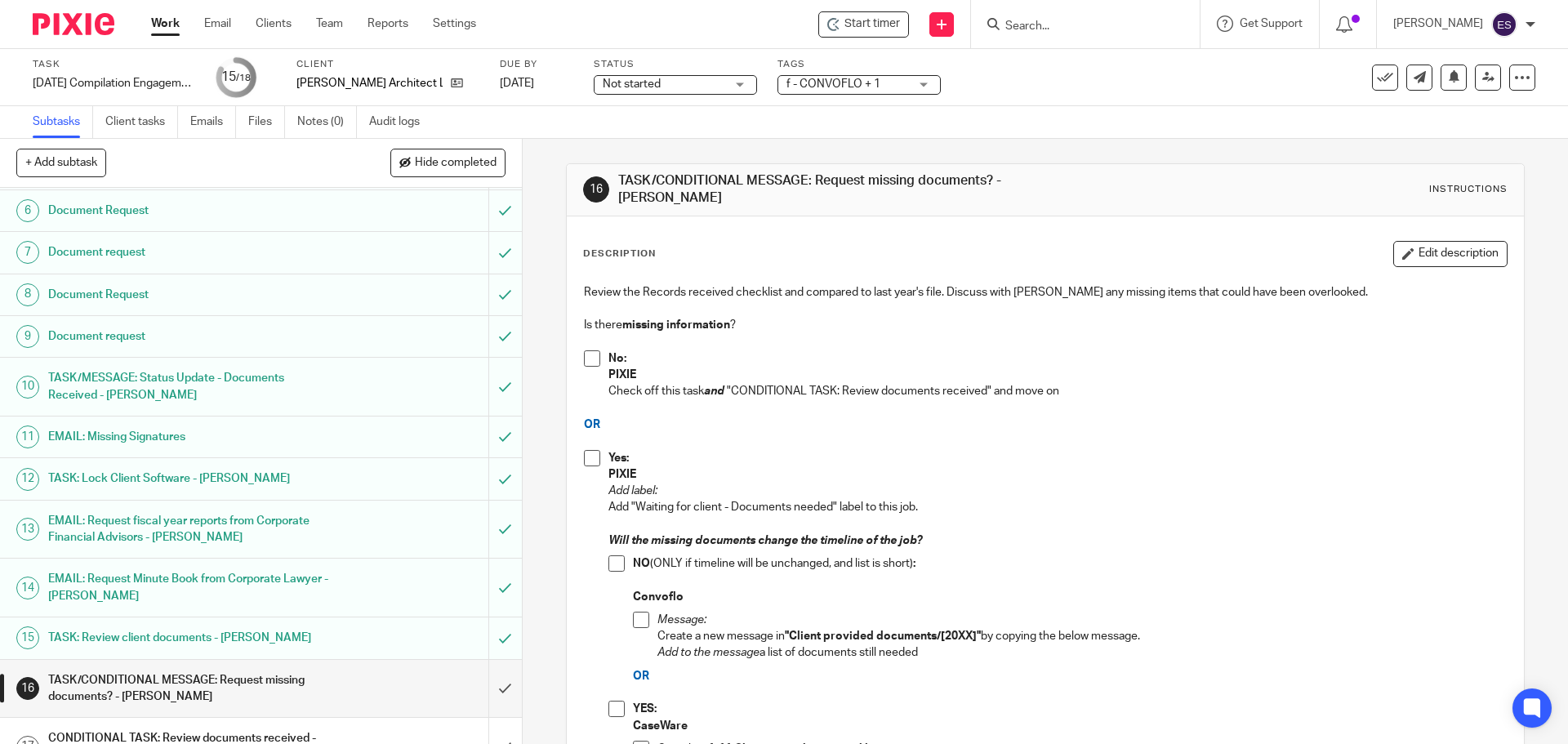
scroll to position [299, 0]
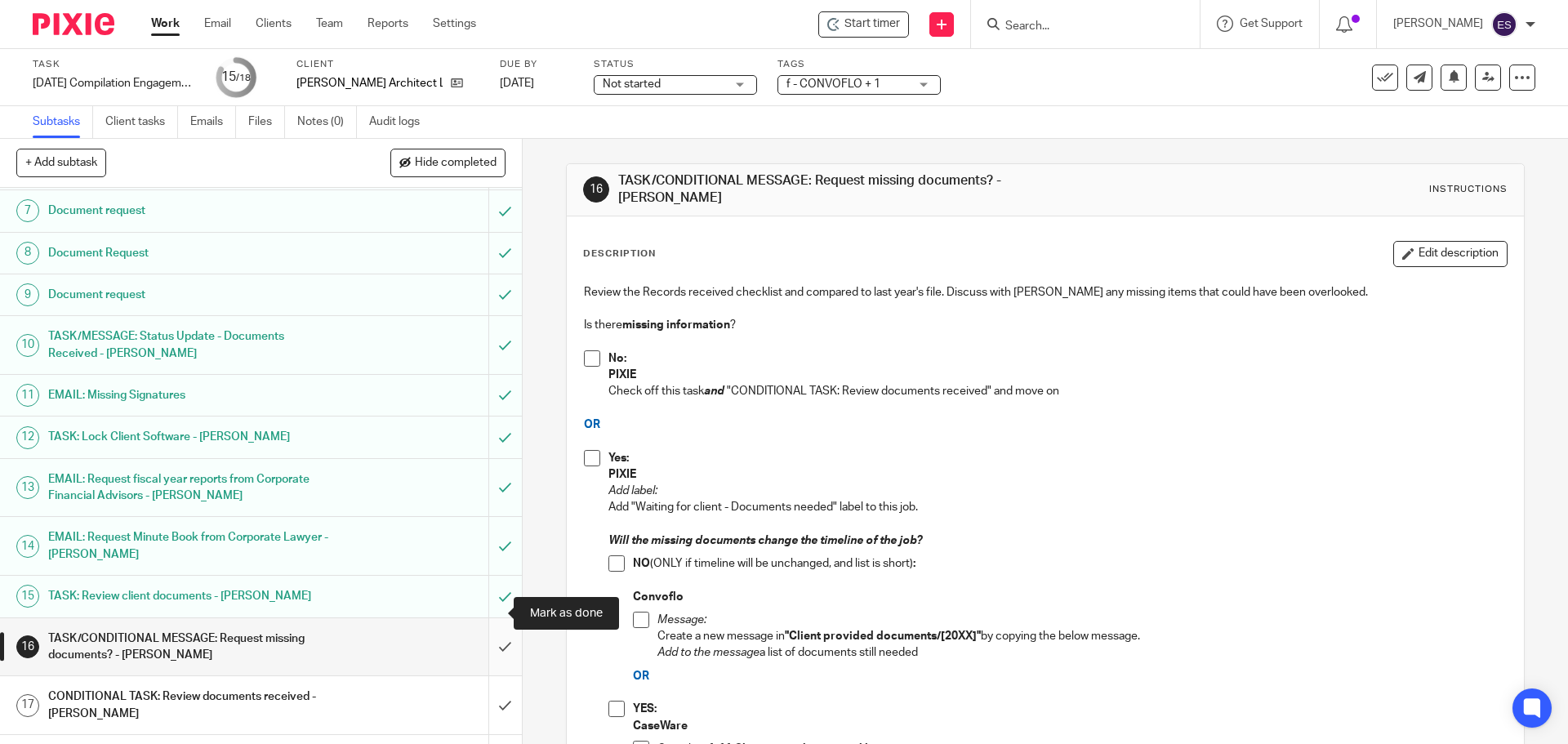
click at [488, 618] on input "submit" at bounding box center [261, 646] width 522 height 58
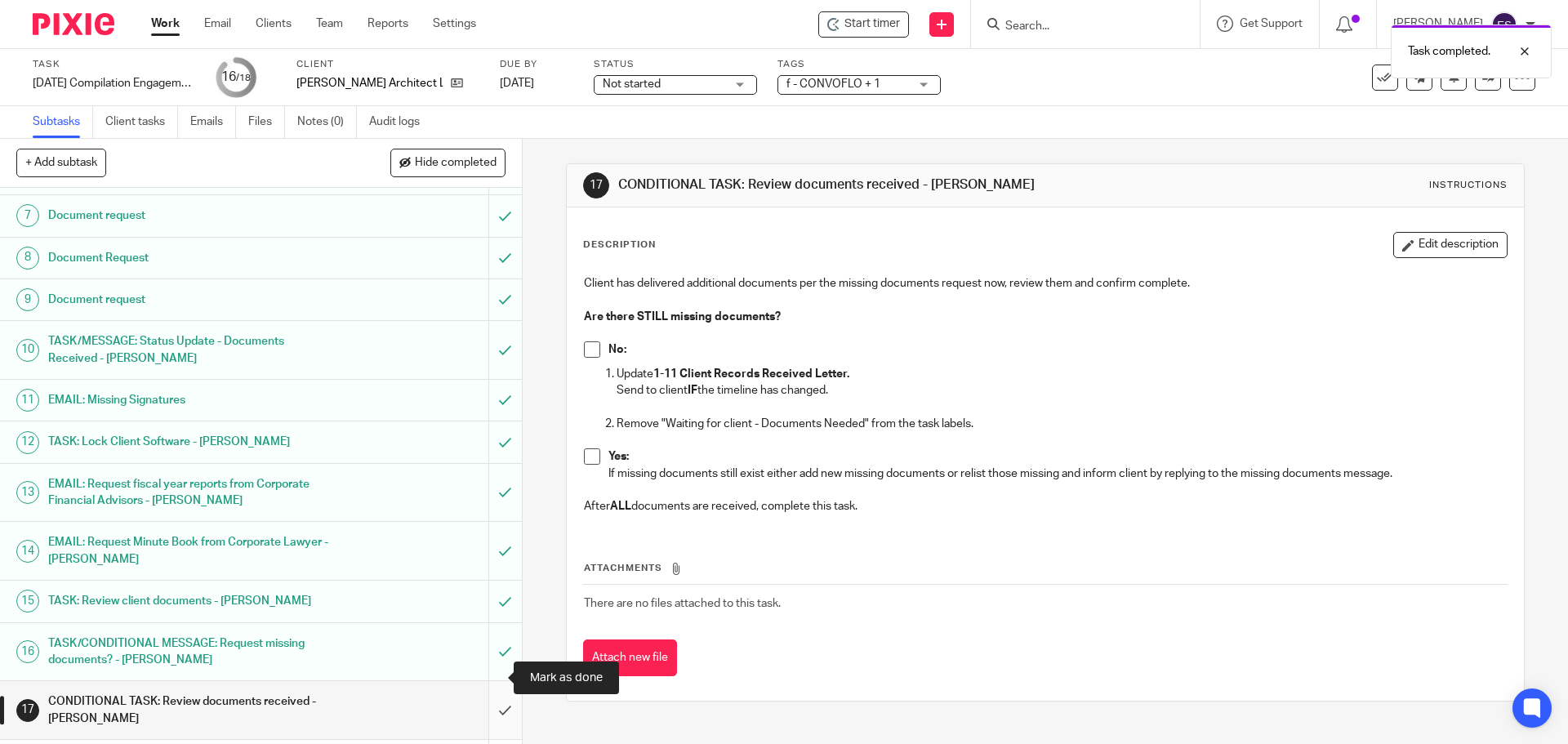
scroll to position [299, 0]
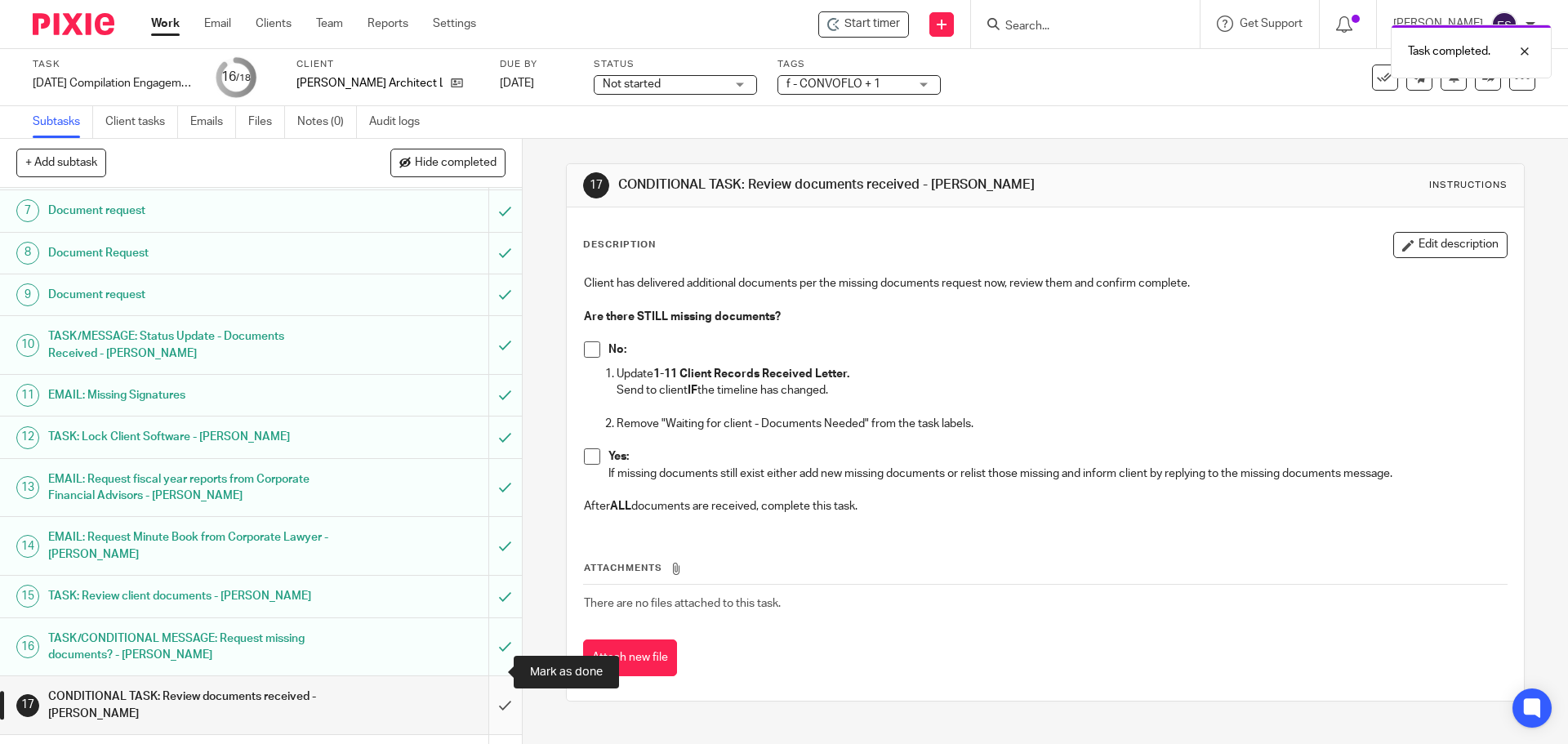
click at [486, 676] on input "submit" at bounding box center [261, 704] width 522 height 58
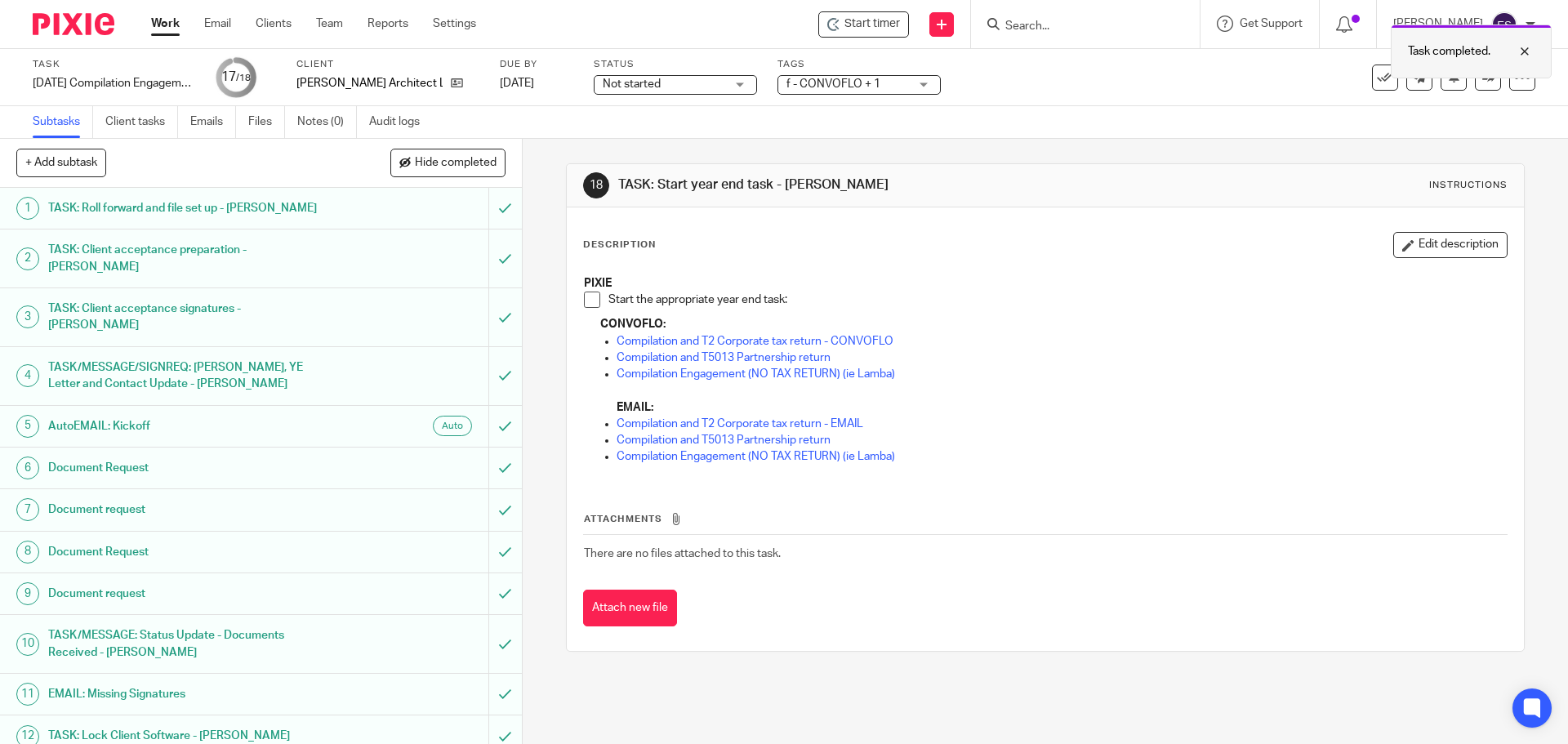
click at [1472, 68] on div "Task completed." at bounding box center [1471, 51] width 161 height 54
click at [1482, 73] on icon at bounding box center [1488, 77] width 12 height 12
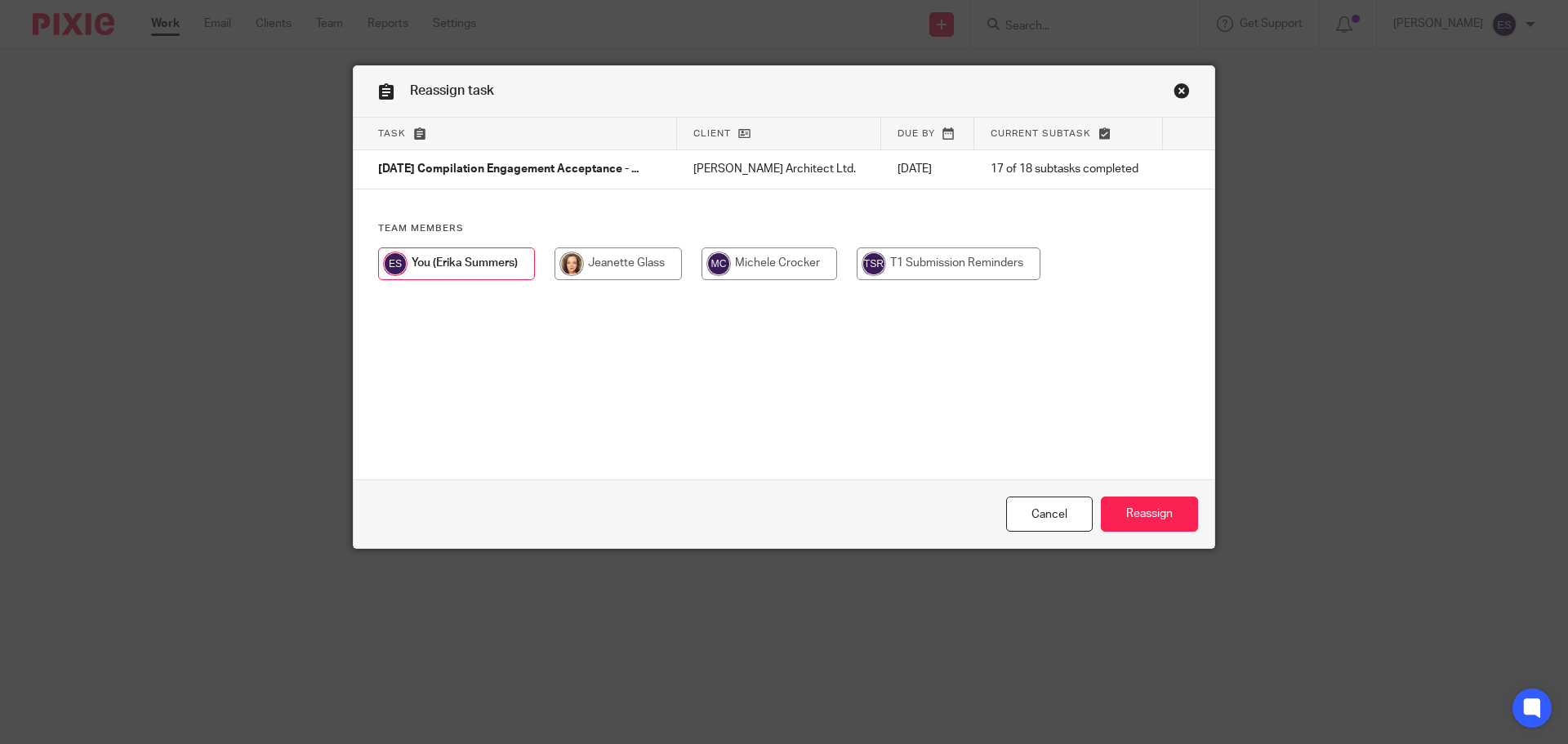
click at [736, 268] on input "radio" at bounding box center [769, 264] width 136 height 33
radio input "true"
click at [1155, 518] on input "Reassign" at bounding box center [1150, 514] width 97 height 35
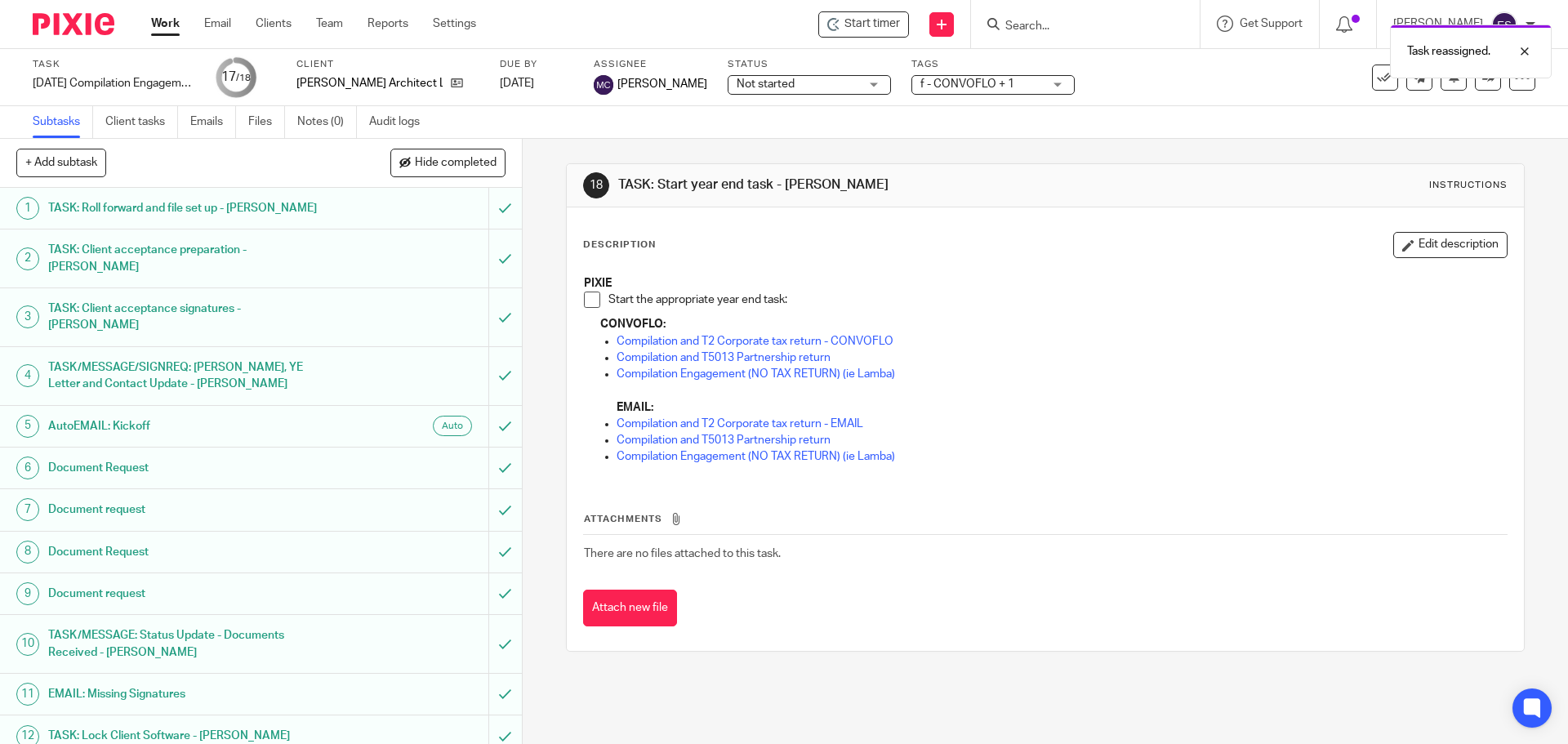
click at [171, 20] on link "Work" at bounding box center [165, 23] width 29 height 16
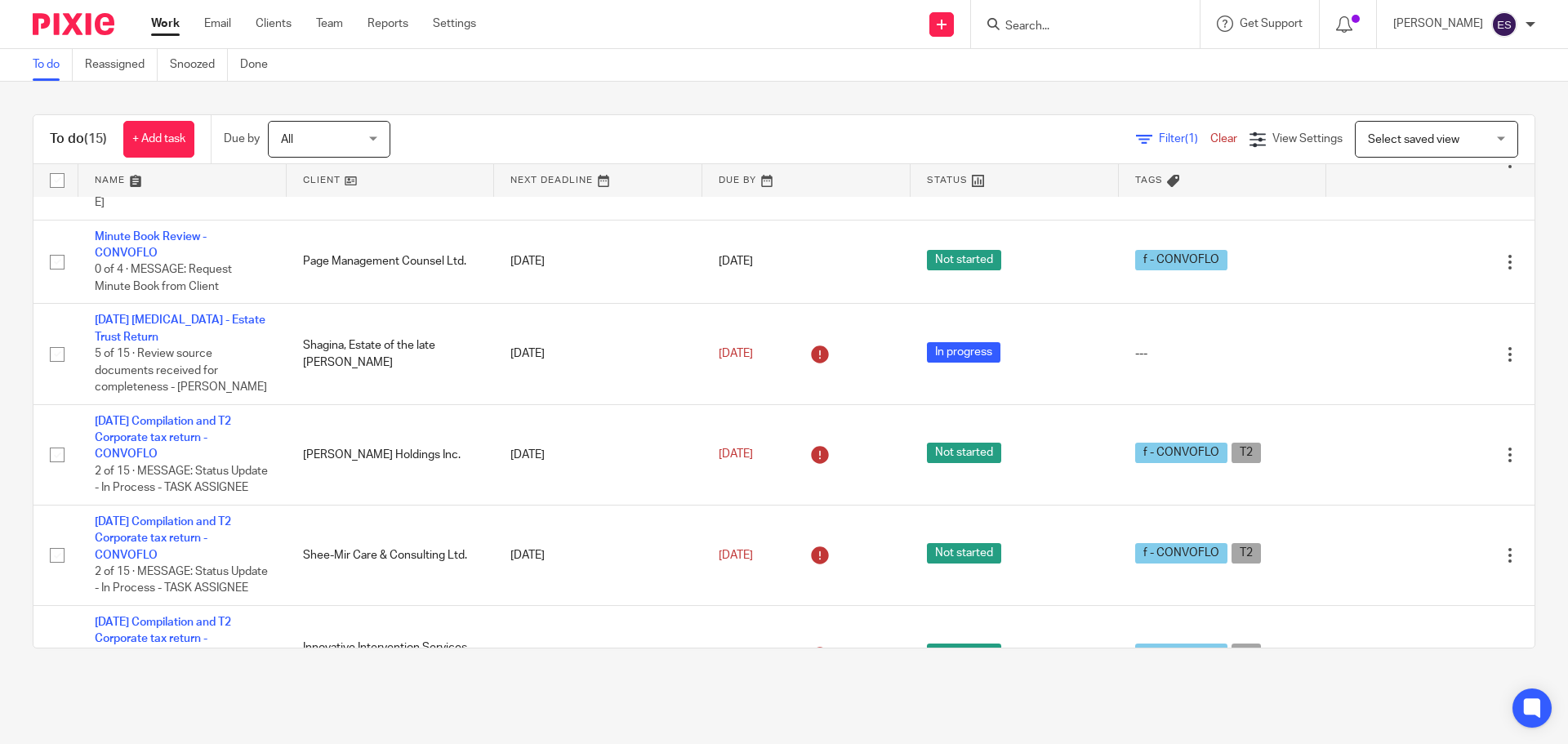
scroll to position [408, 0]
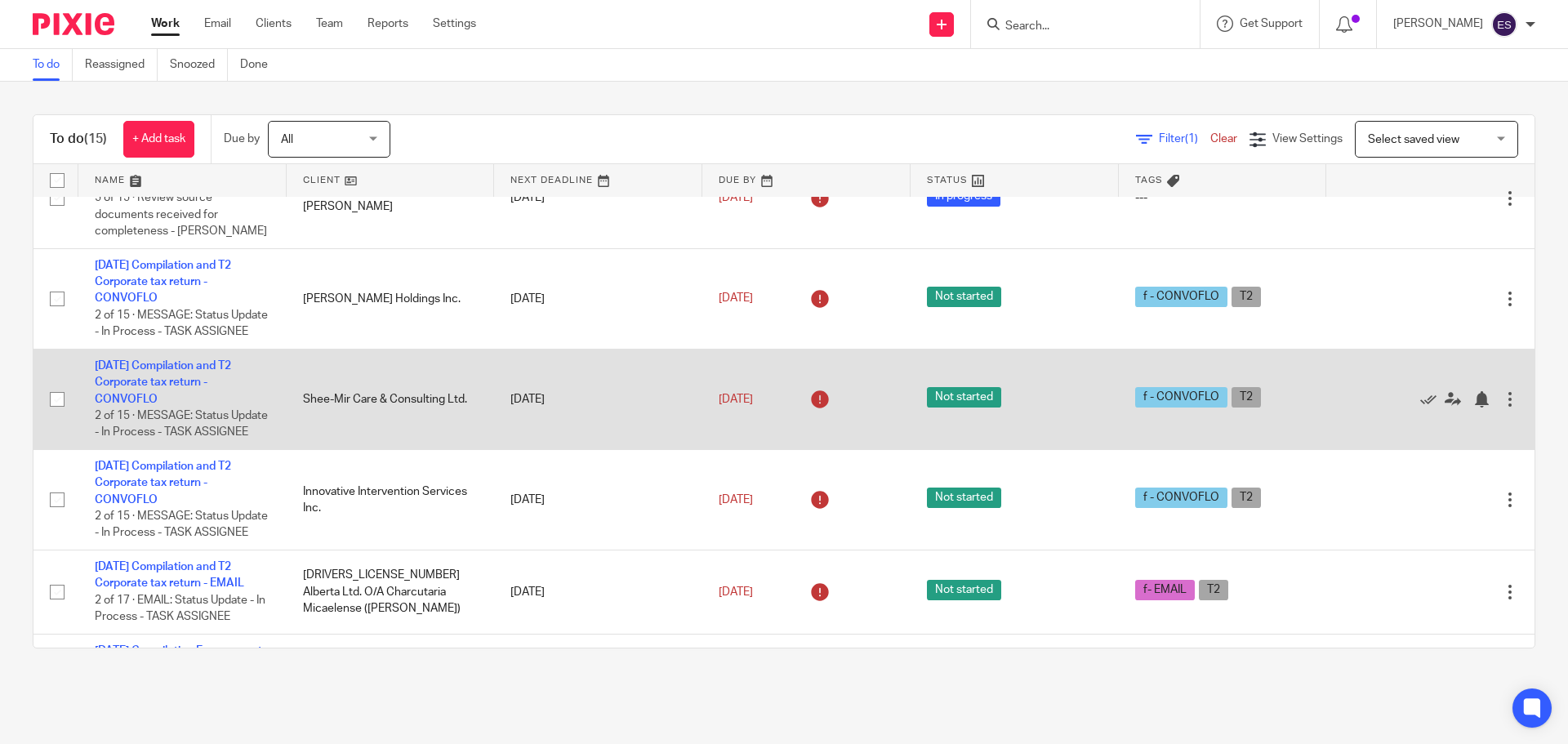
click at [953, 408] on span "Not started" at bounding box center [965, 397] width 74 height 21
click at [940, 408] on span "Not started" at bounding box center [965, 397] width 74 height 21
click at [939, 408] on span "Not started" at bounding box center [965, 397] width 74 height 21
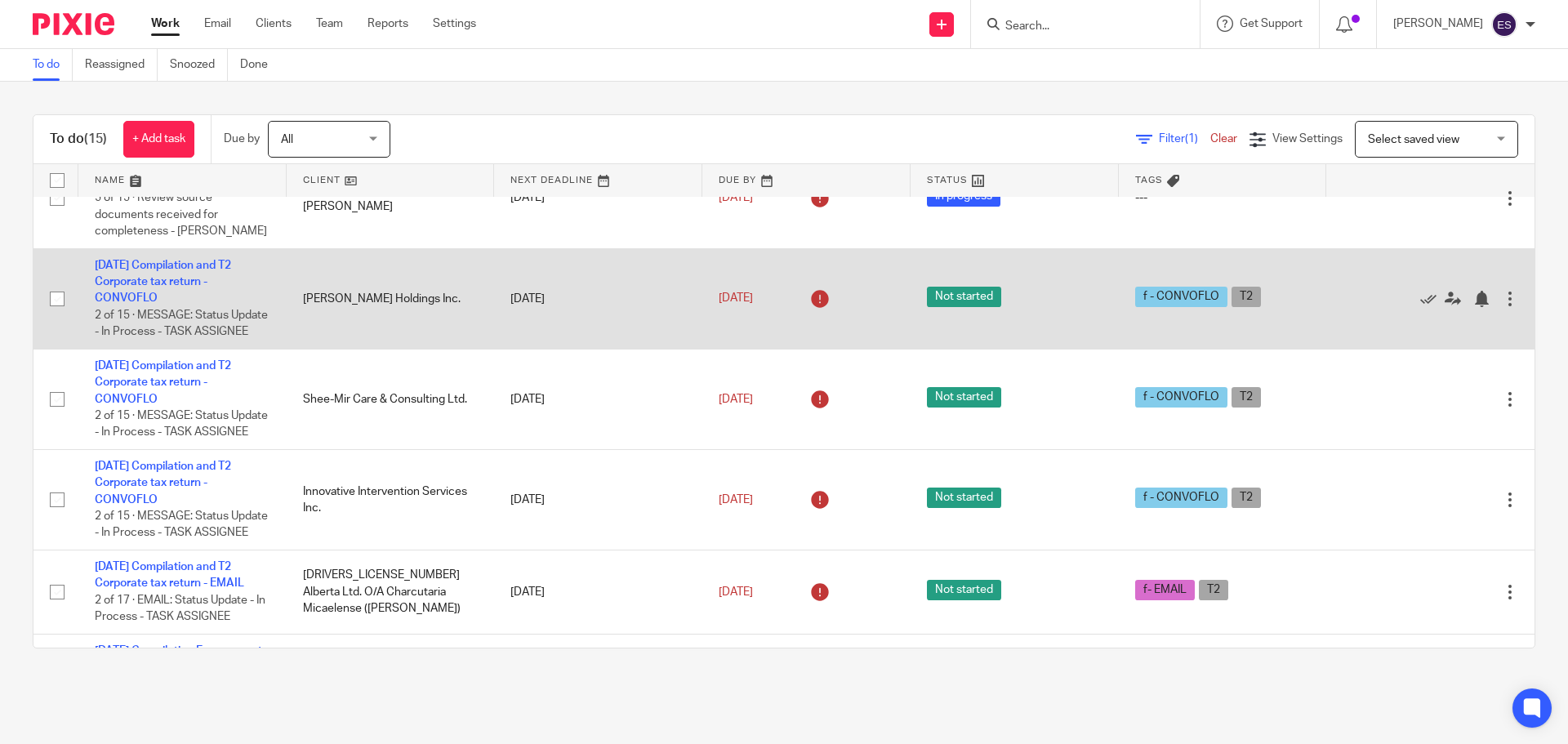
click at [182, 302] on td "2025-07-31 Compilation and T2 Corporate tax return - CONVOFLO 2 of 15 · MESSAGE…" at bounding box center [182, 298] width 208 height 100
click at [182, 296] on link "2025-07-31 Compilation and T2 Corporate tax return - CONVOFLO" at bounding box center [163, 282] width 137 height 45
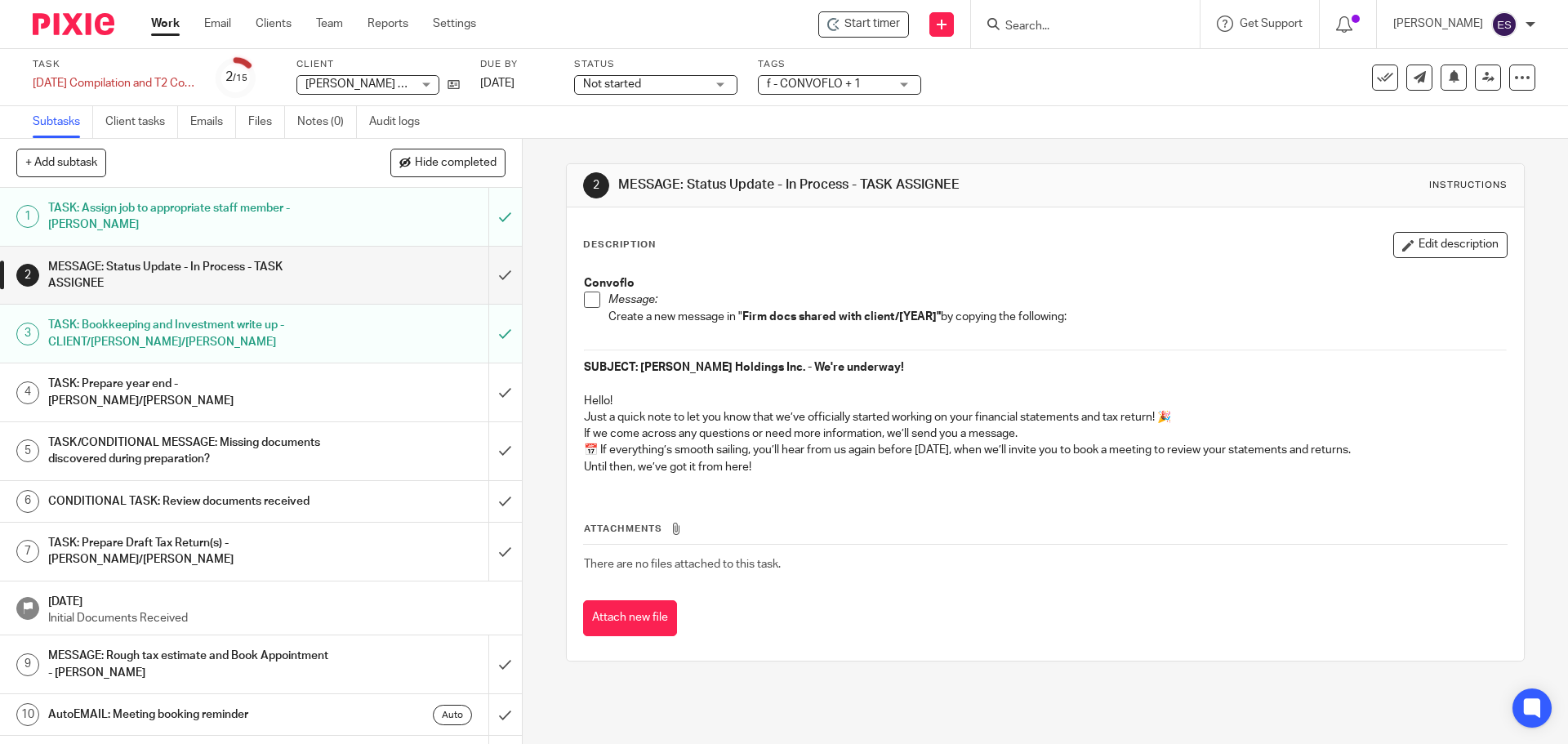
click at [663, 83] on span "Not started" at bounding box center [645, 85] width 123 height 17
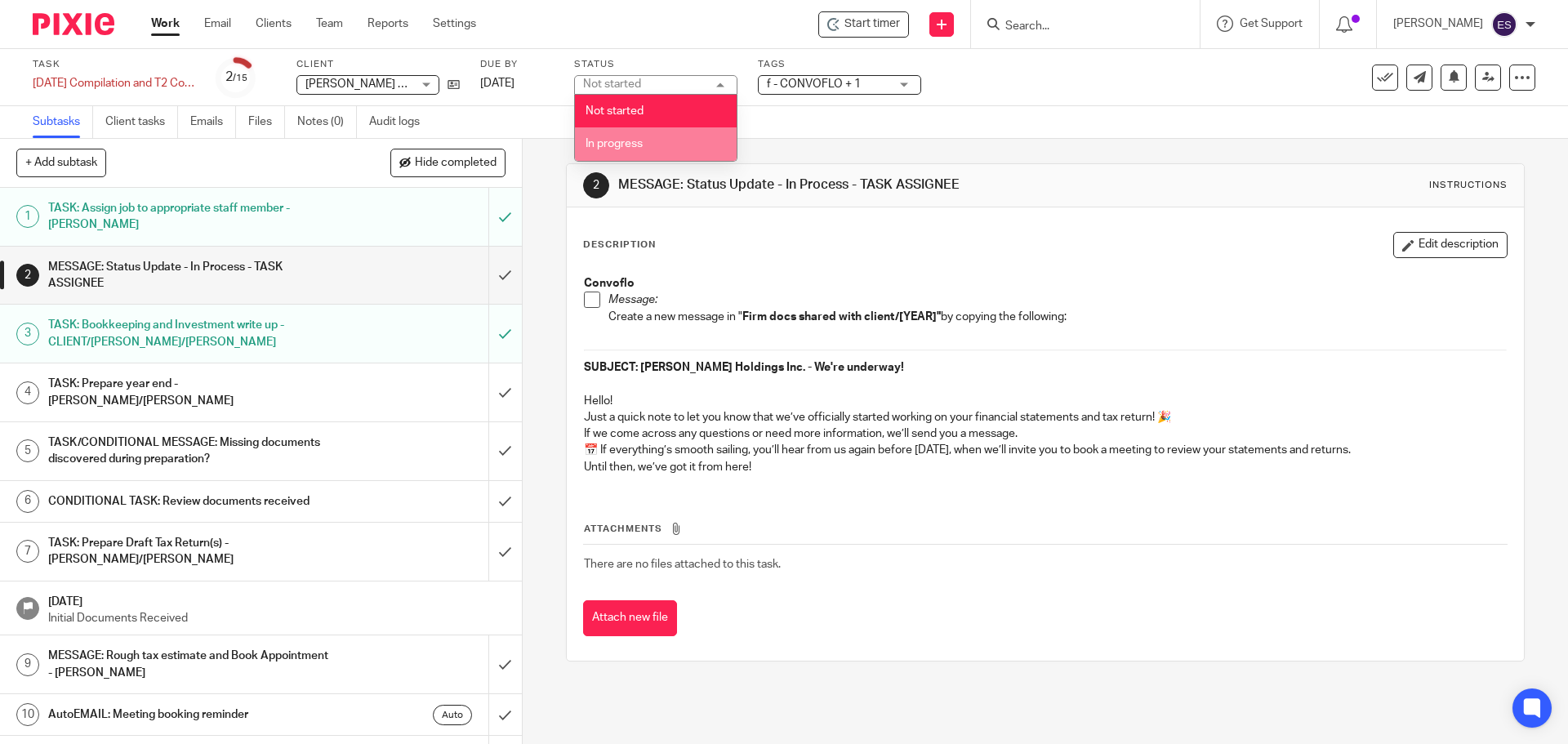
click at [631, 144] on span "In progress" at bounding box center [615, 143] width 57 height 11
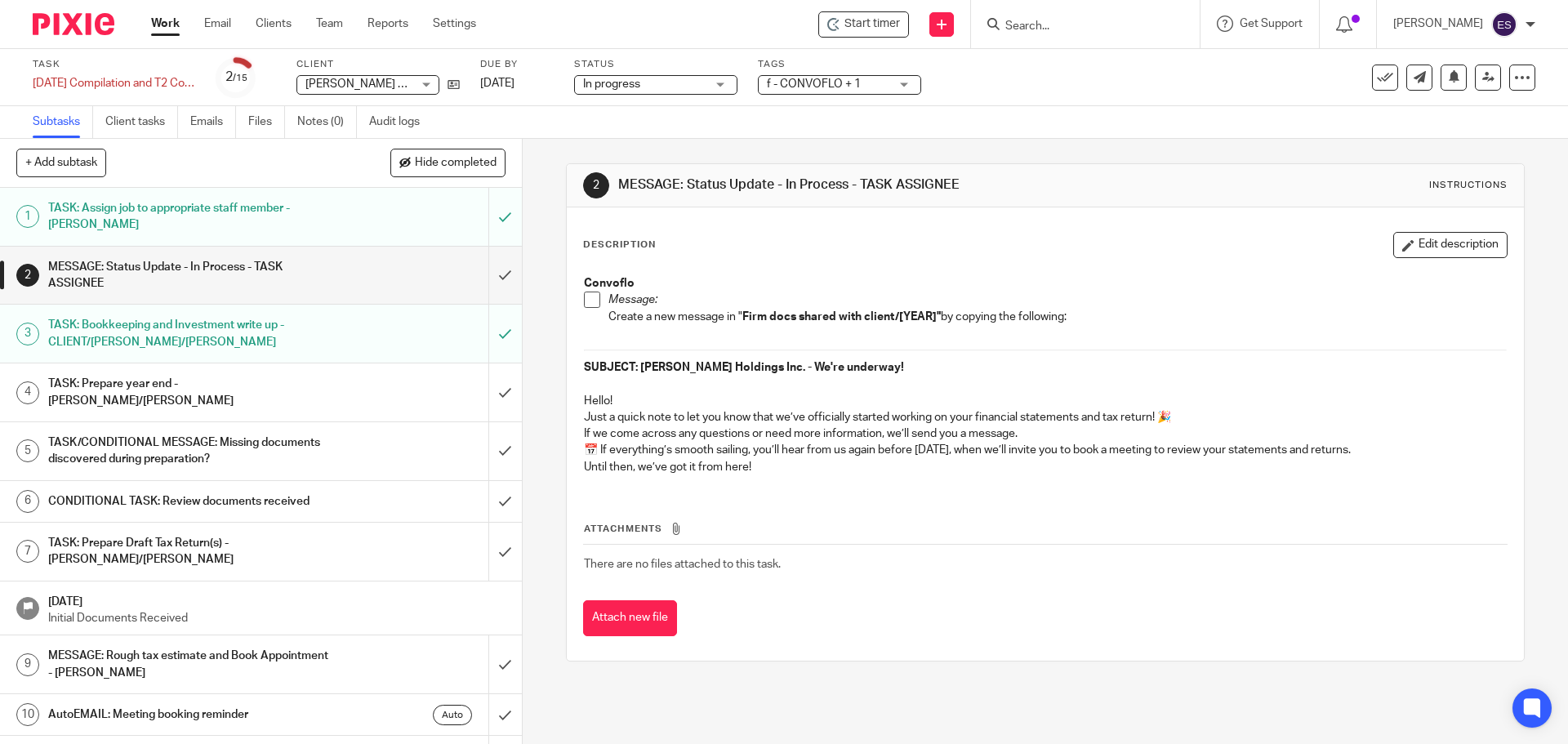
click at [163, 26] on link "Work" at bounding box center [165, 23] width 29 height 16
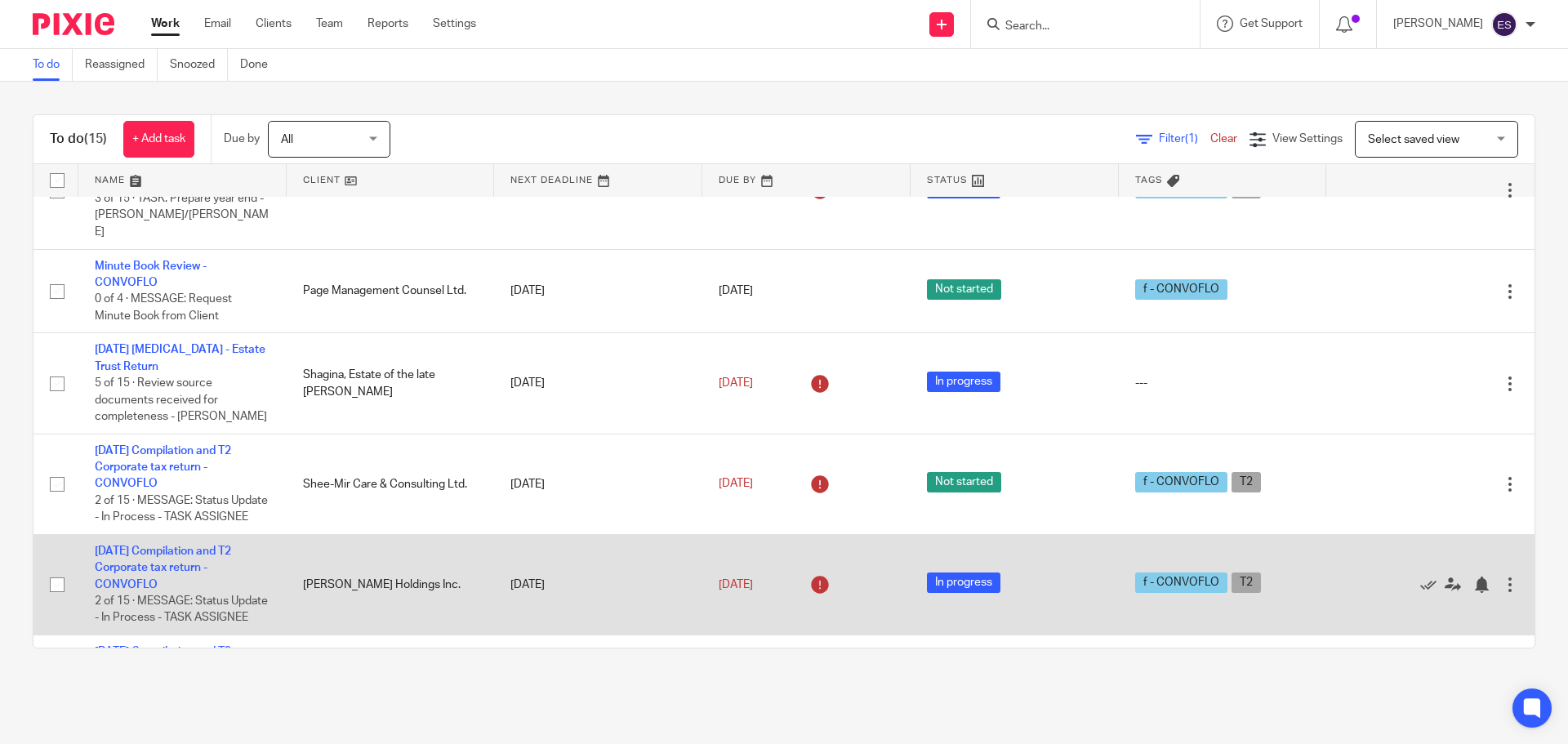
scroll to position [327, 0]
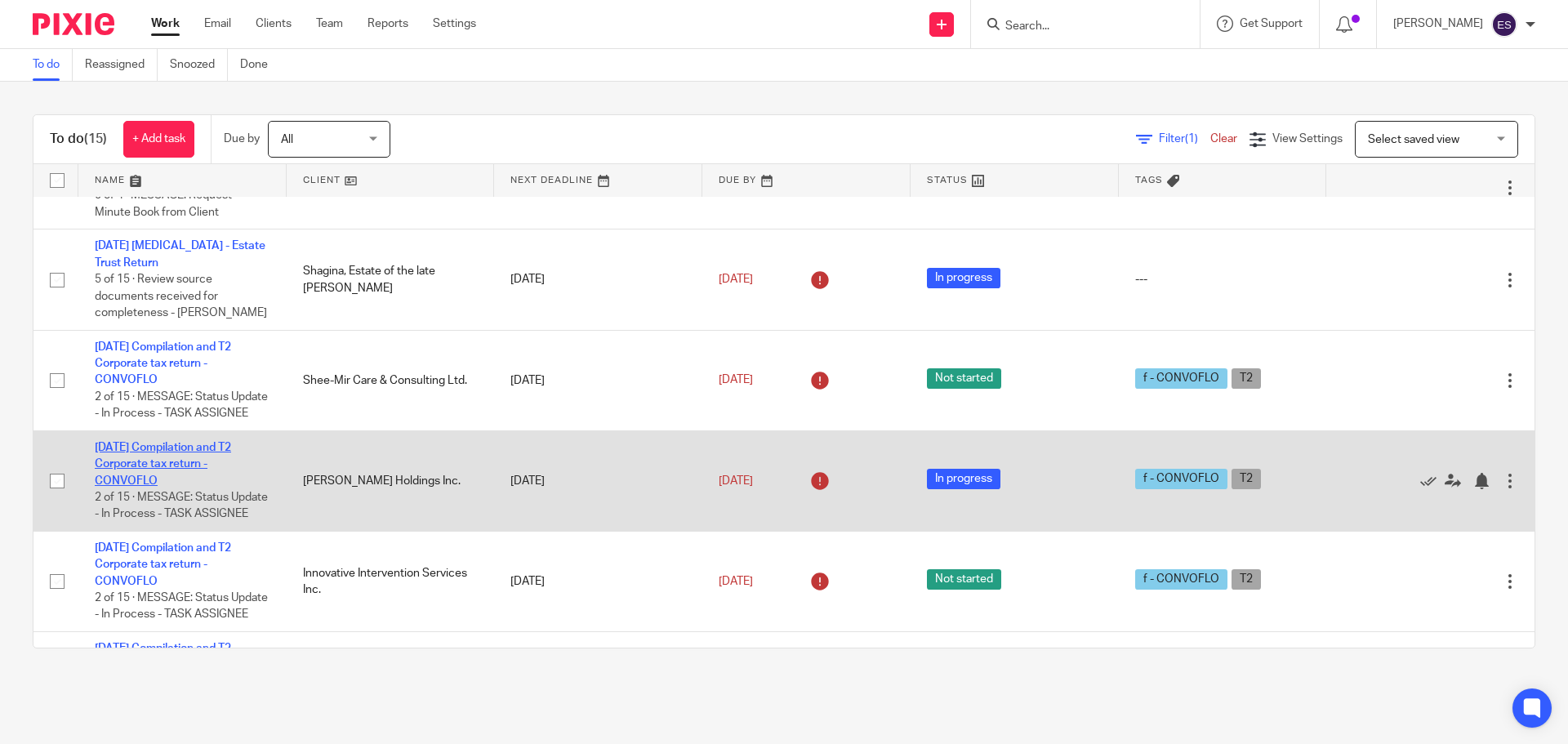
click at [226, 486] on link "[DATE] Compilation and T2 Corporate tax return - CONVOFLO" at bounding box center [163, 464] width 137 height 45
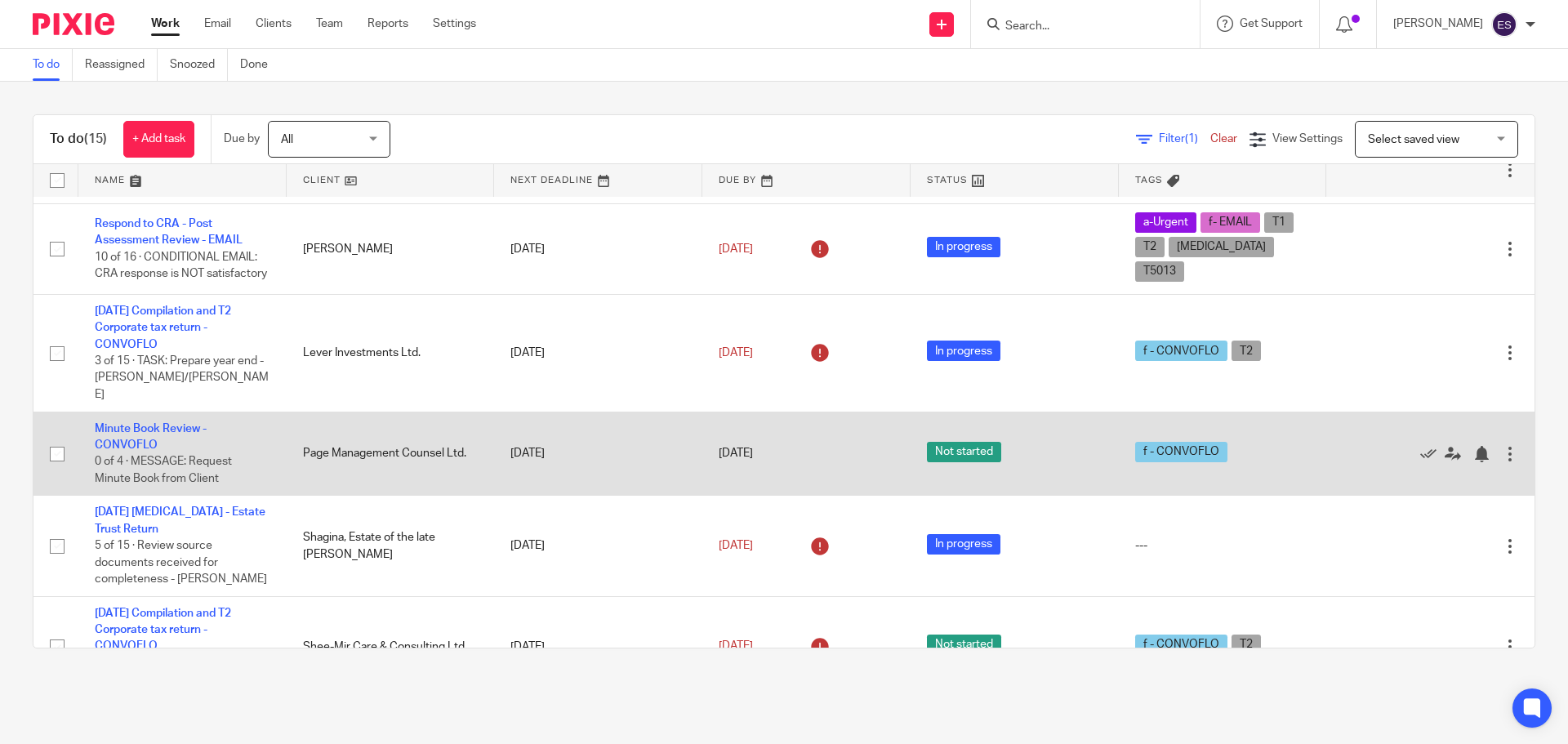
scroll to position [163, 0]
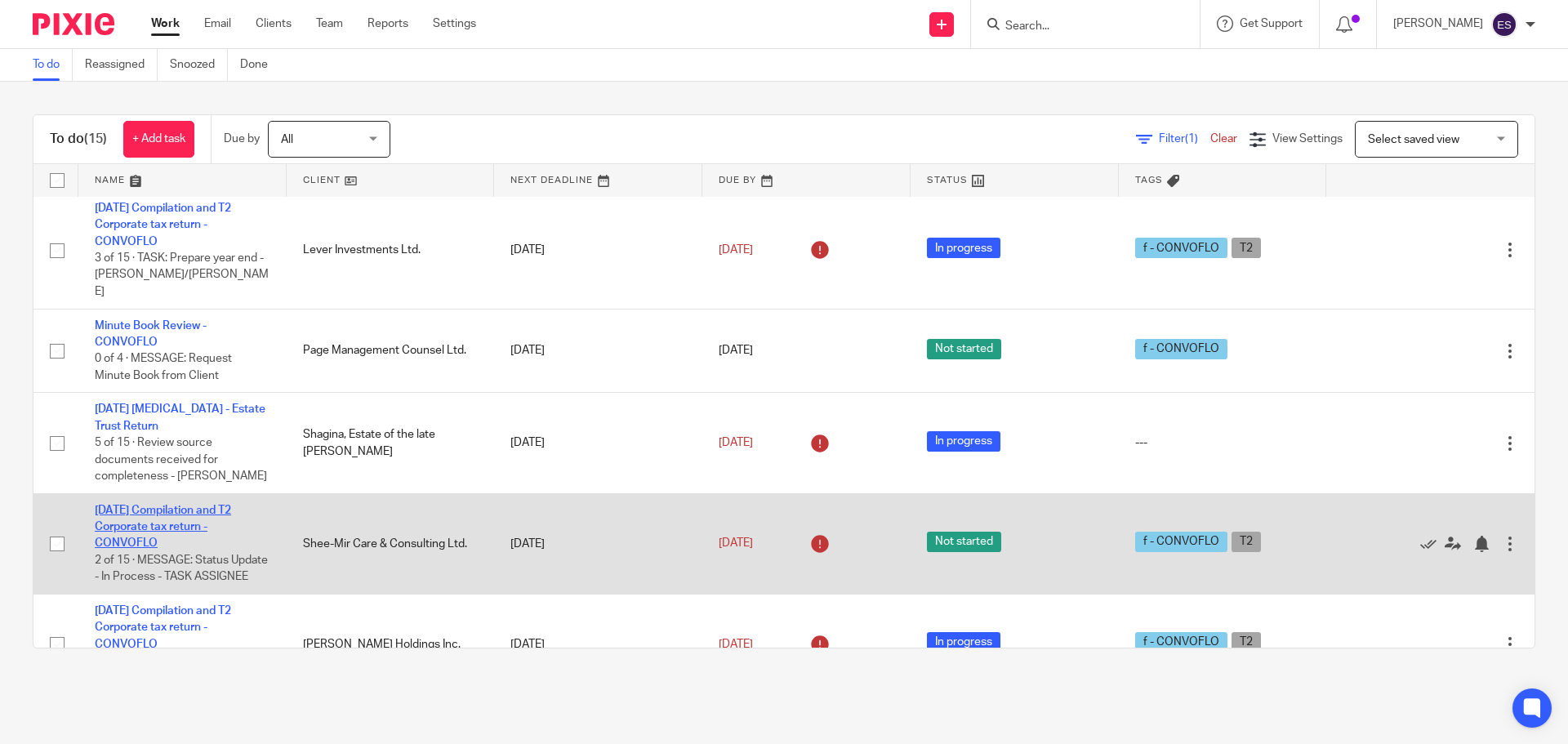
click at [155, 539] on link "[DATE] Compilation and T2 Corporate tax return - CONVOFLO" at bounding box center [163, 527] width 137 height 45
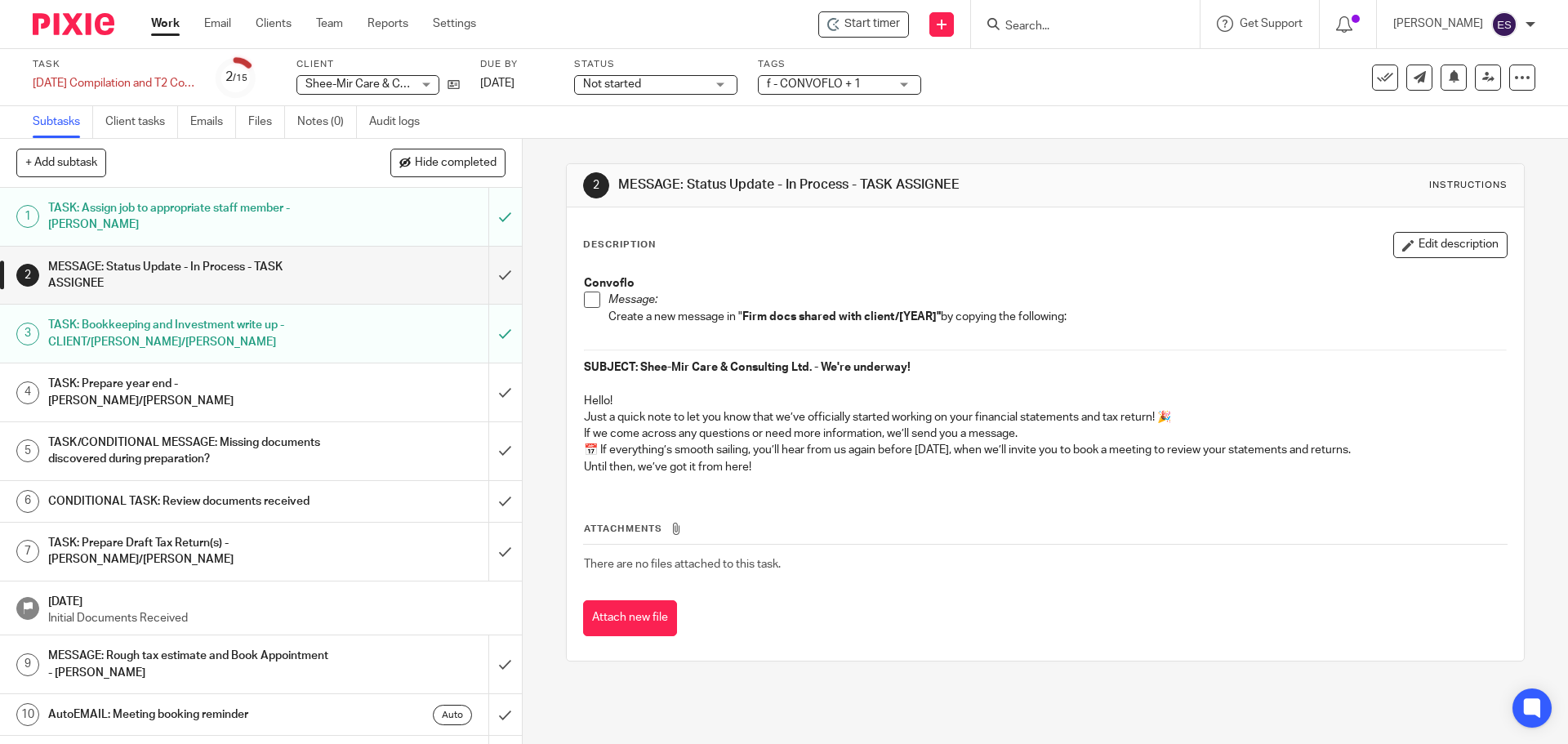
click at [614, 85] on span "Not started" at bounding box center [612, 84] width 58 height 11
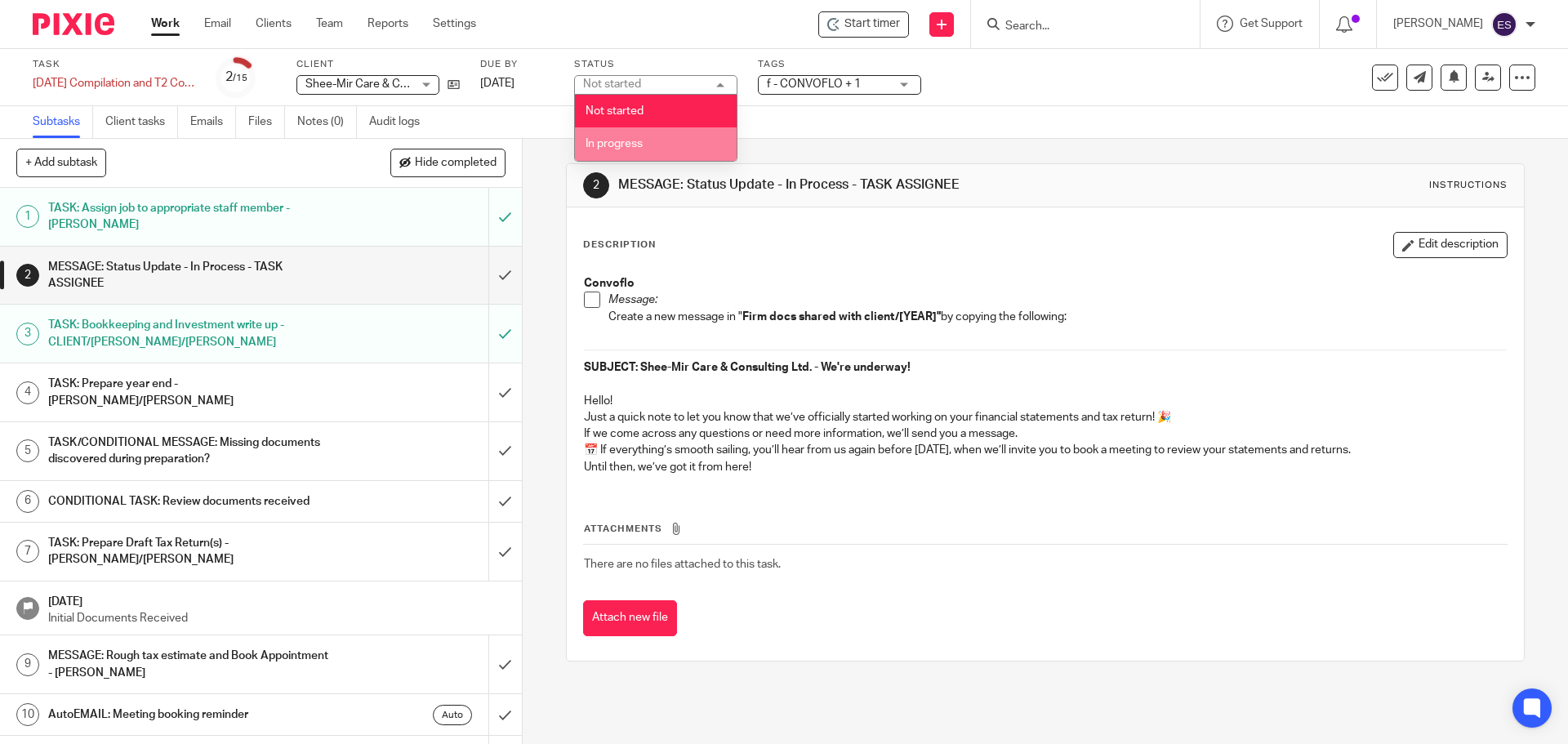
click at [607, 146] on span "In progress" at bounding box center [615, 143] width 57 height 11
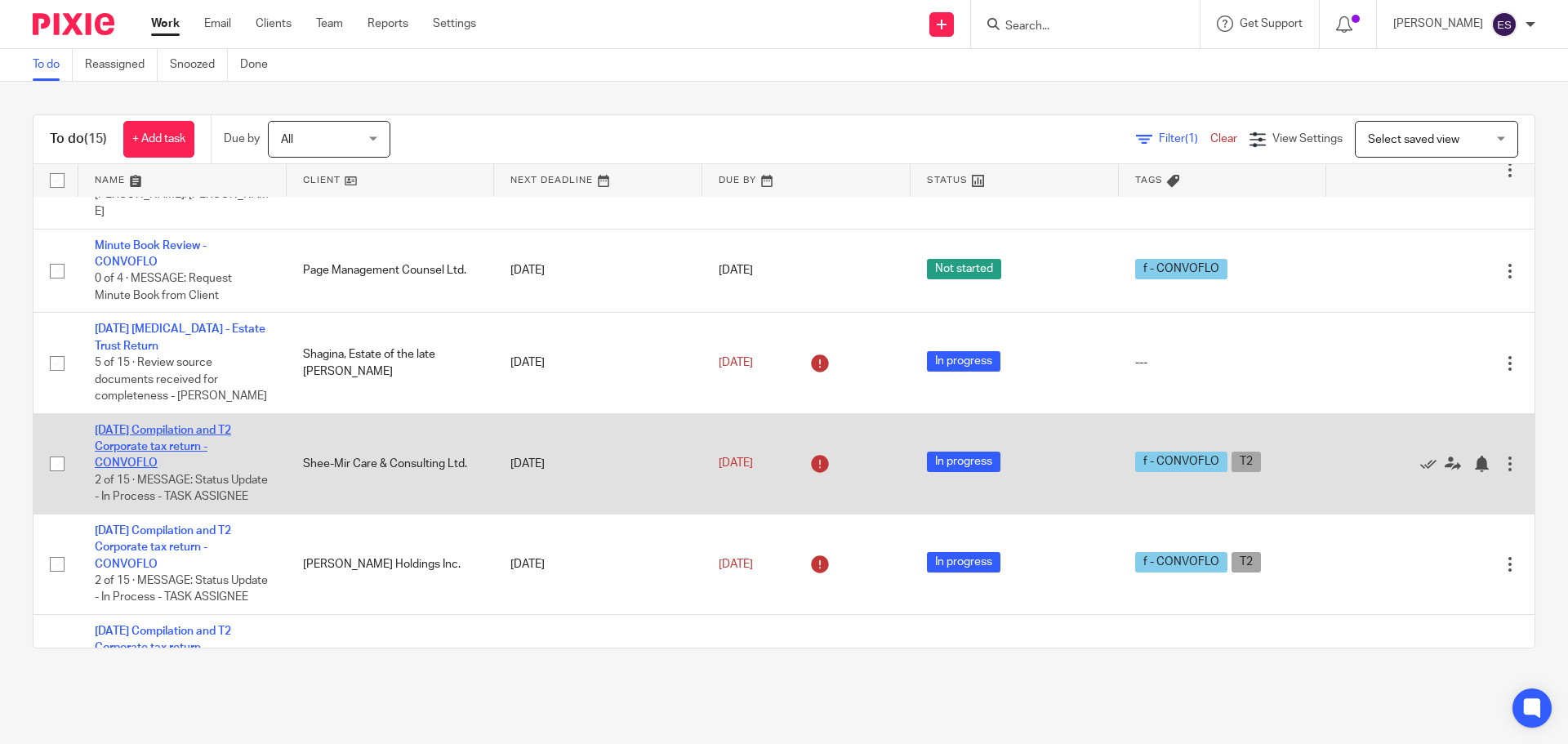
scroll to position [490, 0]
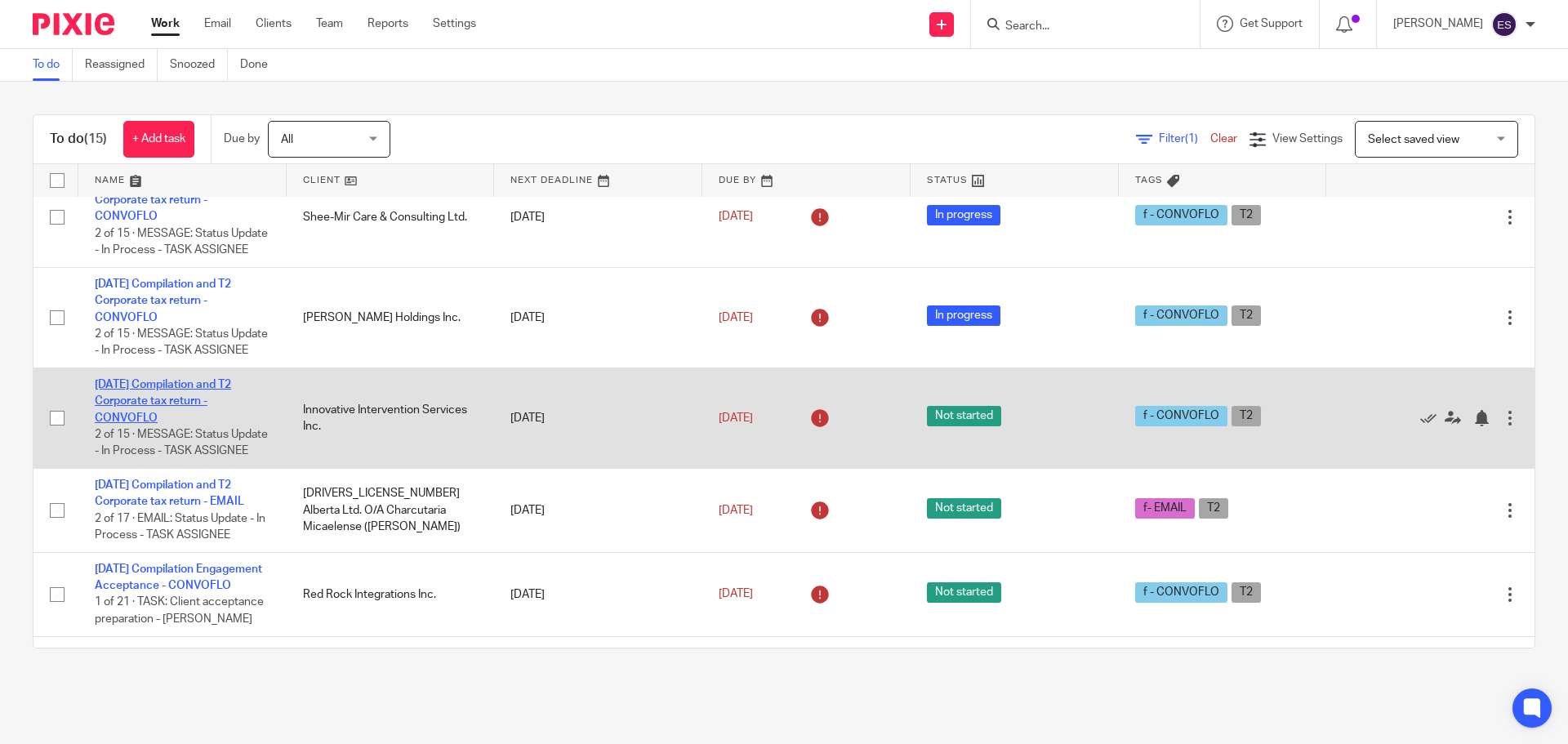
click at [160, 423] on link "2025-07-31 Compilation and T2 Corporate tax return - CONVOFLO" at bounding box center [163, 401] width 137 height 45
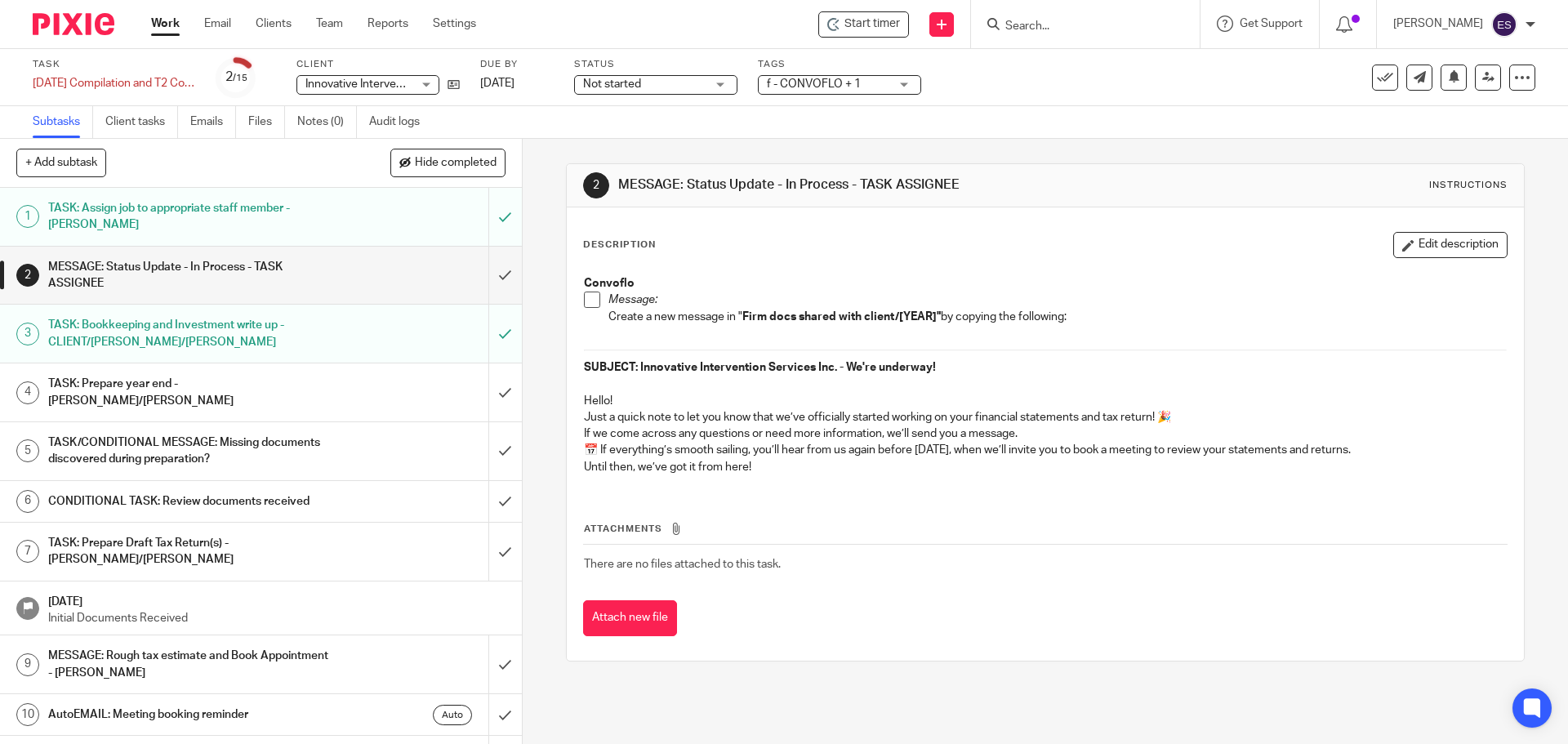
click at [590, 79] on span "Not started" at bounding box center [612, 84] width 58 height 11
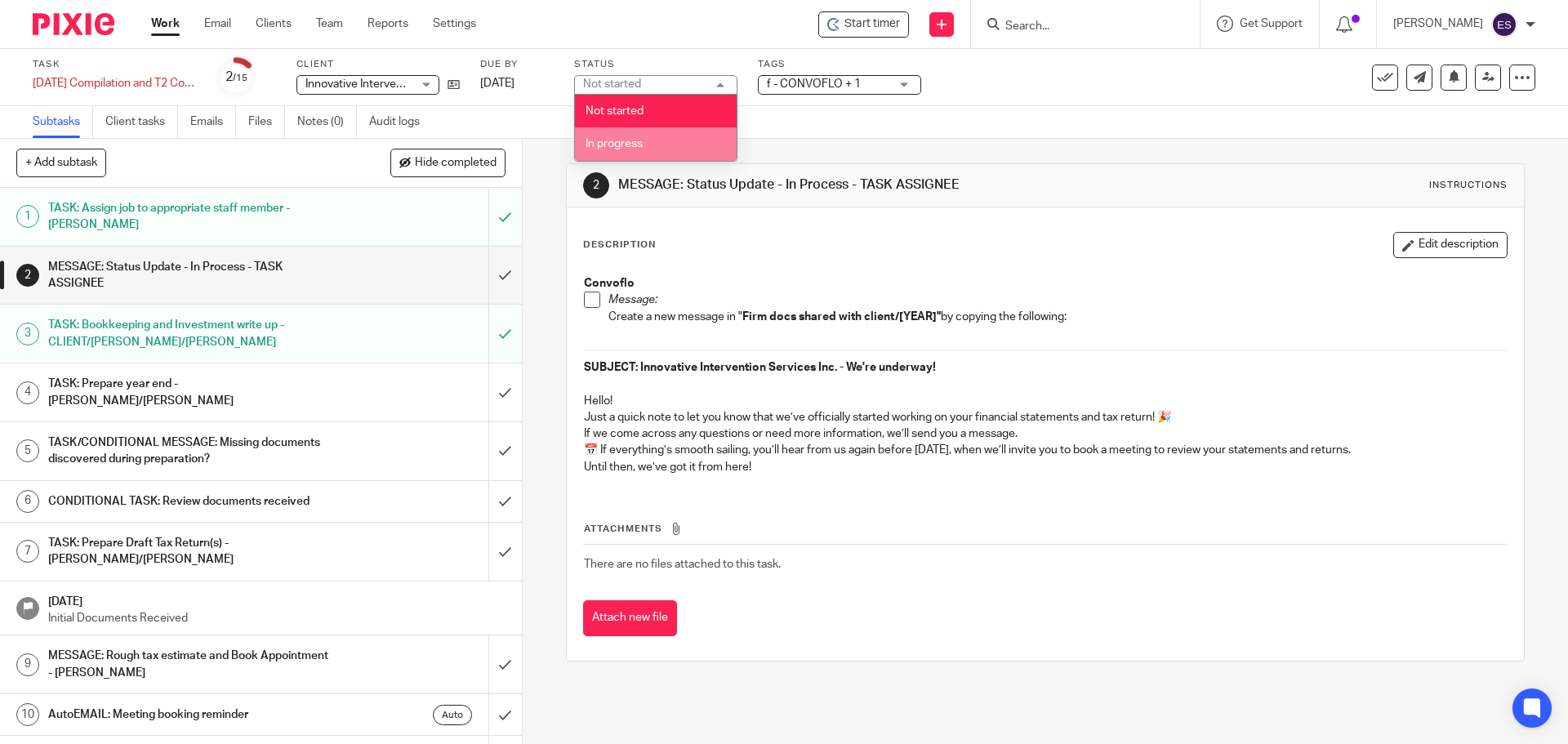
click at [621, 143] on span "In progress" at bounding box center [615, 143] width 57 height 11
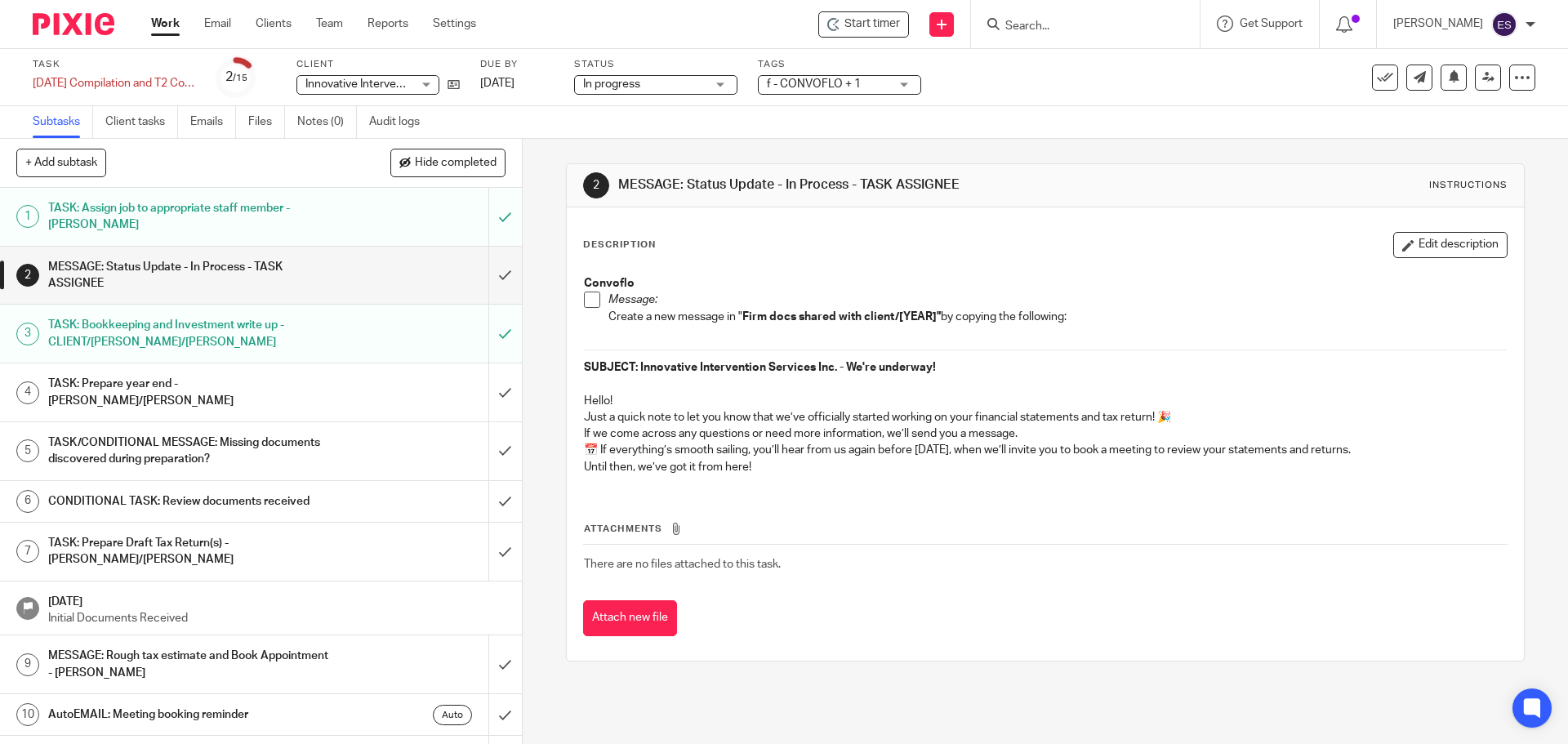
click at [156, 22] on link "Work" at bounding box center [165, 23] width 29 height 16
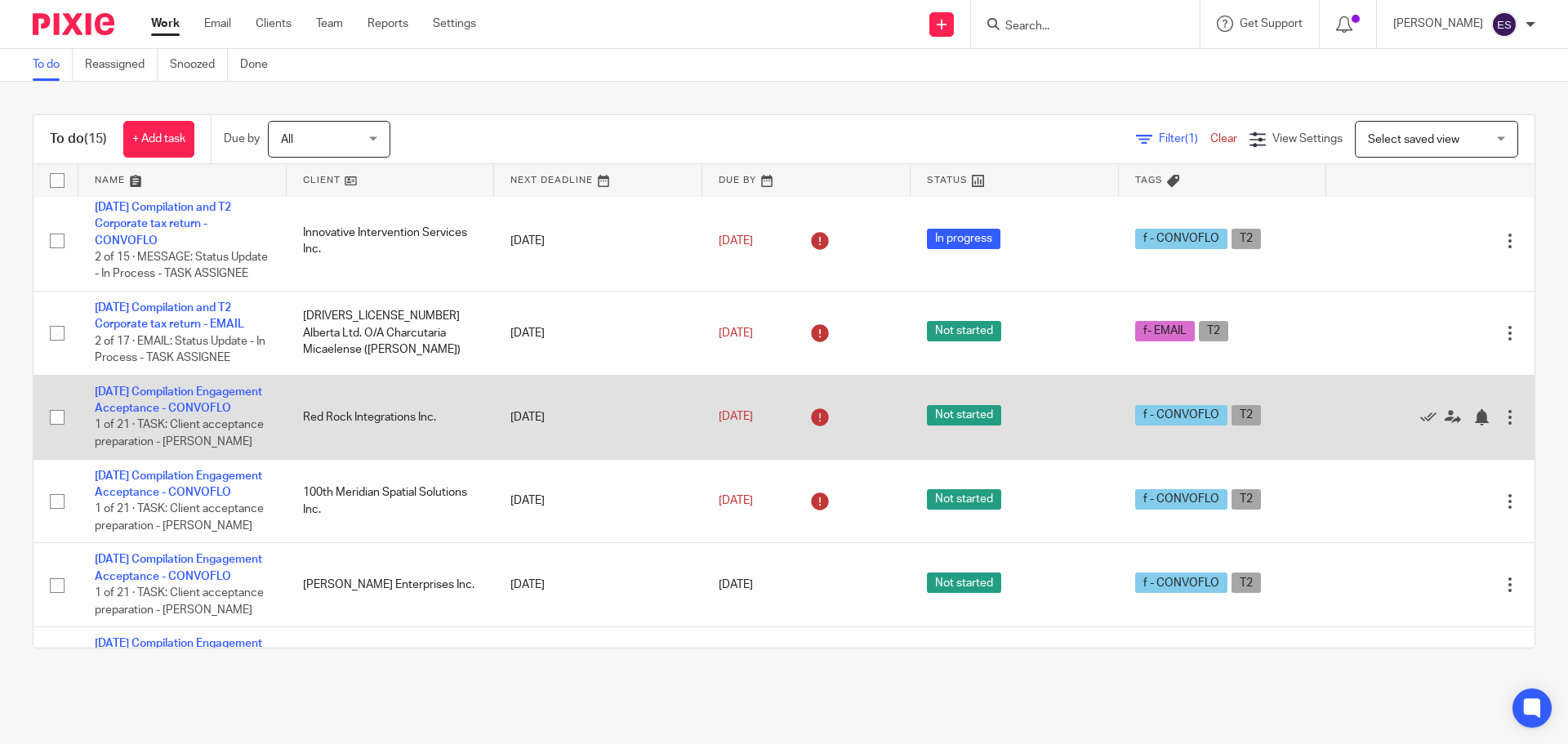
scroll to position [666, 0]
click at [142, 415] on link "[DATE] Compilation Engagement Acceptance - CONVOFLO" at bounding box center [179, 401] width 168 height 28
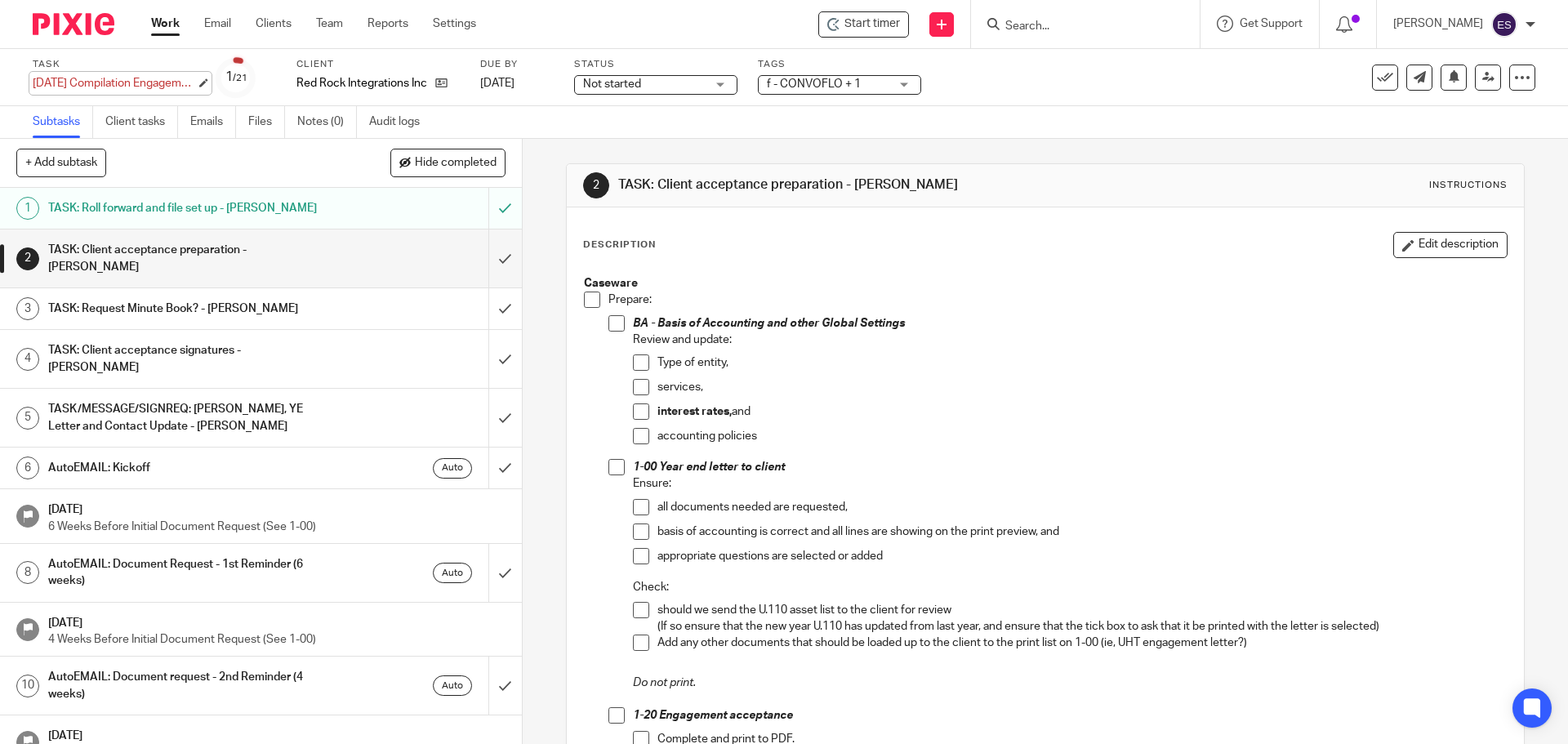
click at [196, 89] on div "[DATE] Compilation Engagement Acceptance - CONVOFLO Save [DATE] Compilation Eng…" at bounding box center [114, 83] width 163 height 16
click at [1107, 527] on p "basis of accounting is correct and all lines are showing on the print preview, …" at bounding box center [1082, 531] width 849 height 16
